Goal: Information Seeking & Learning: Learn about a topic

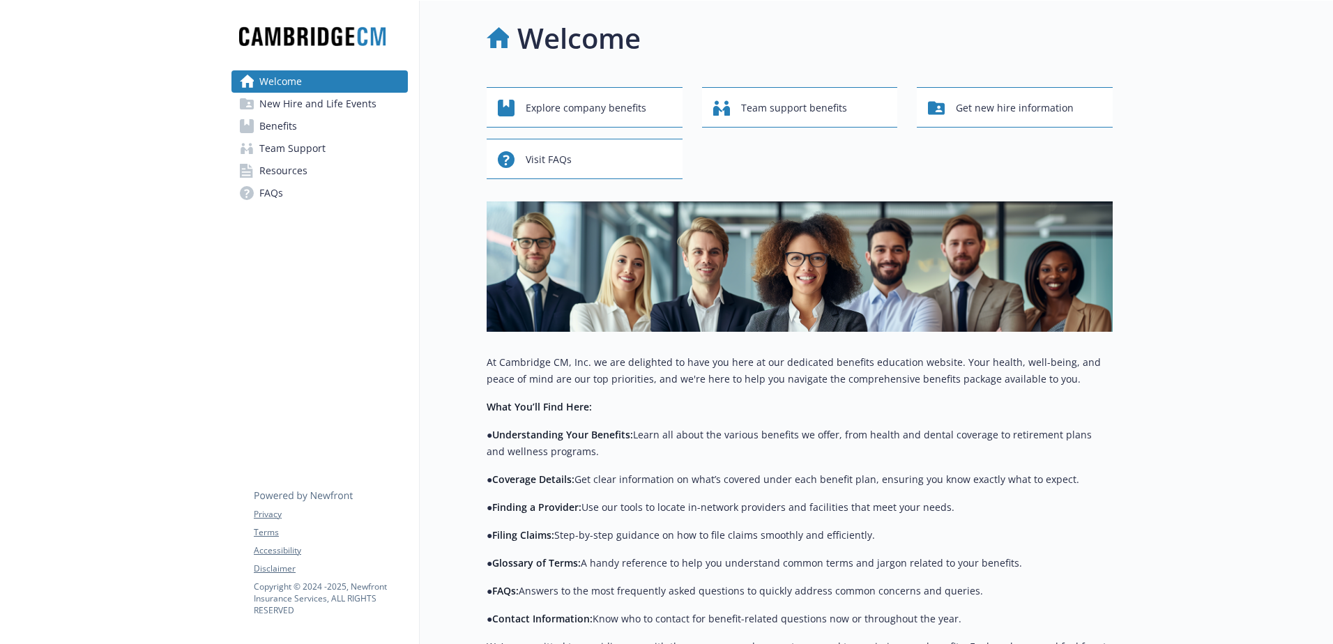
click at [294, 109] on span "New Hire and Life Events" at bounding box center [317, 104] width 117 height 22
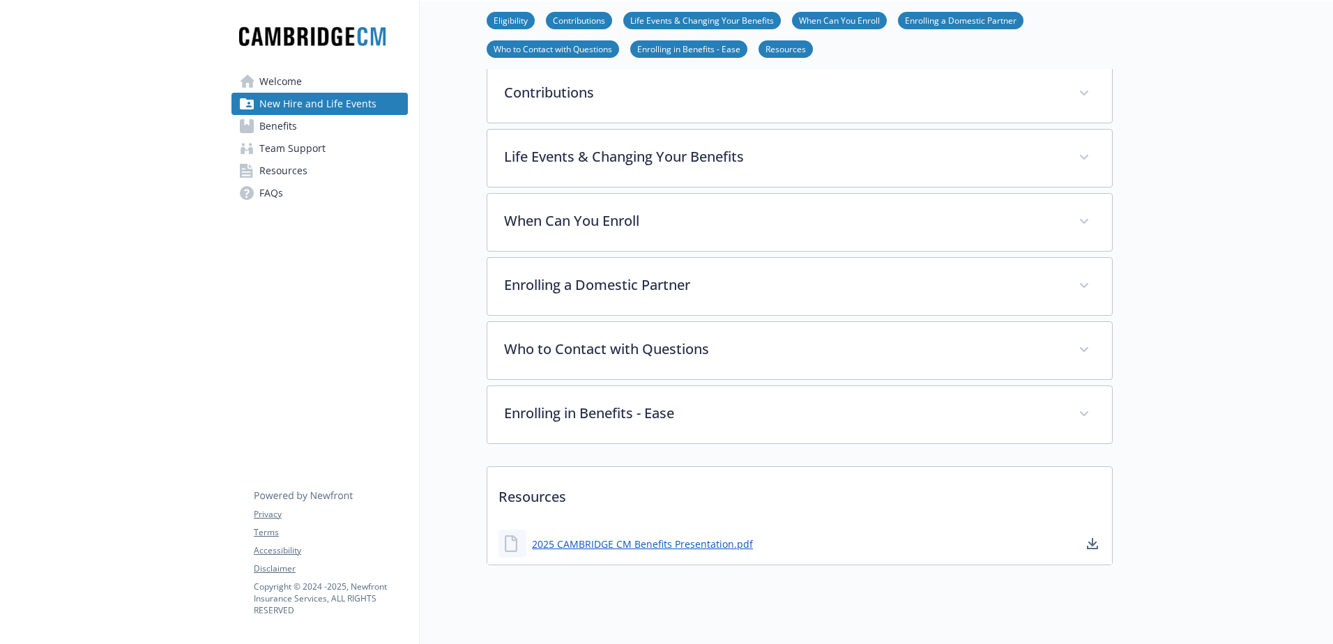
scroll to position [328, 0]
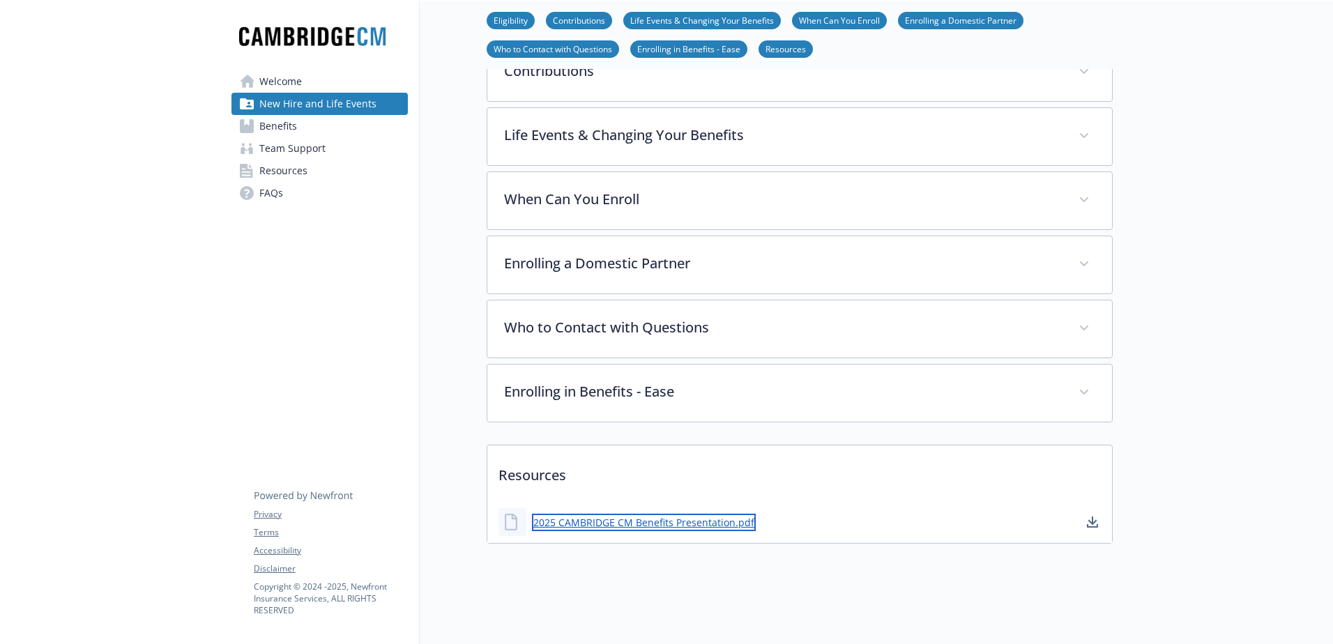
click at [665, 426] on link "2025 CAMBRIDGE CM Benefits Presentation.pdf" at bounding box center [644, 522] width 224 height 17
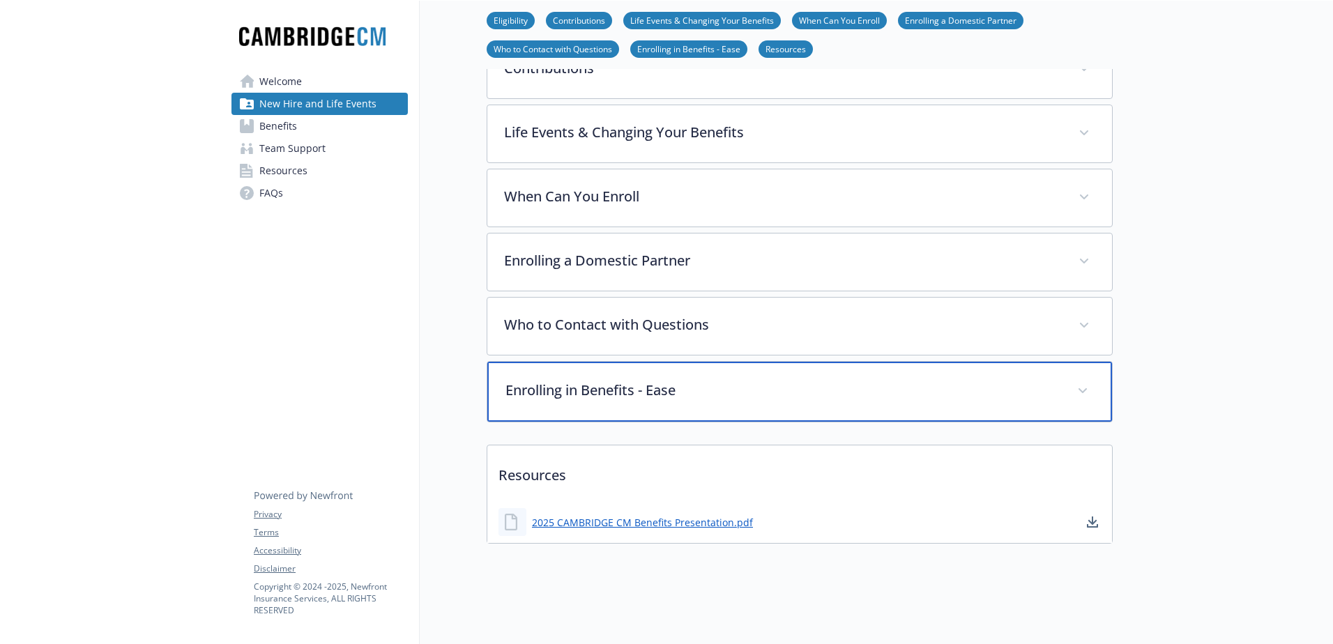
click at [619, 387] on p "Enrolling in Benefits - Ease" at bounding box center [782, 390] width 555 height 21
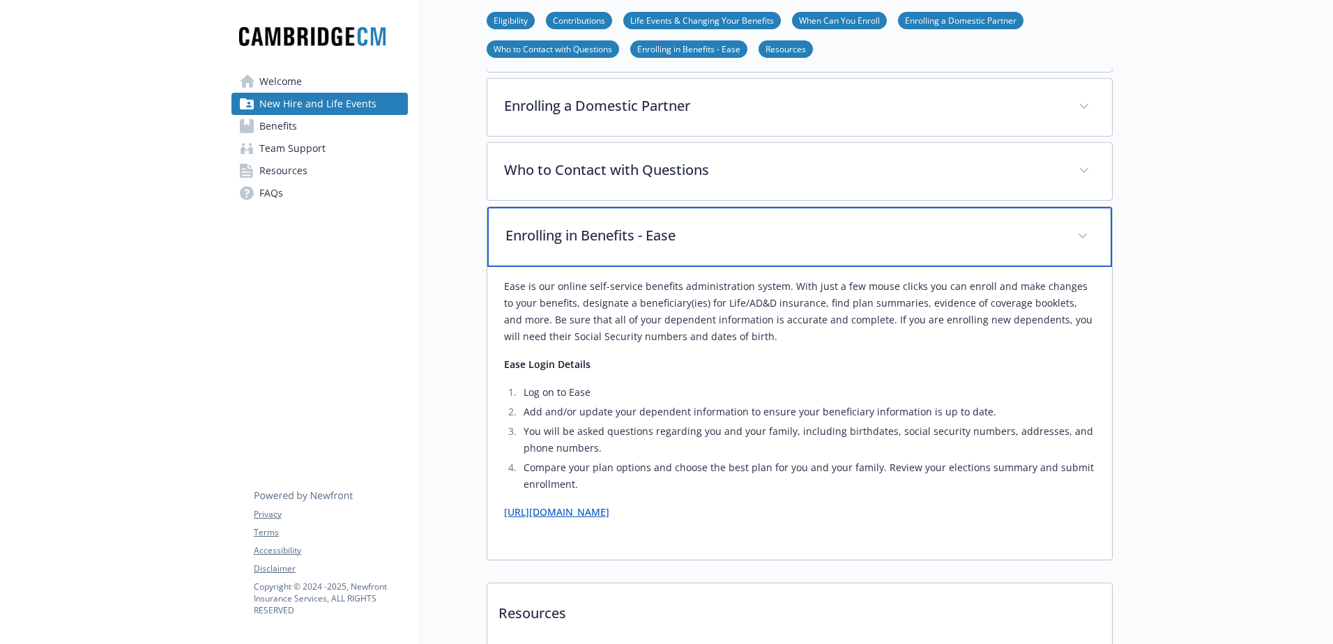
scroll to position [398, 0]
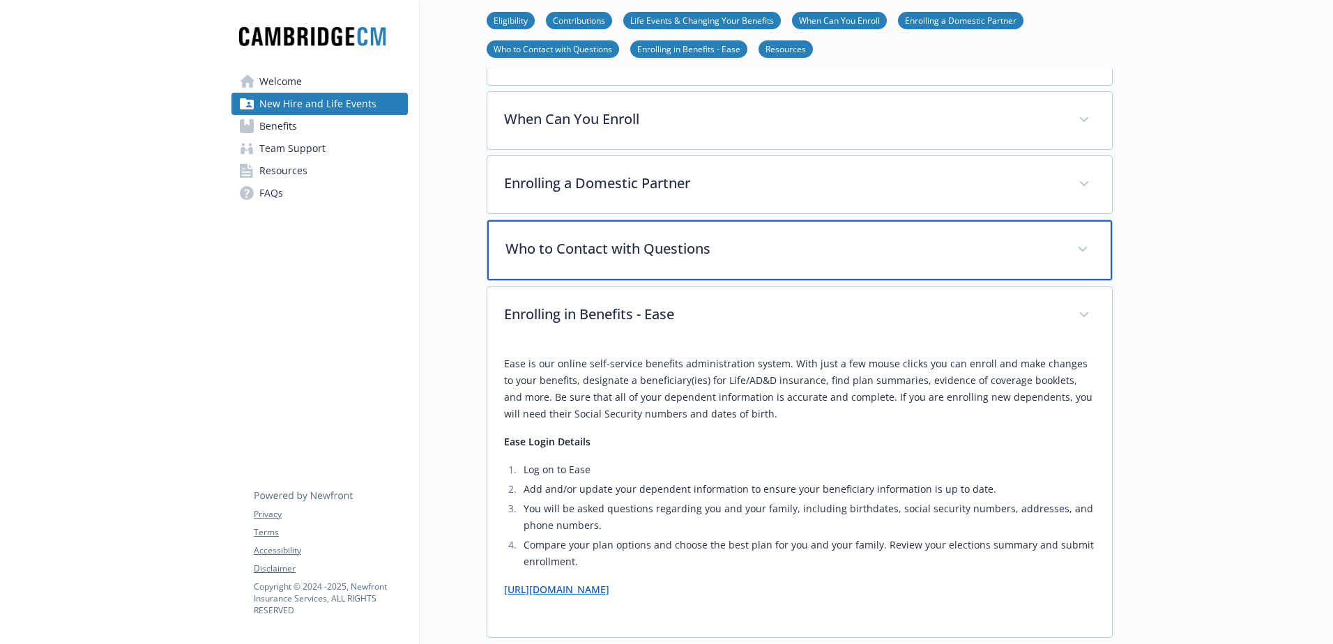
click at [627, 254] on p "Who to Contact with Questions" at bounding box center [782, 248] width 555 height 21
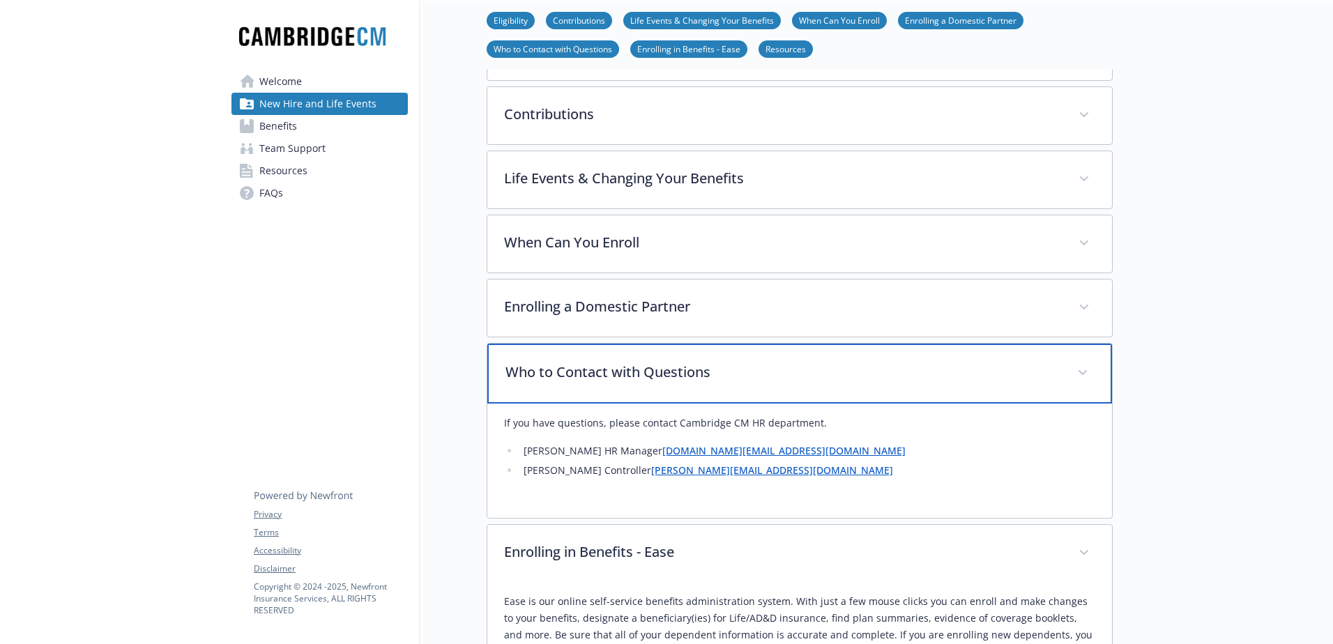
scroll to position [189, 0]
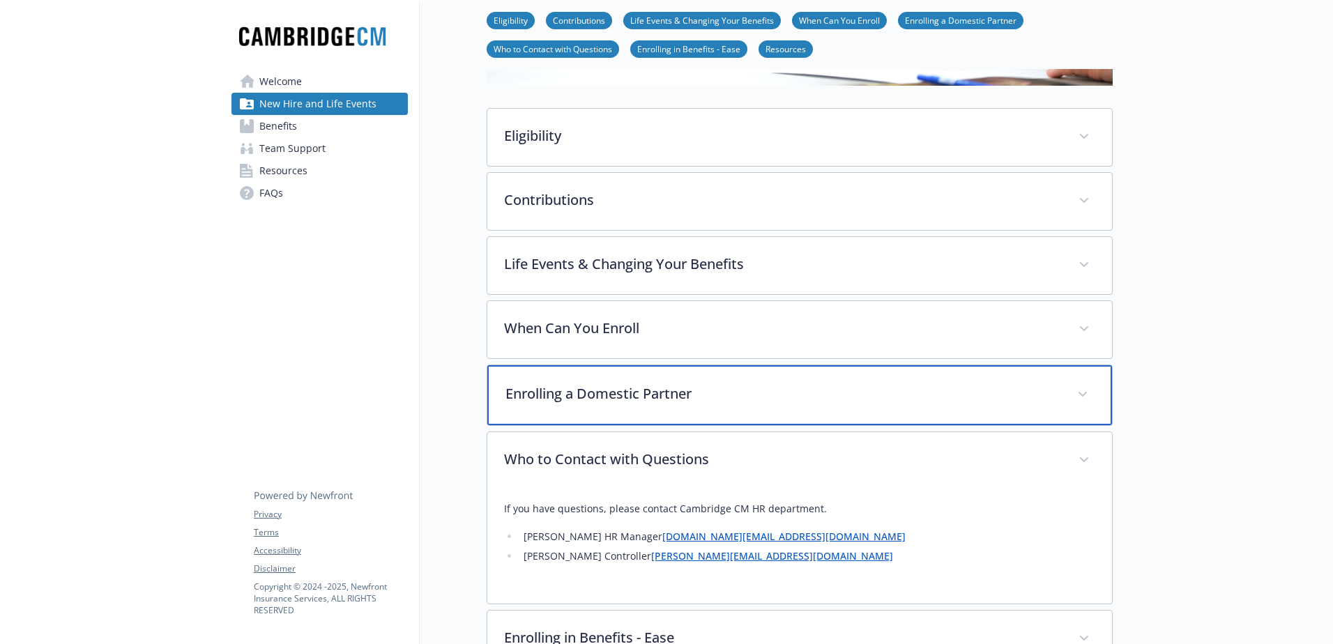
click at [660, 385] on p "Enrolling a Domestic Partner" at bounding box center [782, 393] width 555 height 21
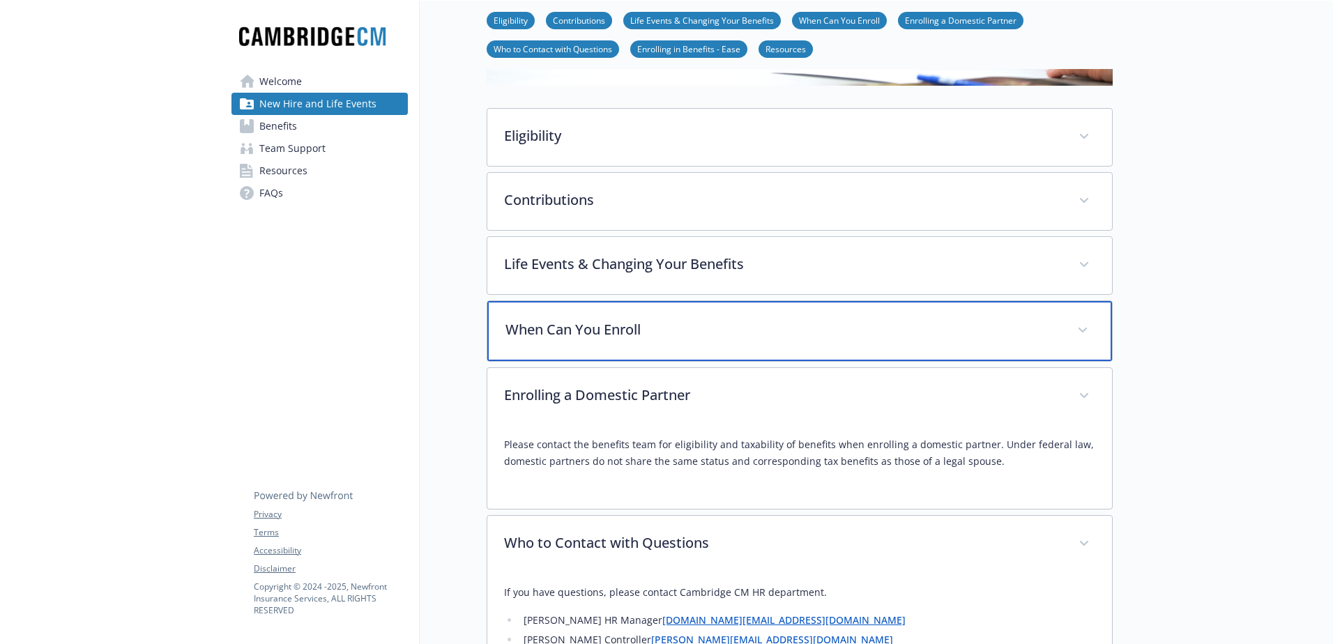
click at [653, 333] on p "When Can You Enroll" at bounding box center [782, 329] width 555 height 21
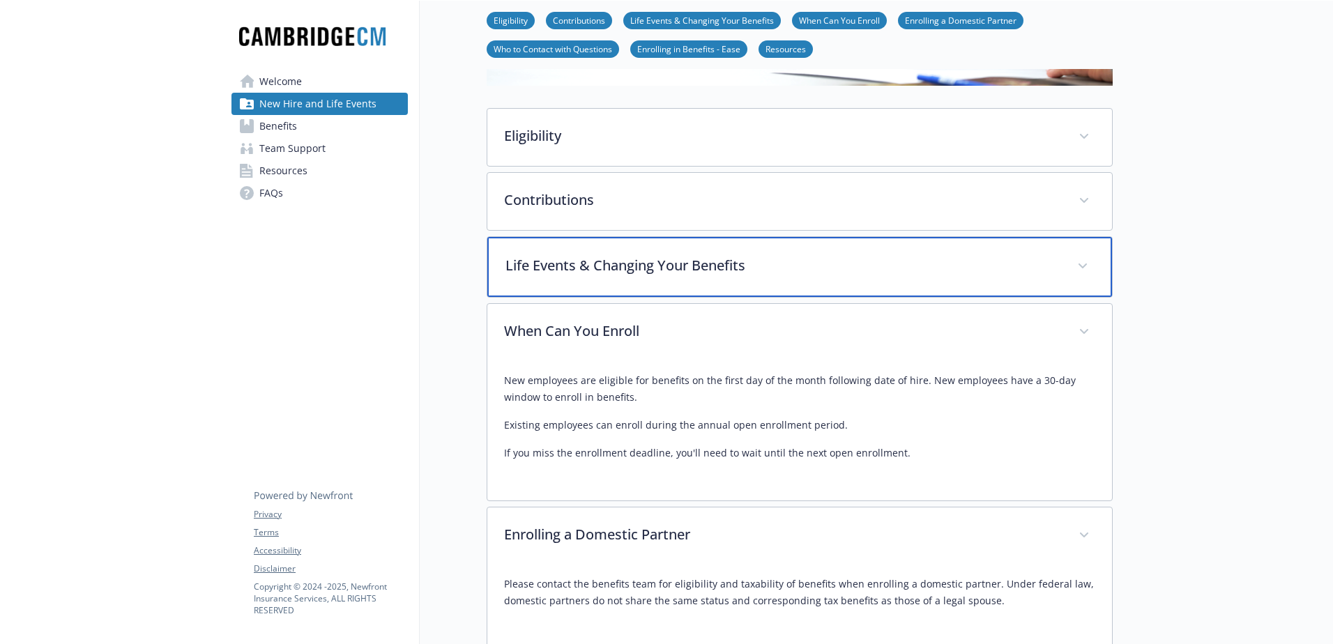
click at [655, 289] on div "Life Events & Changing Your Benefits" at bounding box center [799, 267] width 625 height 60
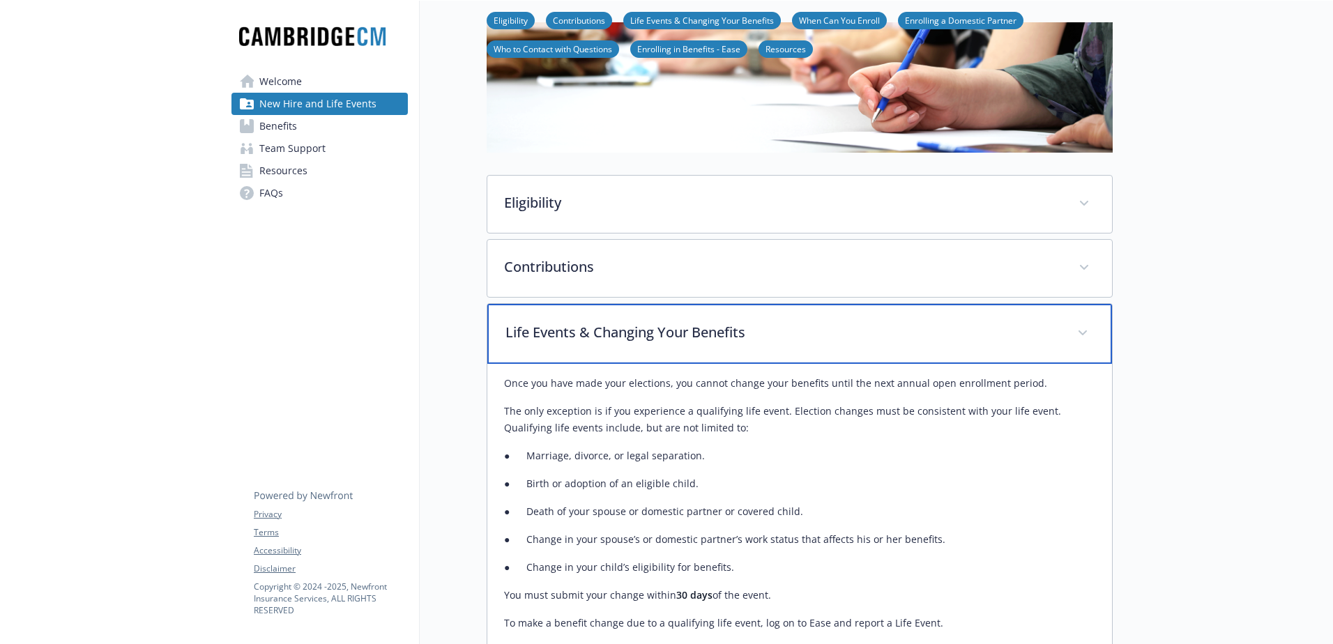
scroll to position [49, 0]
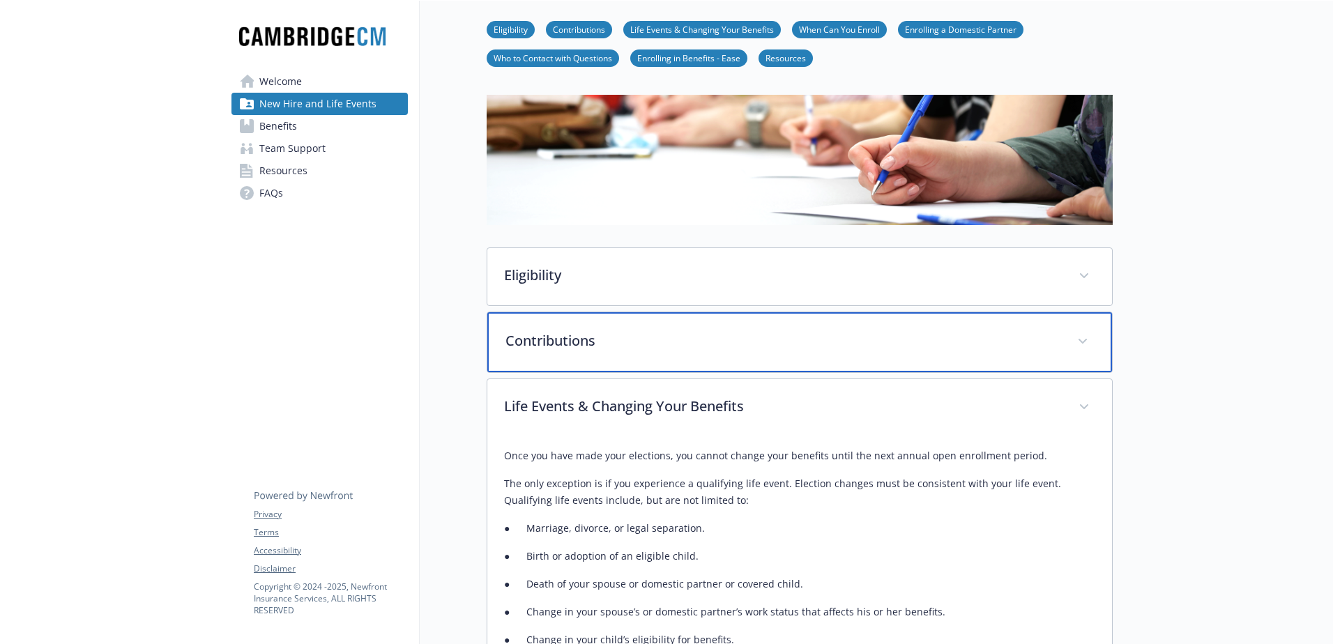
click at [620, 338] on p "Contributions" at bounding box center [782, 340] width 555 height 21
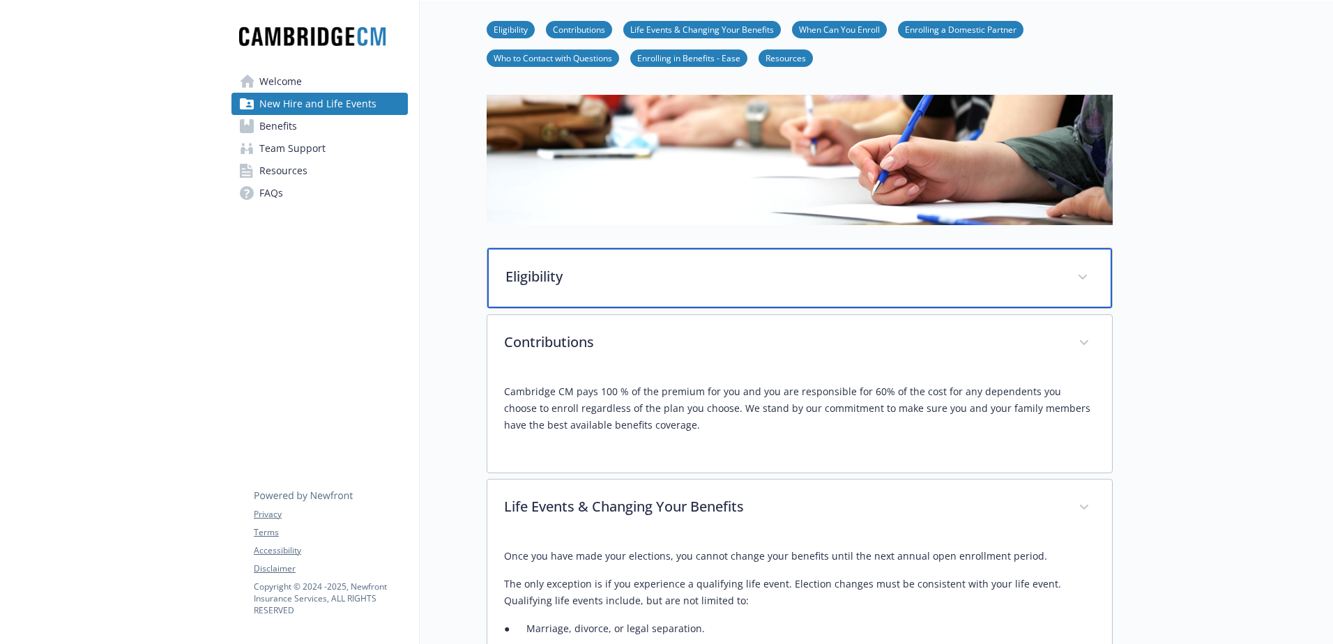
click at [724, 284] on p "Eligibility" at bounding box center [782, 276] width 555 height 21
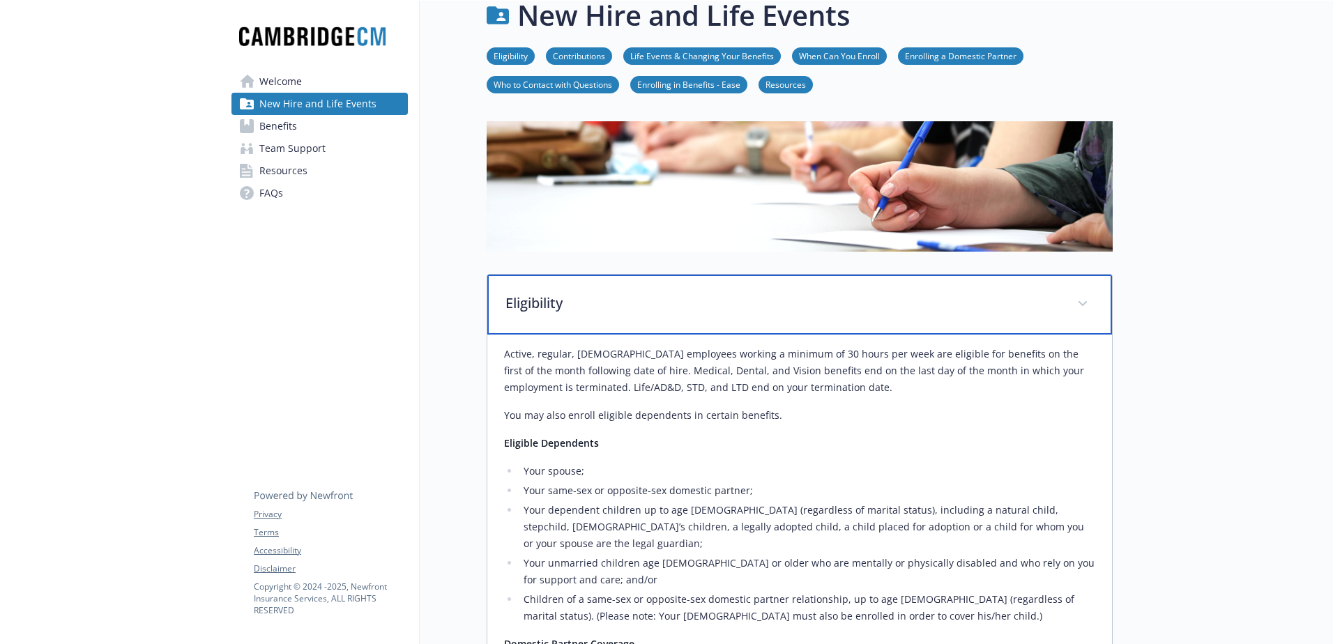
scroll to position [0, 0]
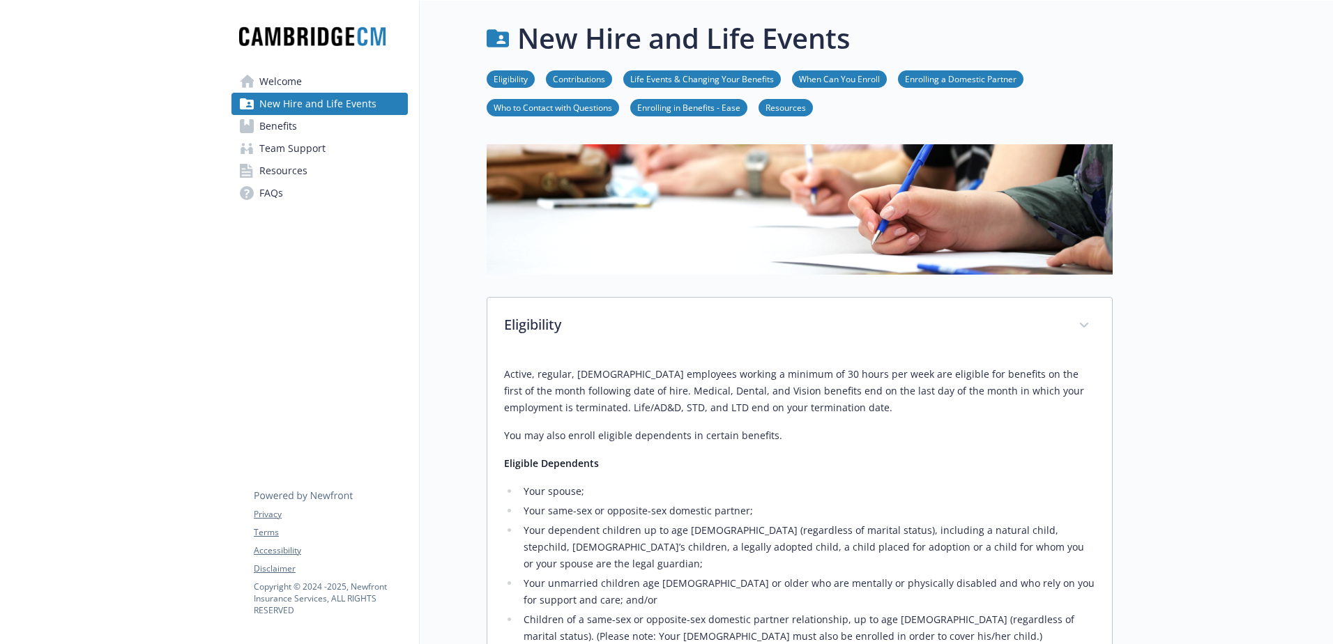
click at [353, 83] on link "Welcome" at bounding box center [319, 81] width 176 height 22
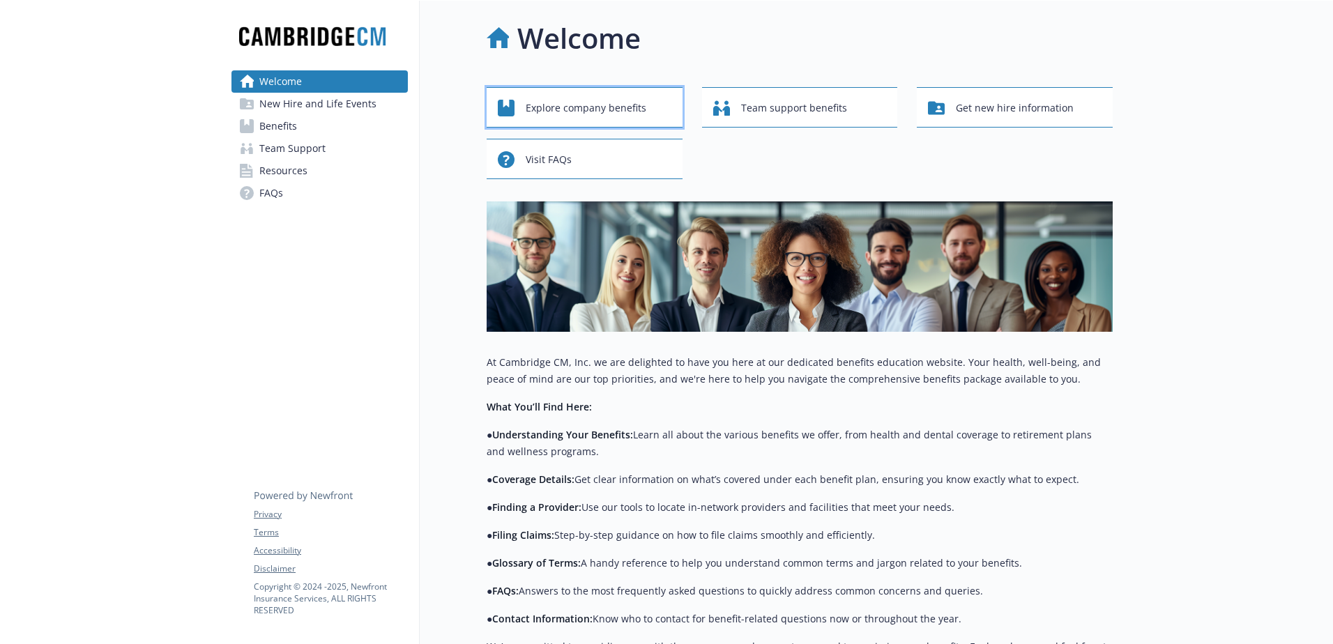
click at [651, 113] on div "Explore company benefits" at bounding box center [587, 108] width 178 height 26
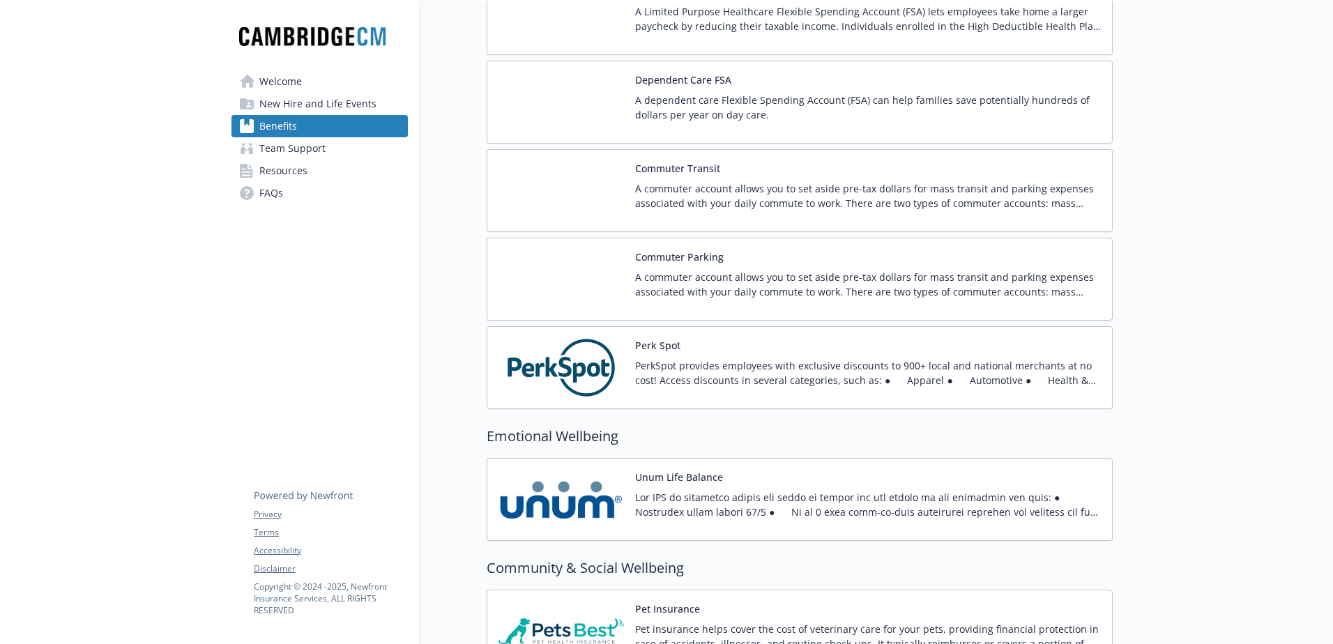
scroll to position [1429, 0]
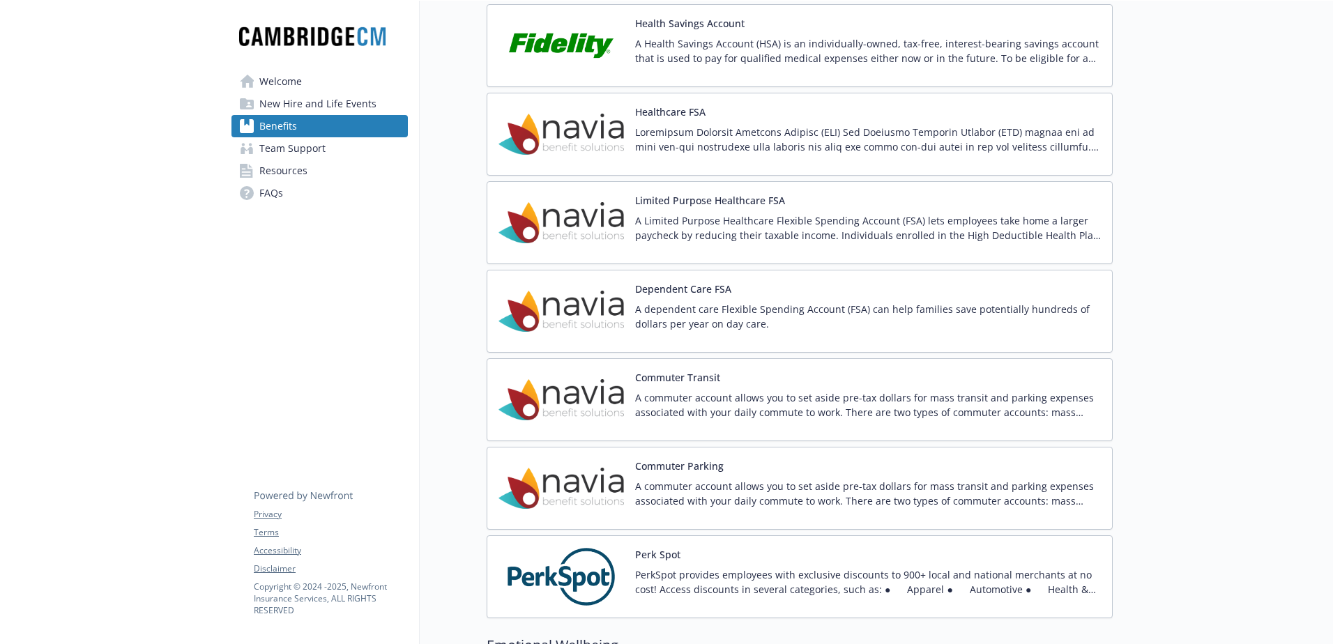
click at [761, 426] on div "Perk Spot PerkSpot provides employees with exclusive discounts to 900+ local an…" at bounding box center [868, 576] width 466 height 59
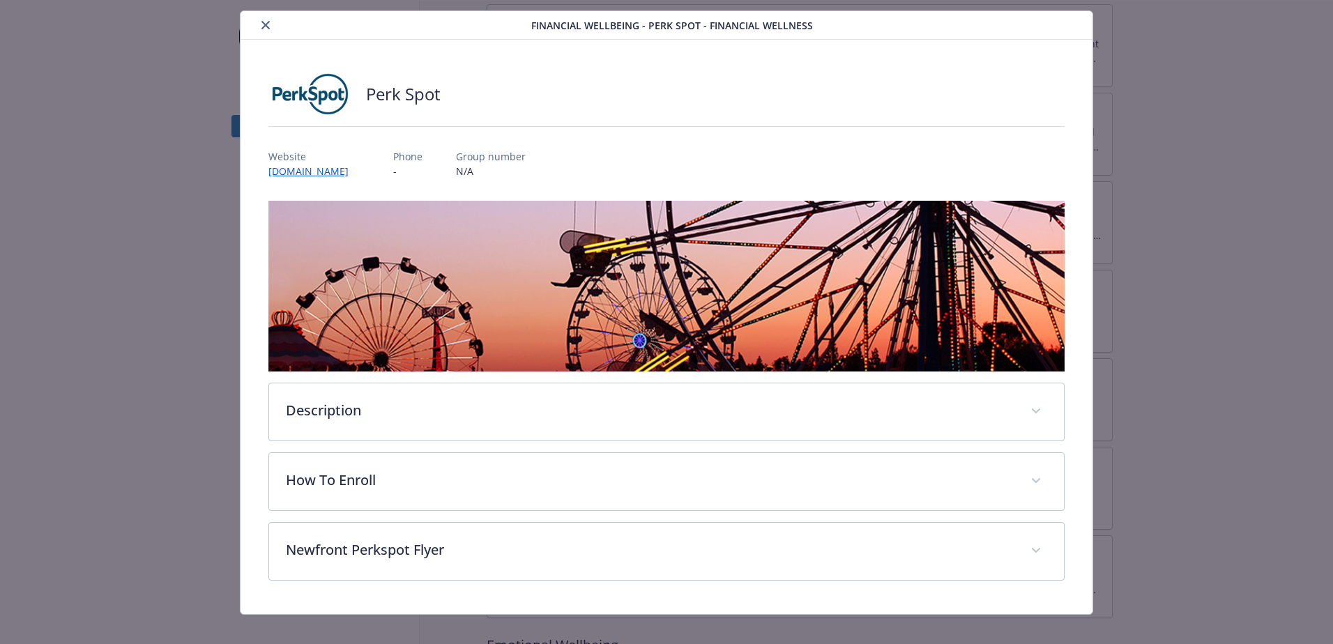
scroll to position [47, 0]
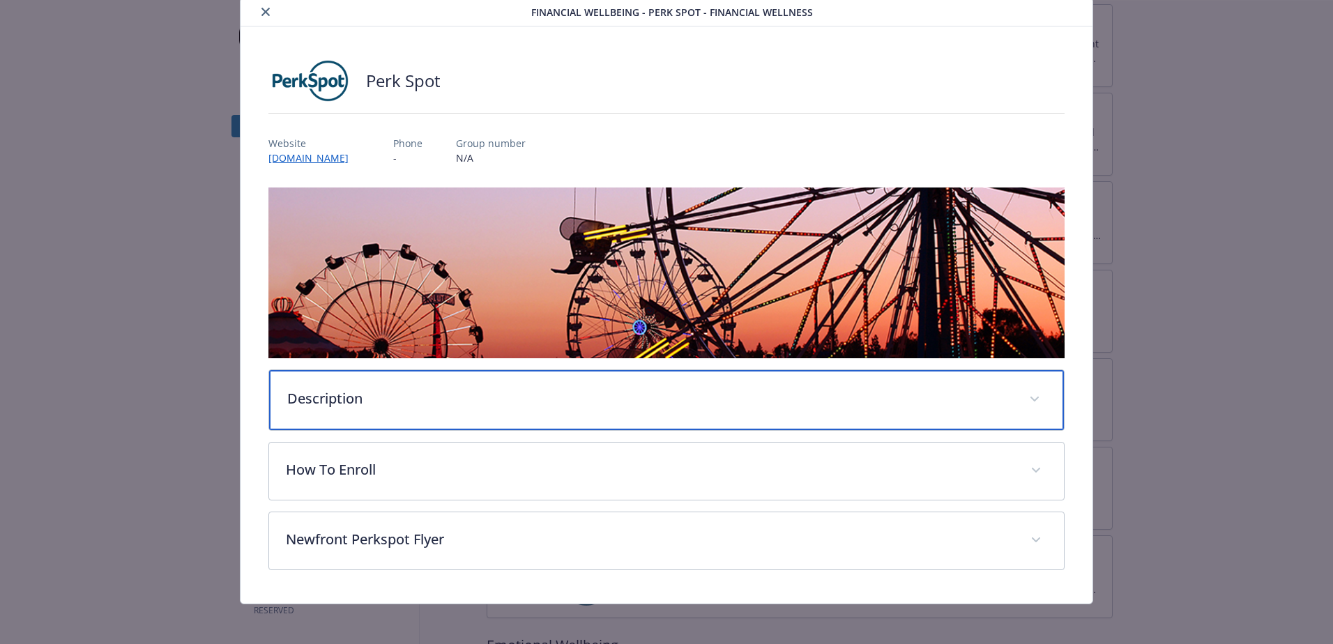
click at [551, 404] on p "Description" at bounding box center [649, 398] width 725 height 21
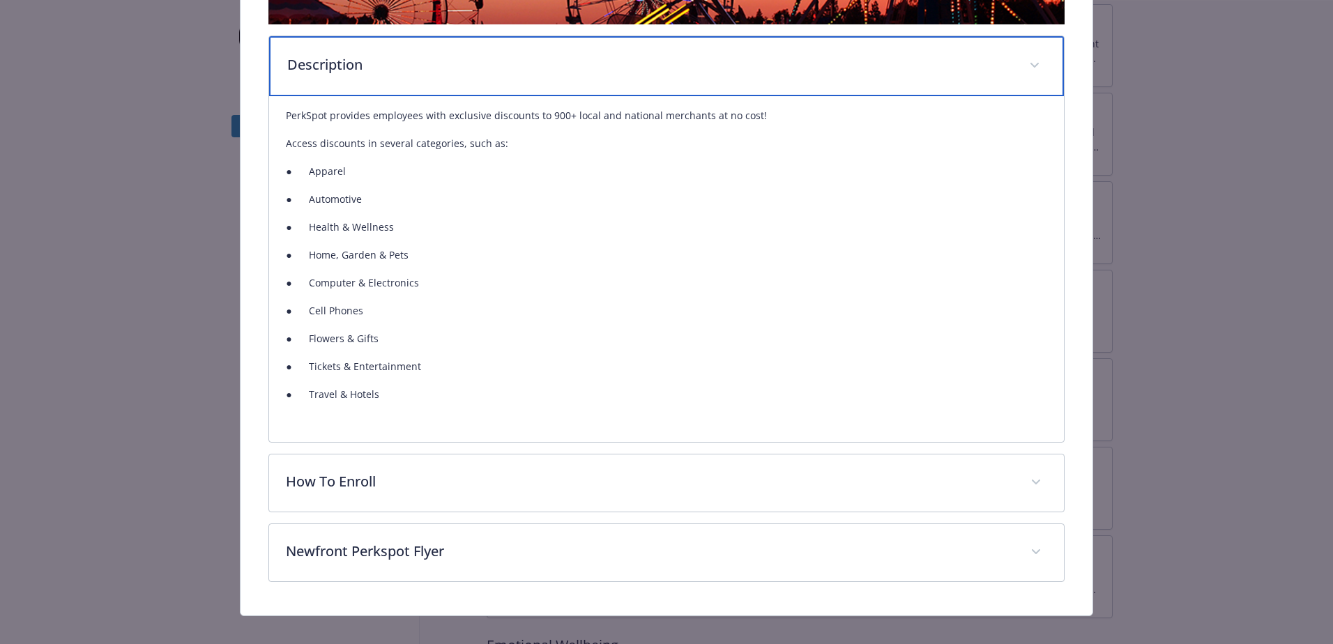
scroll to position [396, 0]
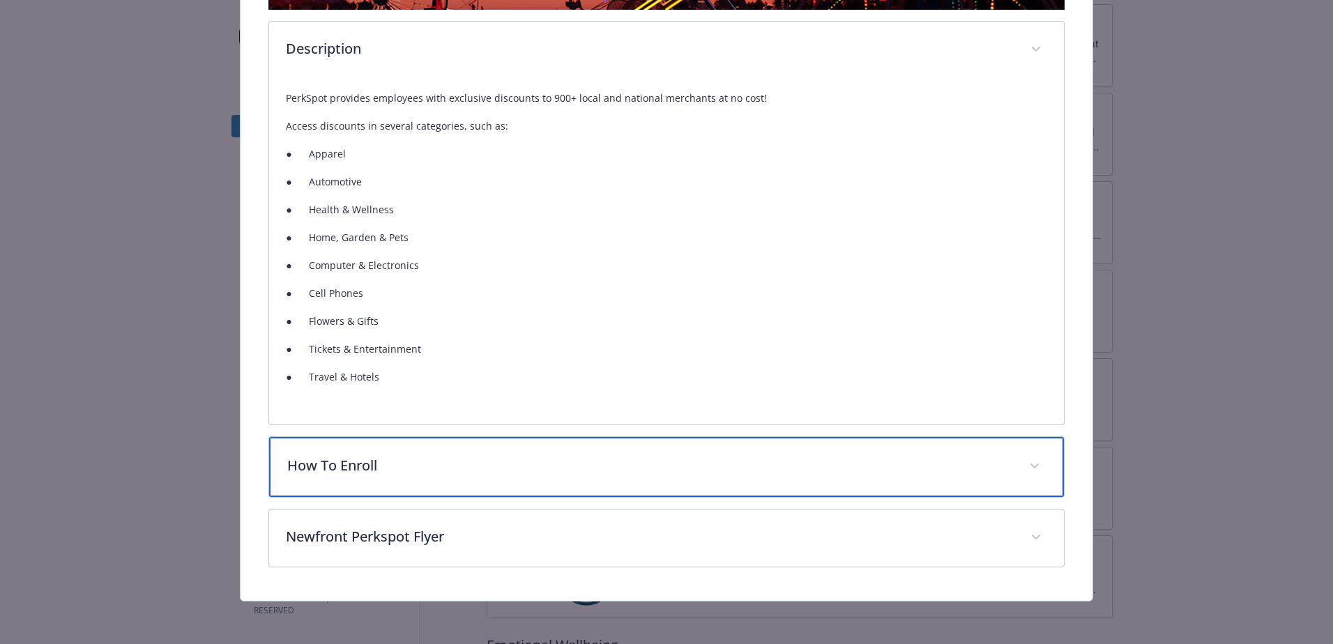
click at [417, 426] on div "How To Enroll" at bounding box center [666, 467] width 795 height 60
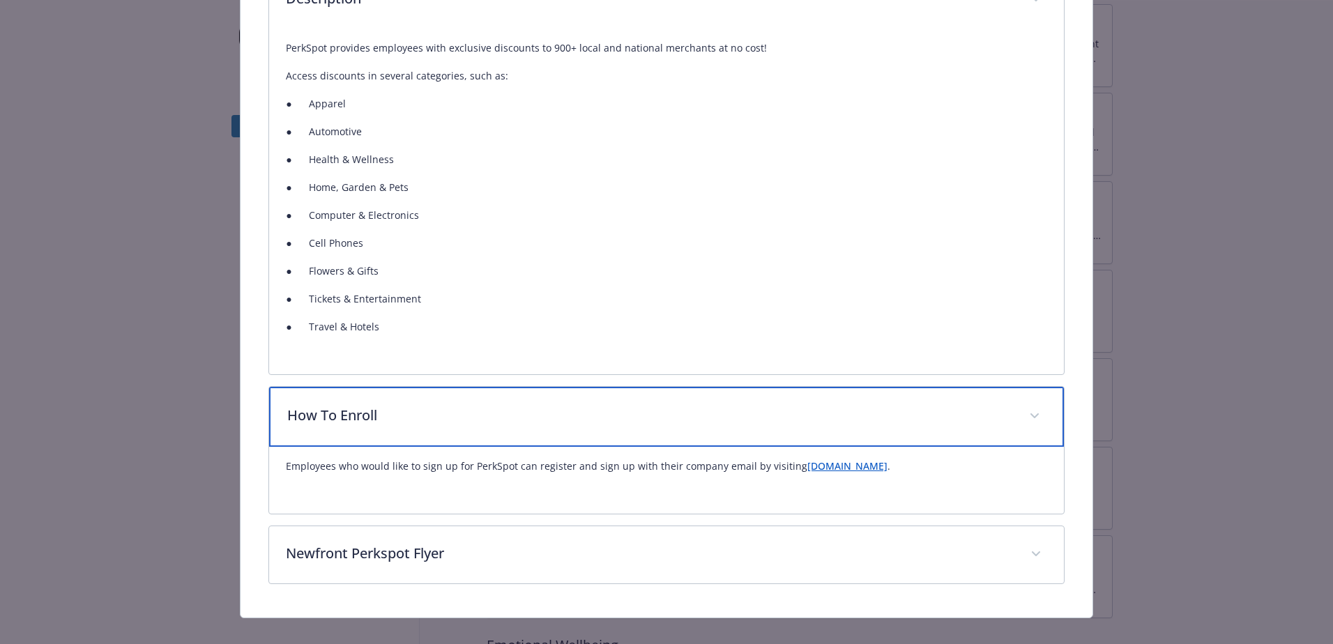
scroll to position [463, 0]
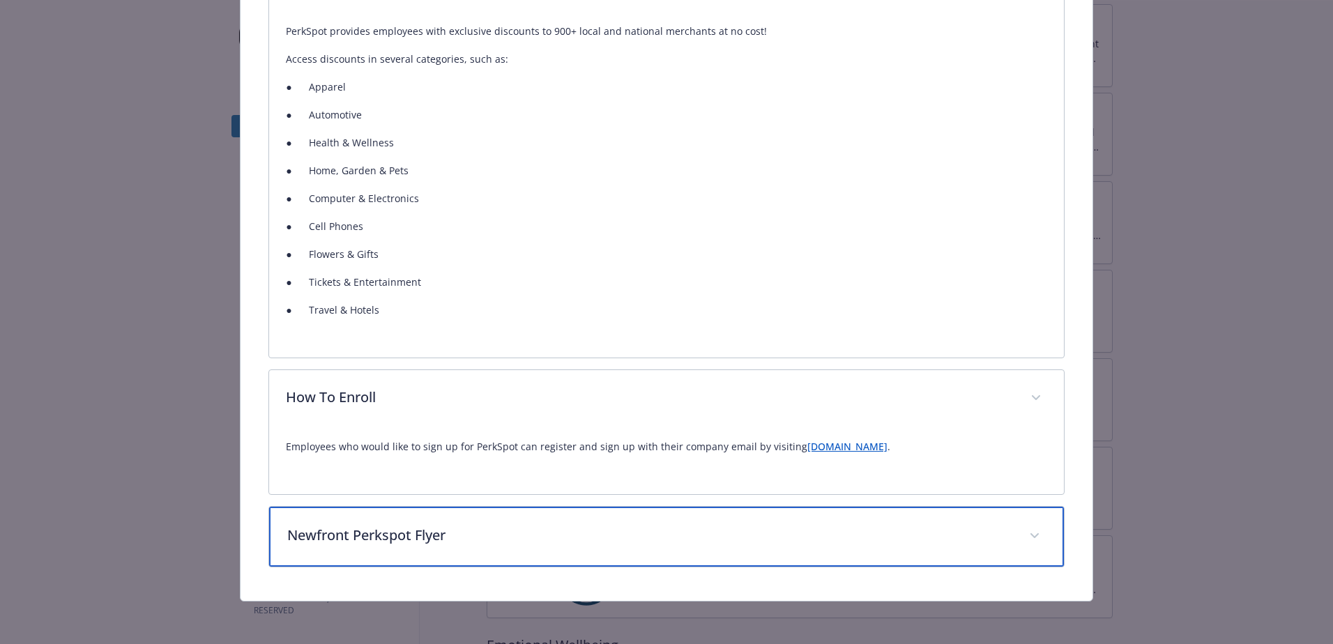
click at [422, 426] on p "Newfront Perkspot Flyer" at bounding box center [649, 535] width 725 height 21
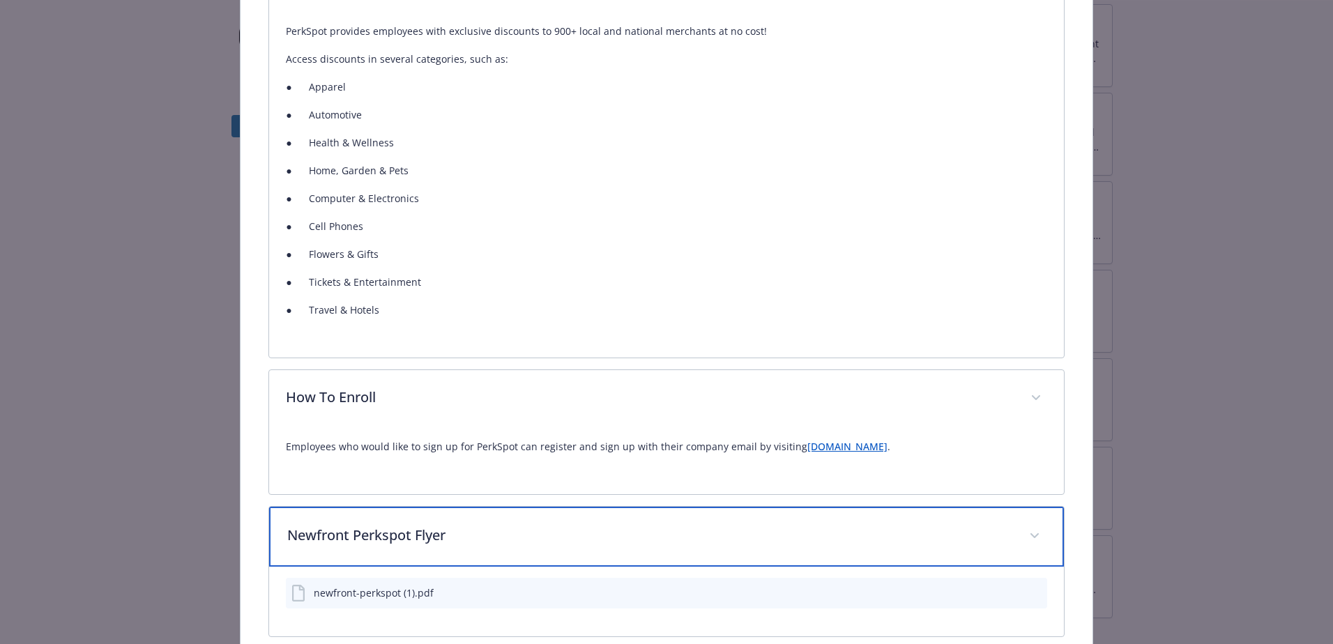
scroll to position [533, 0]
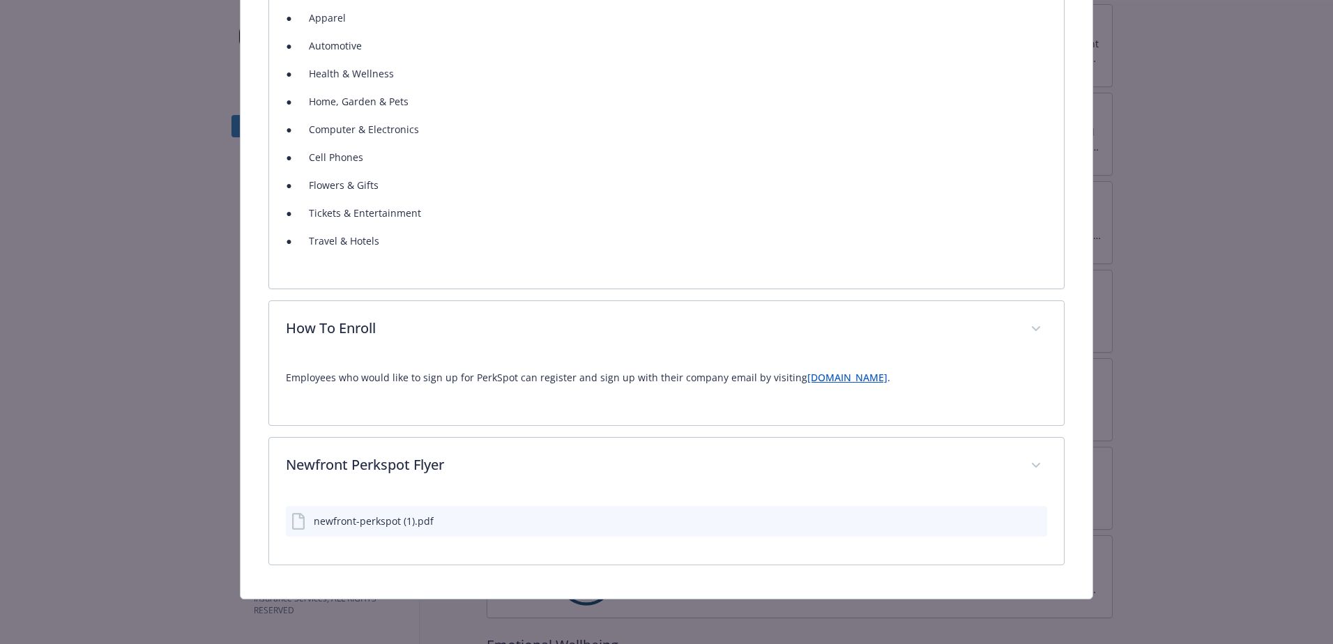
click at [401, 426] on div "newfront-perkspot (1).pdf" at bounding box center [374, 521] width 120 height 15
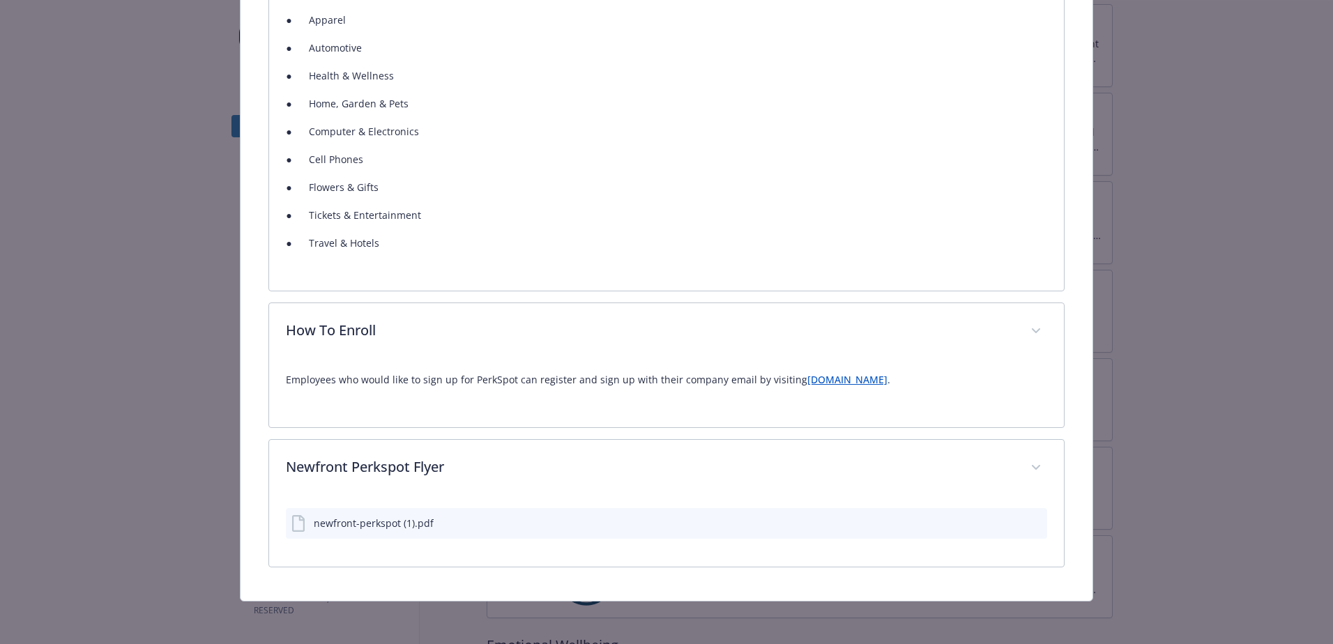
click at [399, 426] on div "newfront-perkspot (1).pdf" at bounding box center [374, 523] width 120 height 15
click at [365, 426] on div "newfront-perkspot (1).pdf" at bounding box center [374, 523] width 120 height 15
click at [839, 426] on button "details for plan Financial Wellbeing - Perk Spot - Financial Wellness" at bounding box center [1012, 523] width 11 height 15
click at [839, 426] on icon "download file" at bounding box center [1010, 522] width 11 height 11
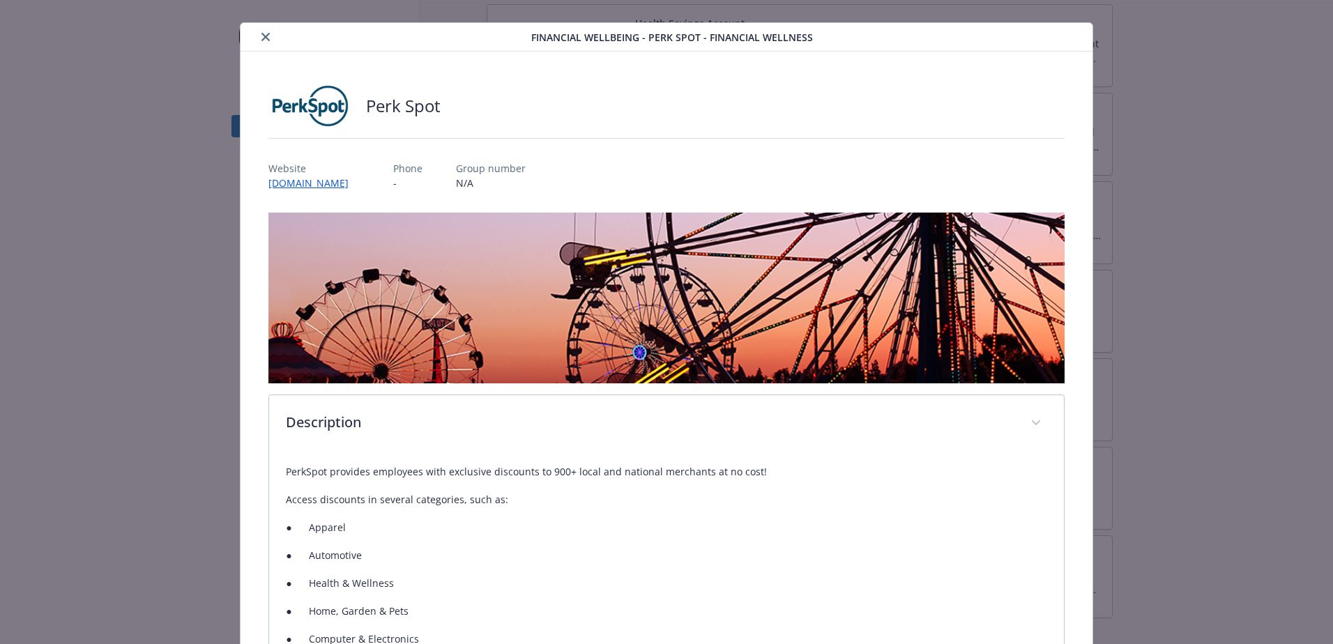
scroll to position [0, 0]
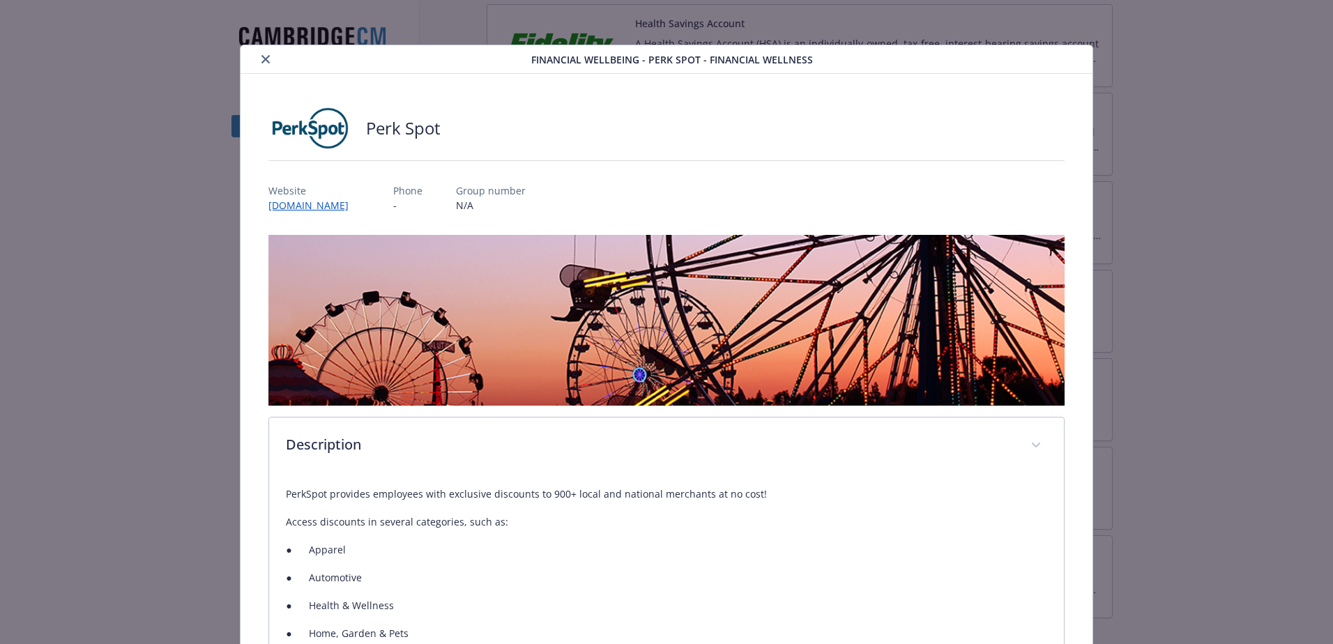
click at [257, 63] on button "close" at bounding box center [265, 59] width 17 height 17
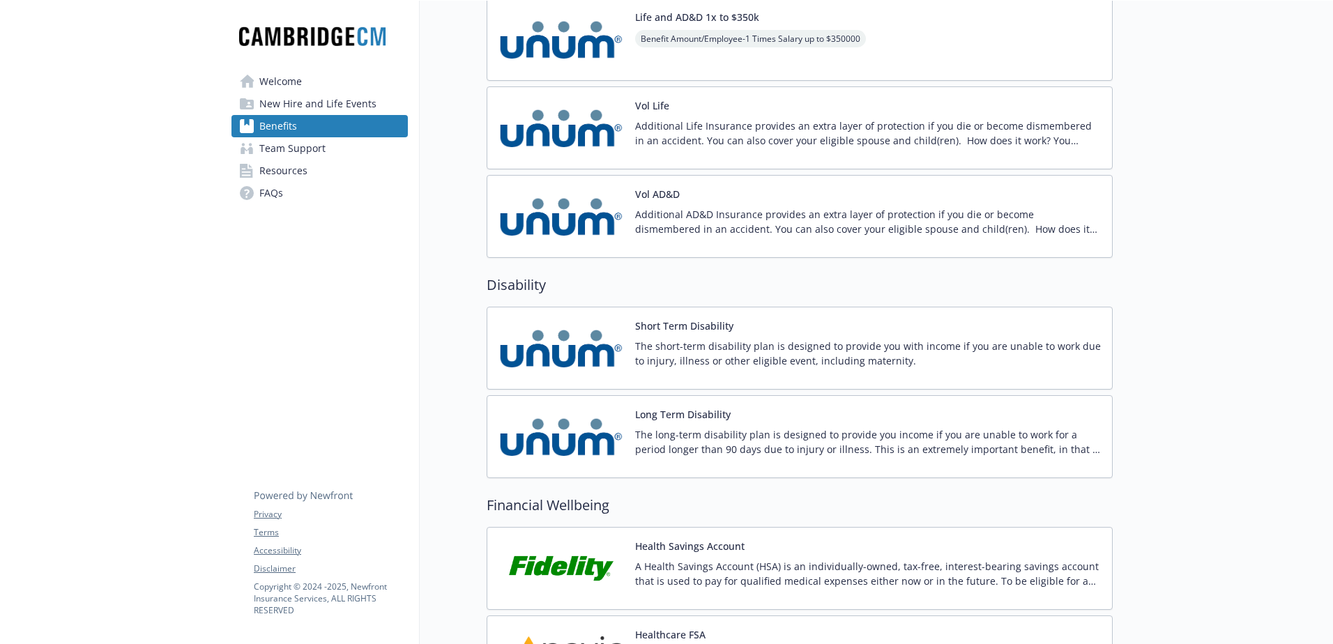
scroll to position [1255, 0]
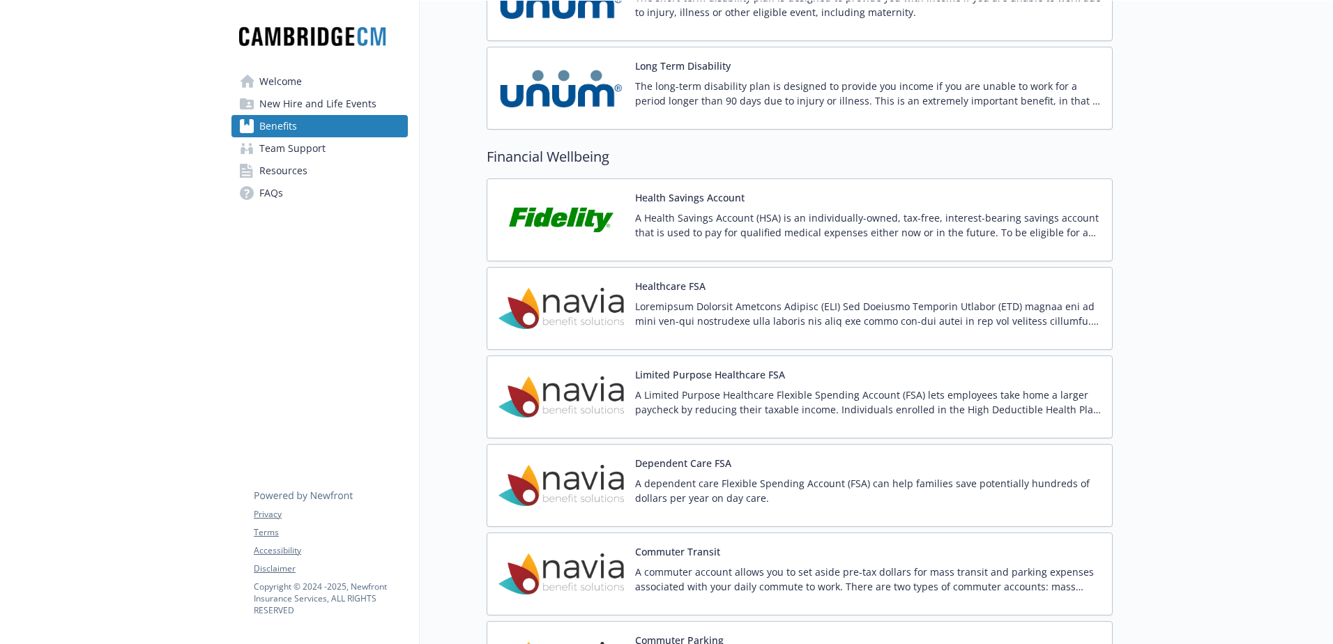
click at [820, 212] on p "A Health Savings Account (HSA) is an individually-owned, tax-free, interest-bea…" at bounding box center [868, 225] width 466 height 29
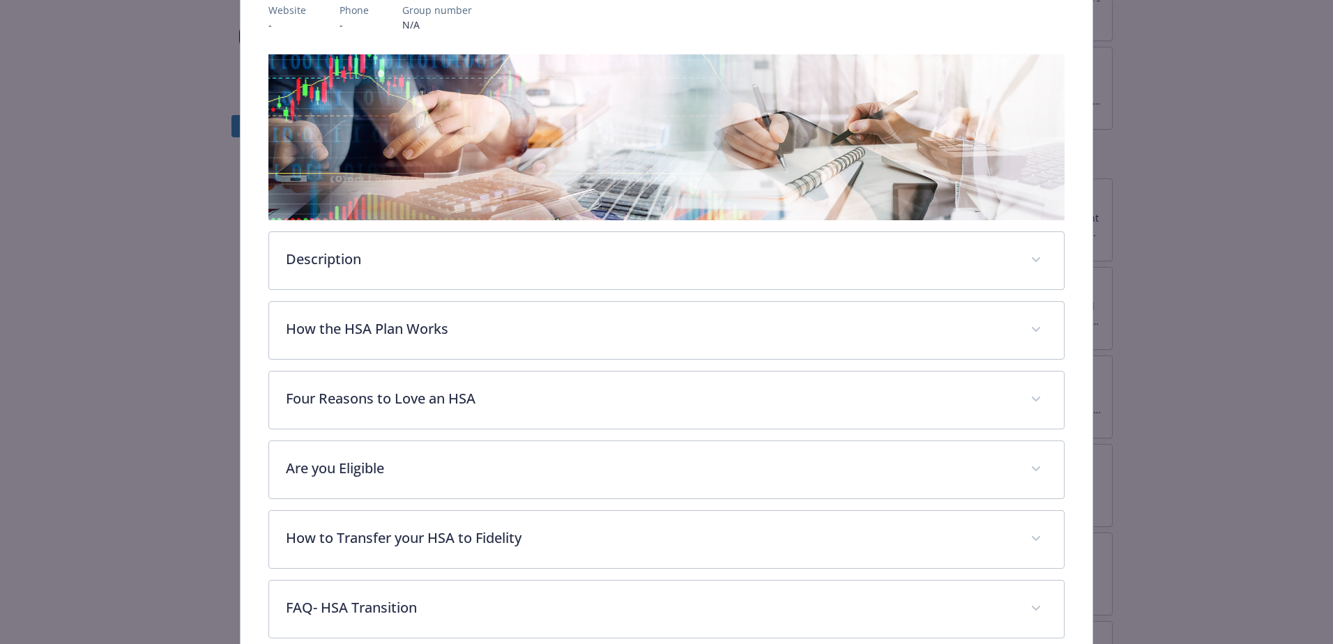
scroll to position [248, 0]
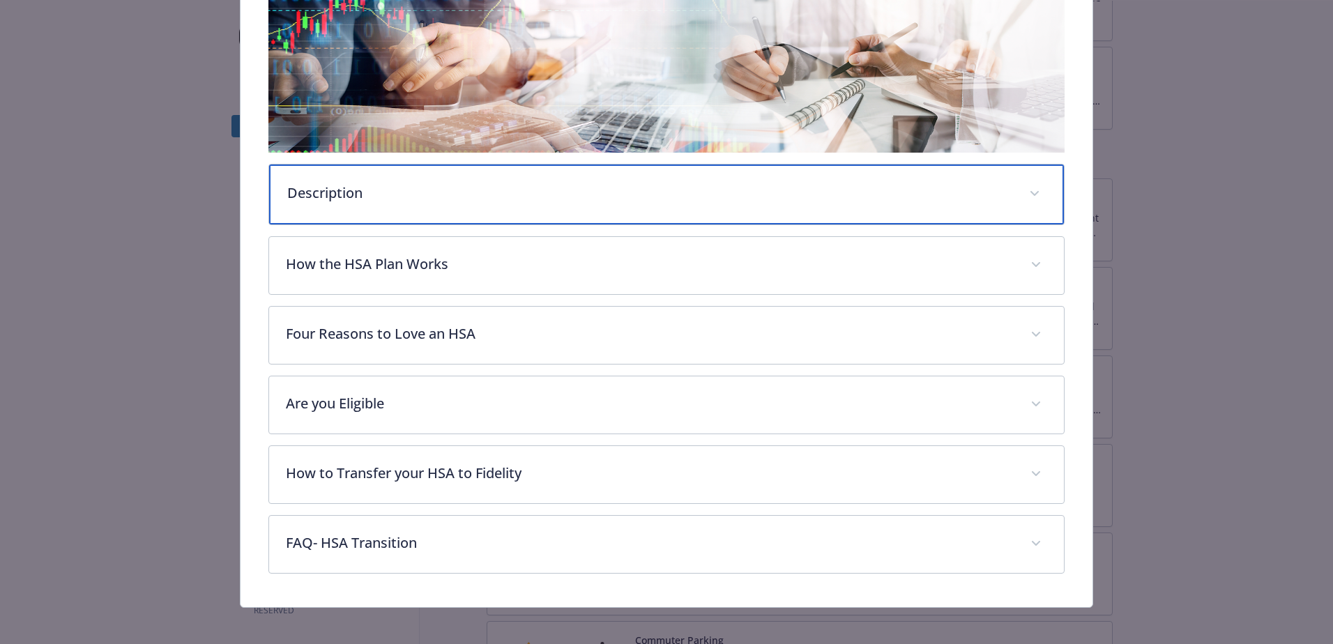
click at [710, 201] on div "Description" at bounding box center [666, 195] width 795 height 60
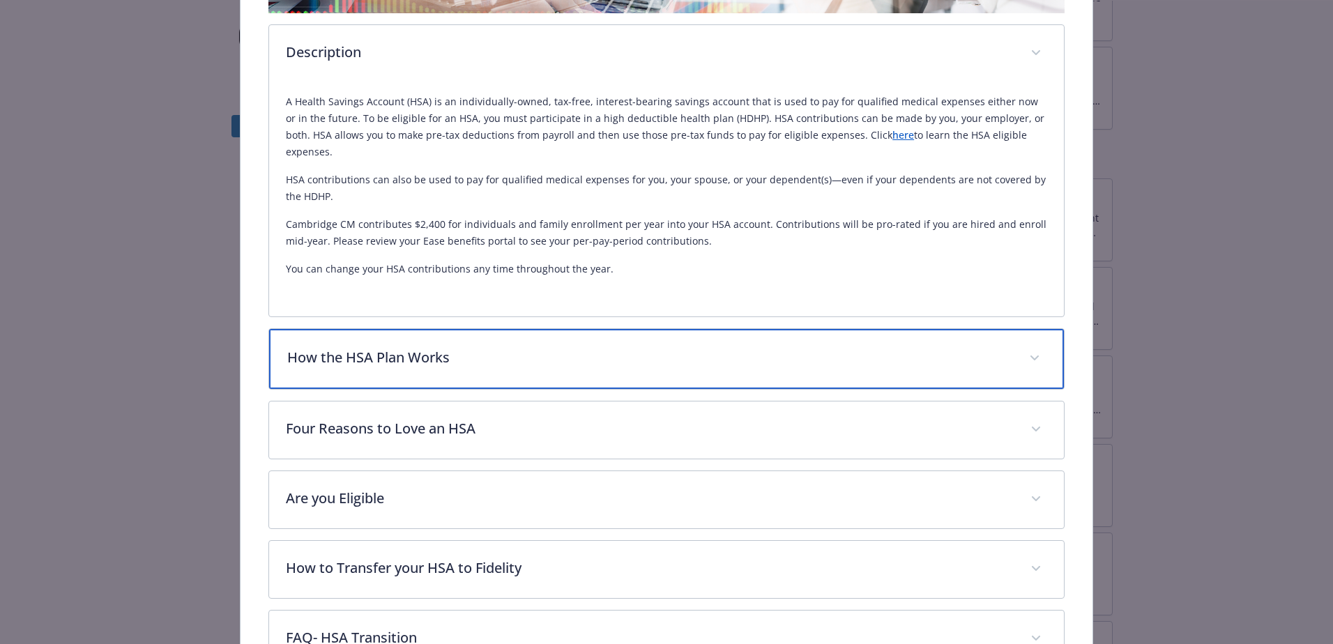
click at [559, 347] on p "How the HSA Plan Works" at bounding box center [649, 357] width 725 height 21
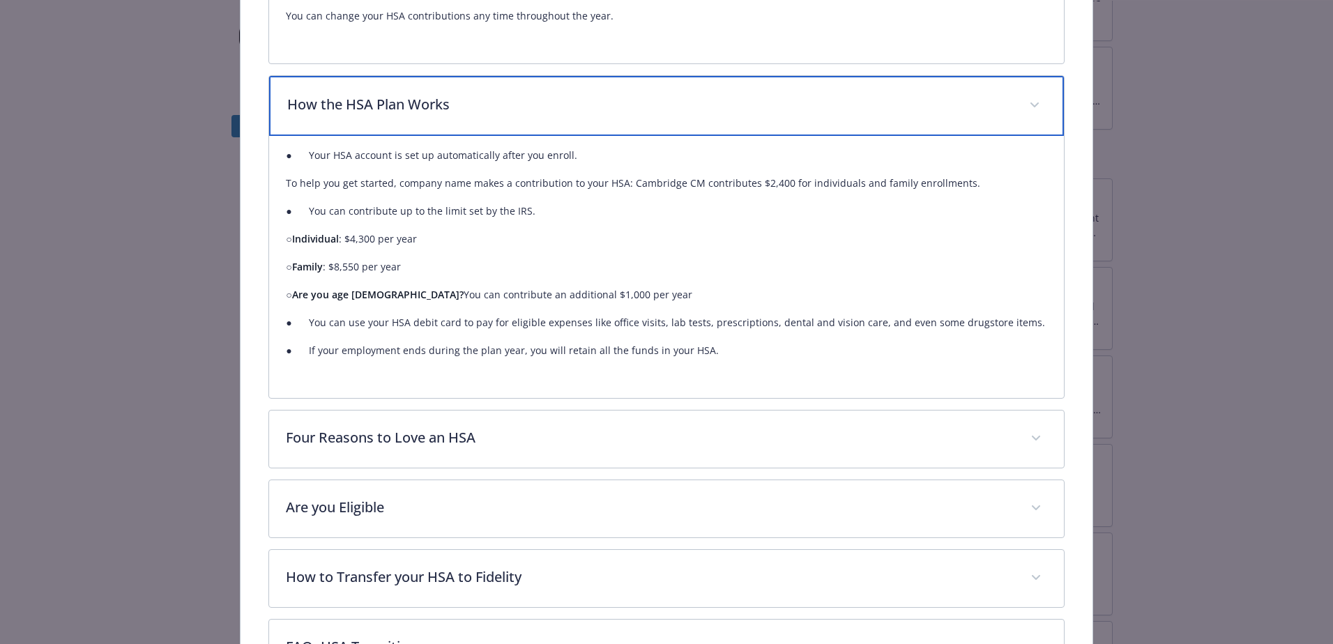
scroll to position [666, 0]
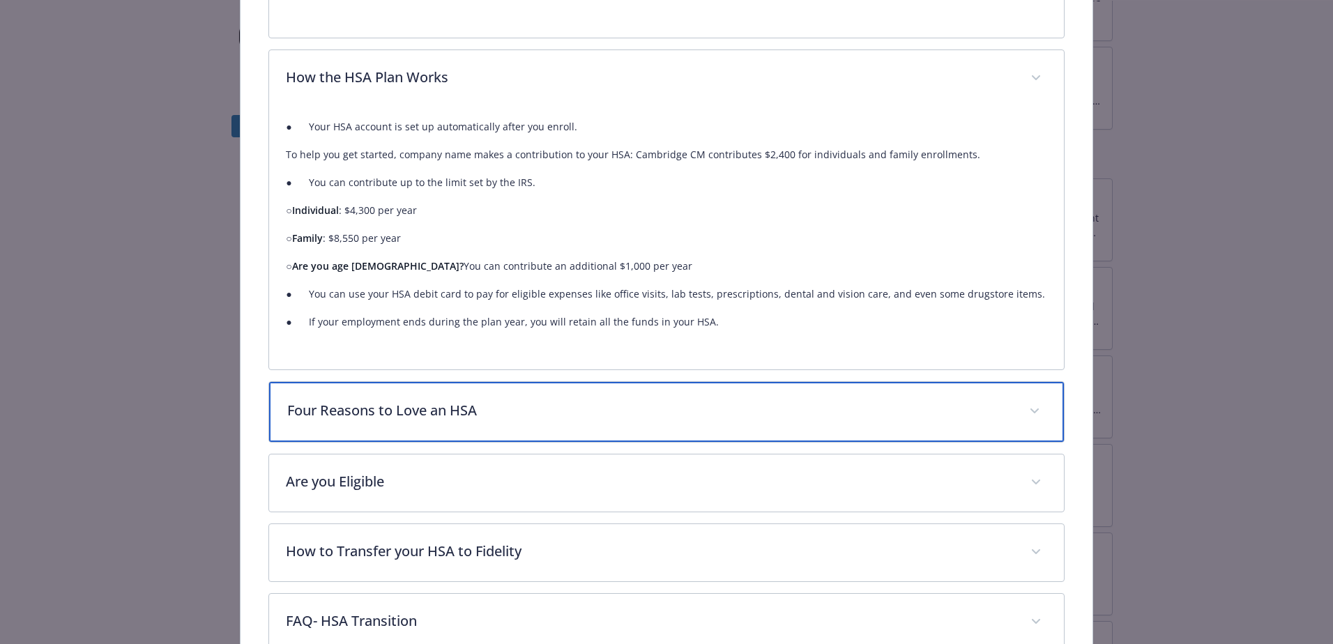
click at [554, 400] on p "Four Reasons to Love an HSA" at bounding box center [649, 410] width 725 height 21
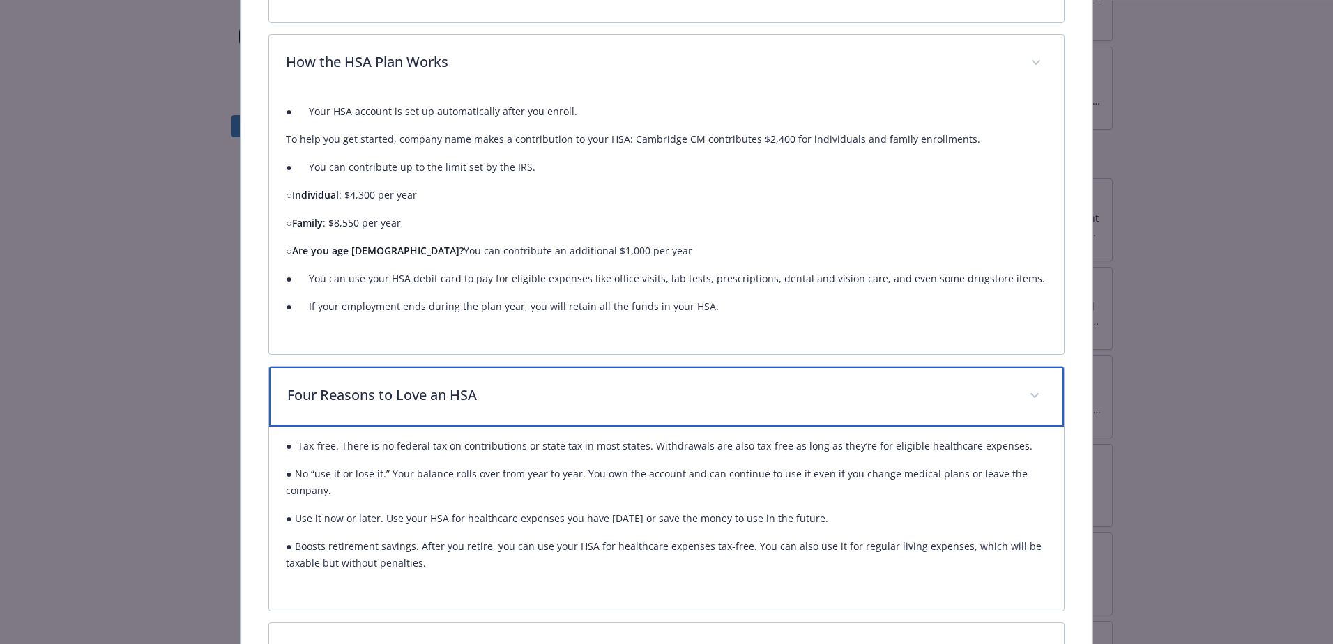
scroll to position [710, 0]
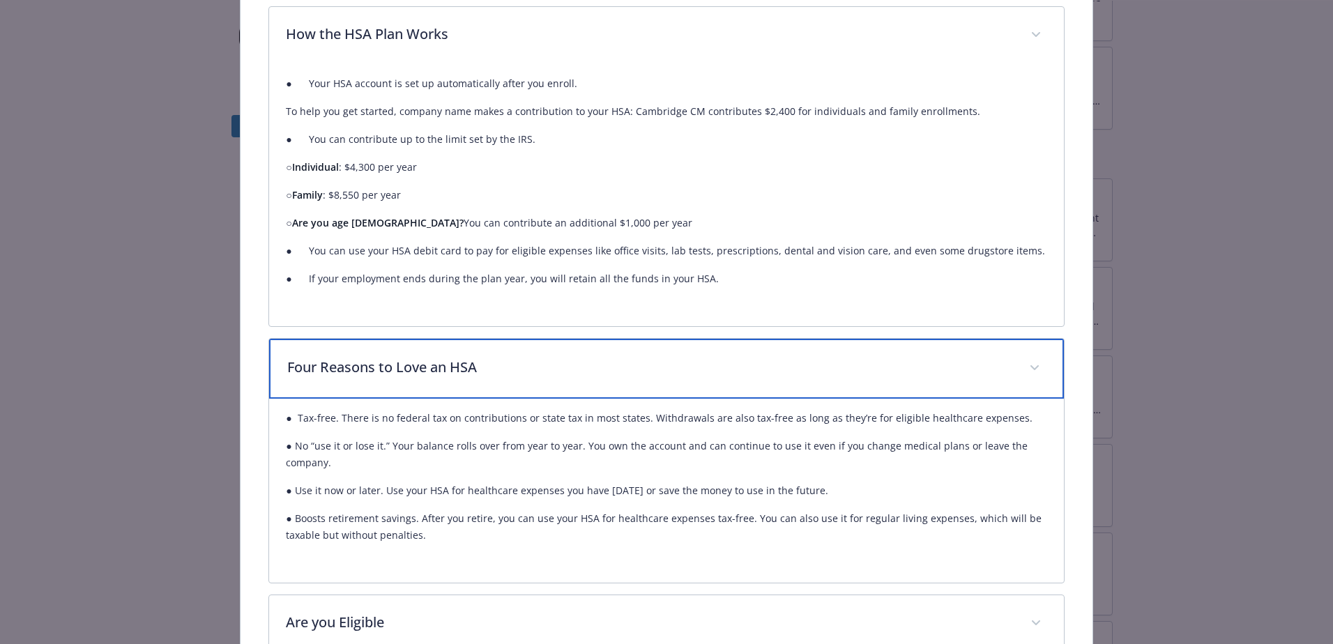
click at [839, 358] on span "details for plan Financial Wellbeing - Health Savings Account - Health Savings …" at bounding box center [1034, 368] width 22 height 22
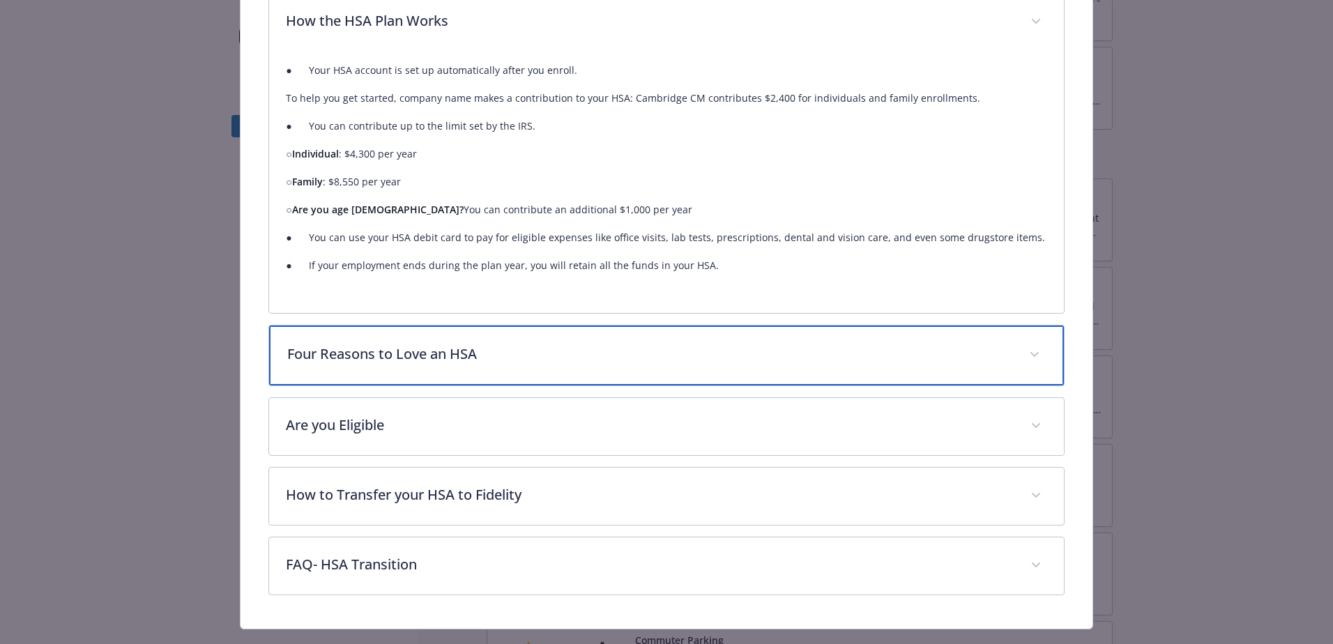
scroll to position [735, 0]
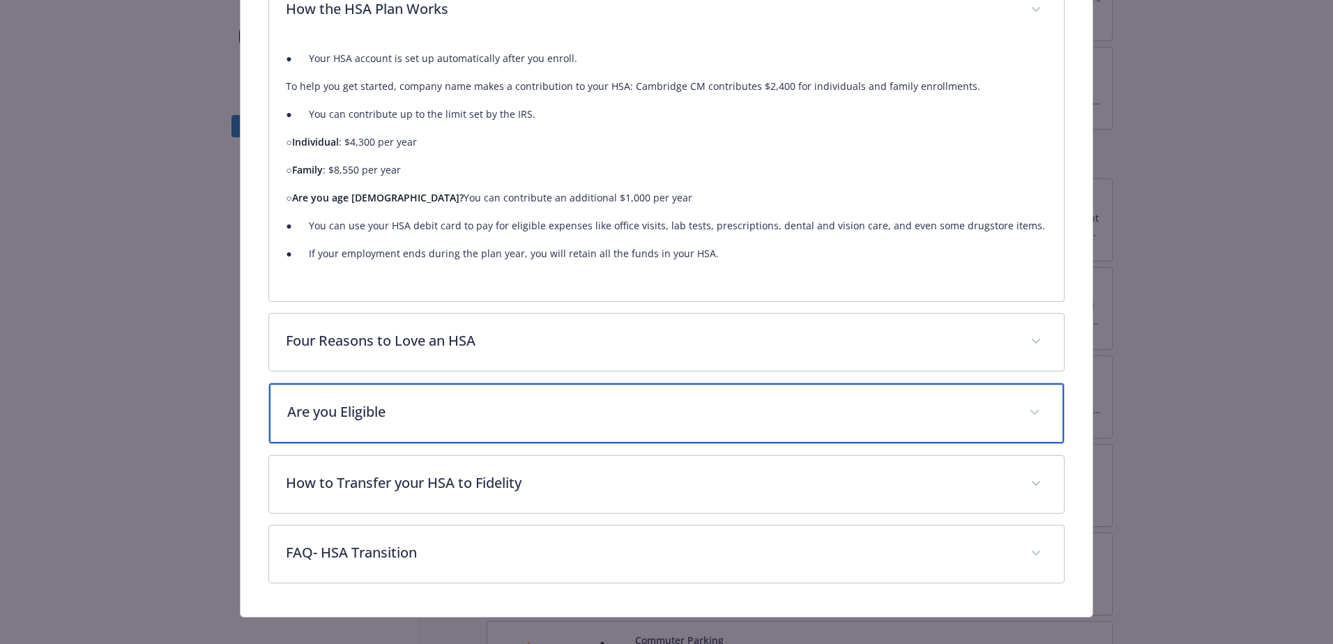
click at [453, 402] on p "Are you Eligible" at bounding box center [649, 412] width 725 height 21
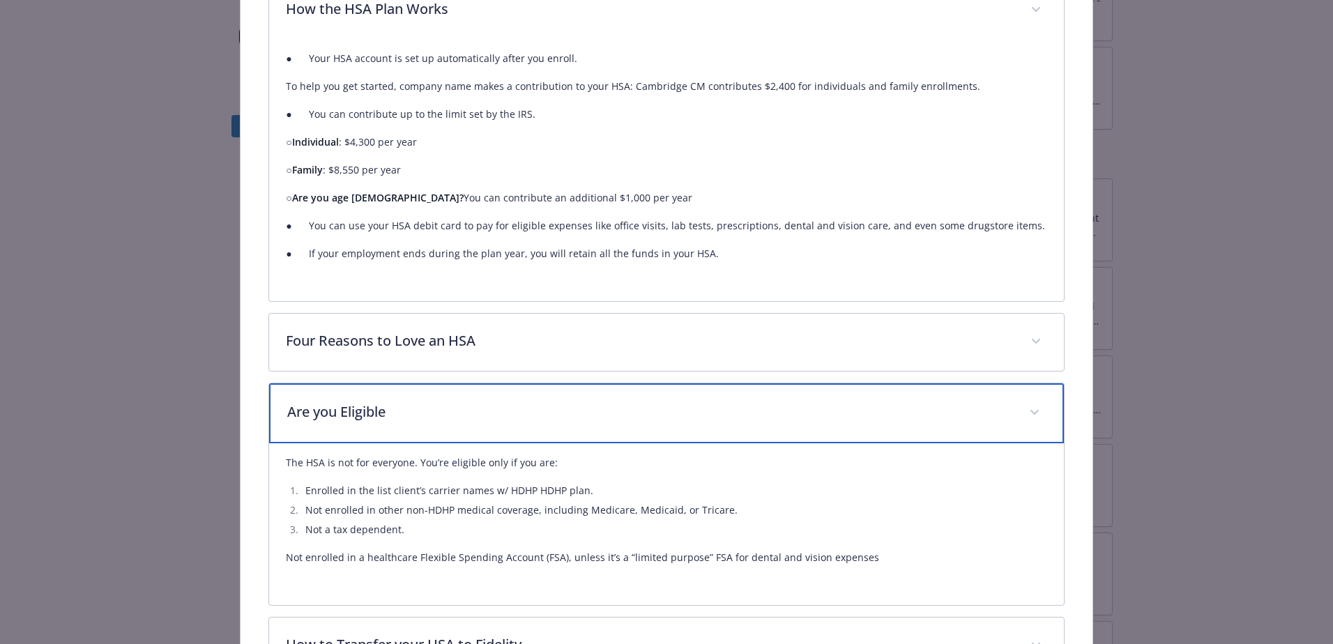
click at [490, 402] on p "Are you Eligible" at bounding box center [649, 412] width 725 height 21
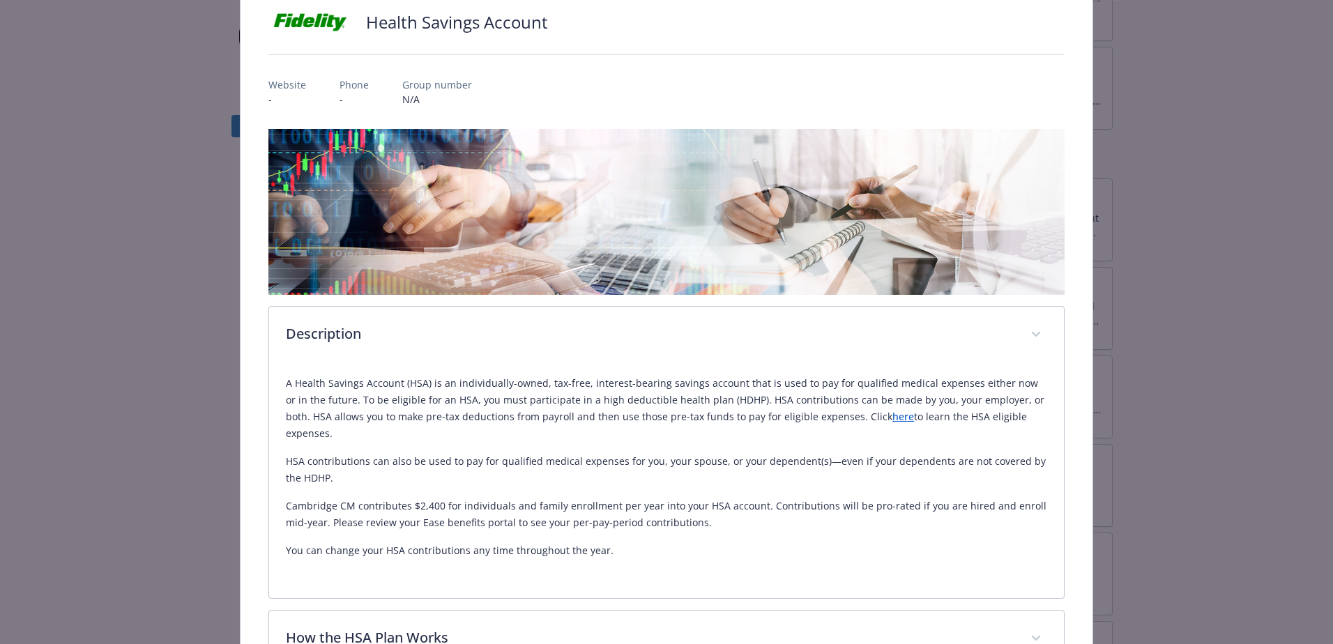
scroll to position [0, 0]
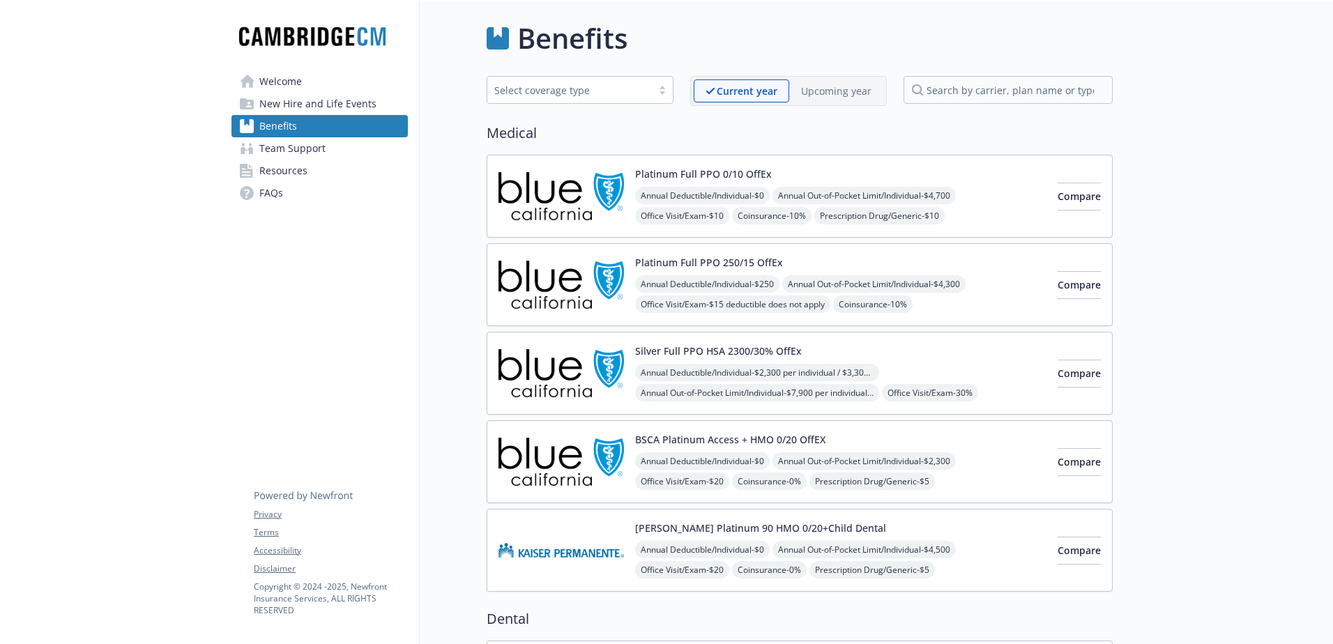
click at [596, 426] on img at bounding box center [560, 550] width 125 height 59
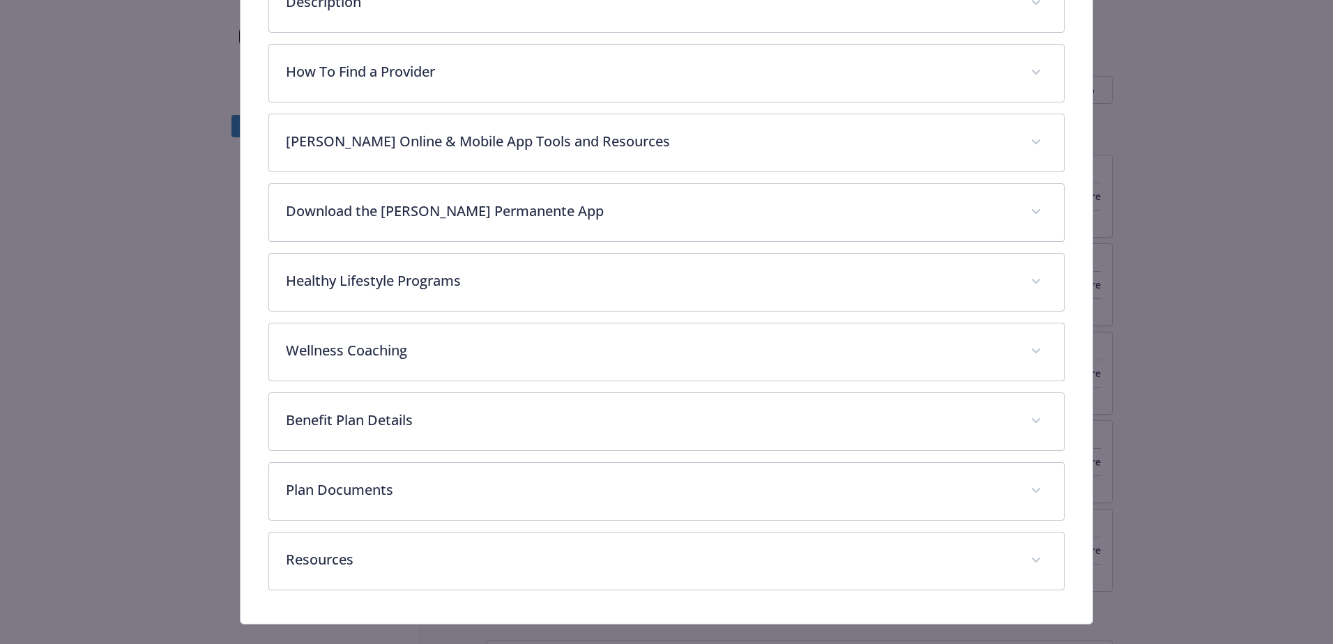
scroll to position [461, 0]
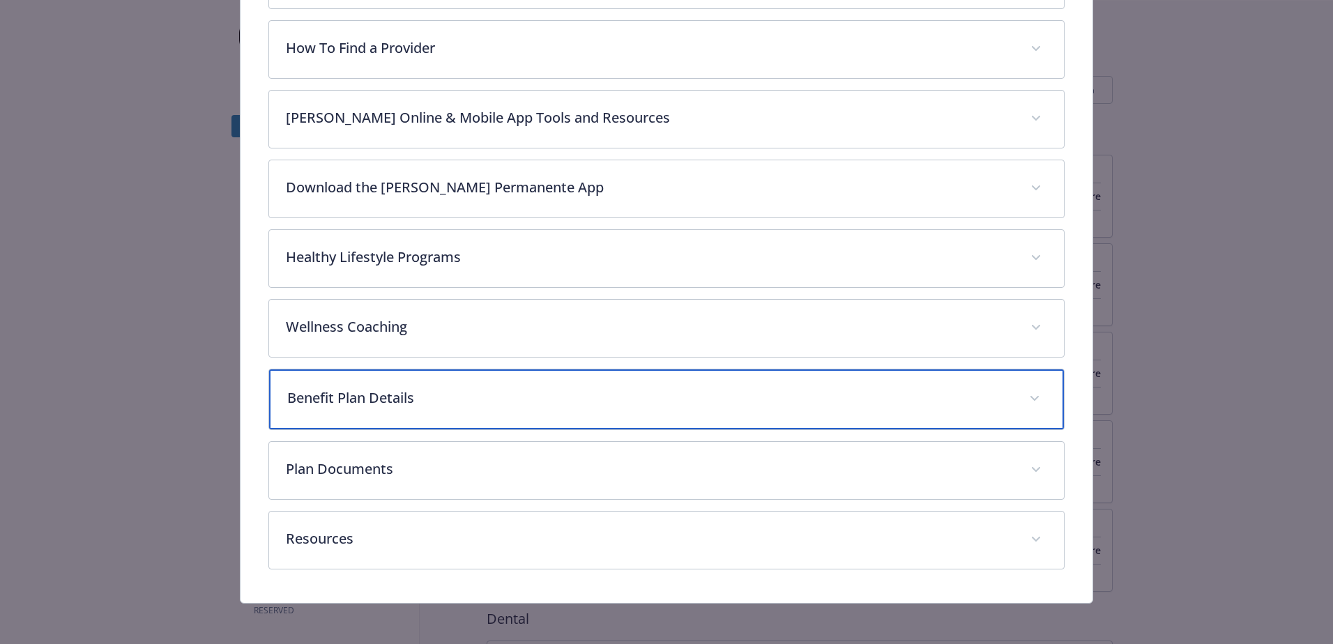
click at [422, 395] on p "Benefit Plan Details" at bounding box center [649, 398] width 725 height 21
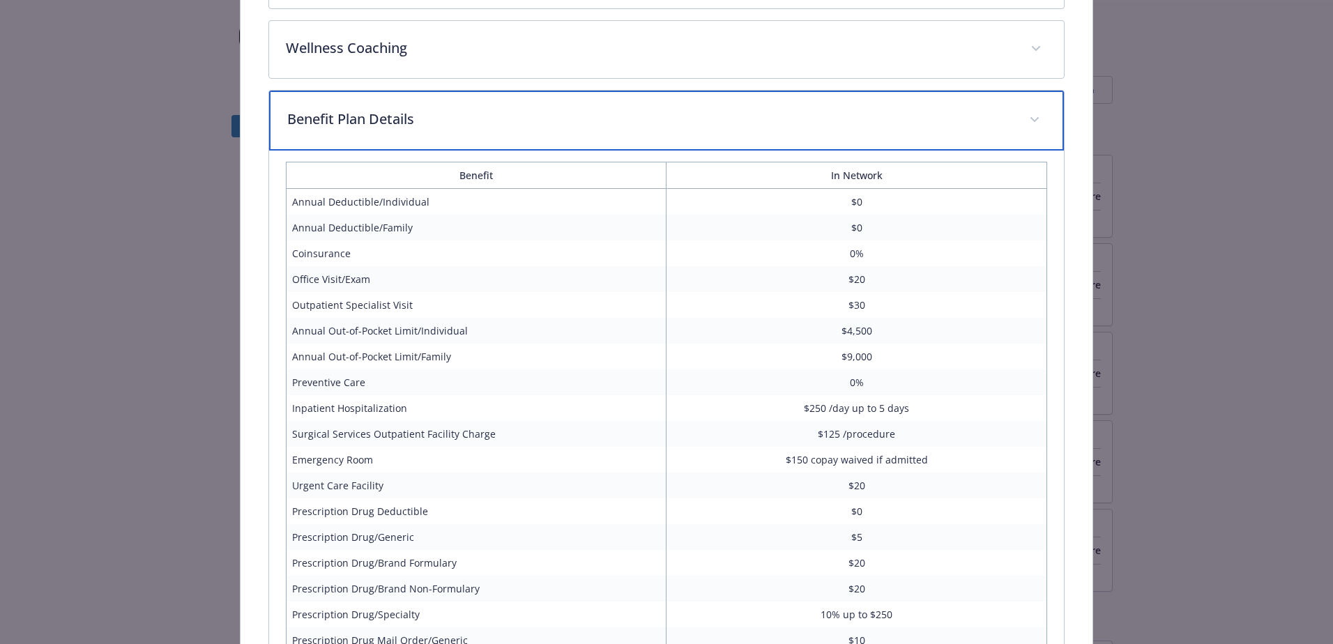
scroll to position [1099, 0]
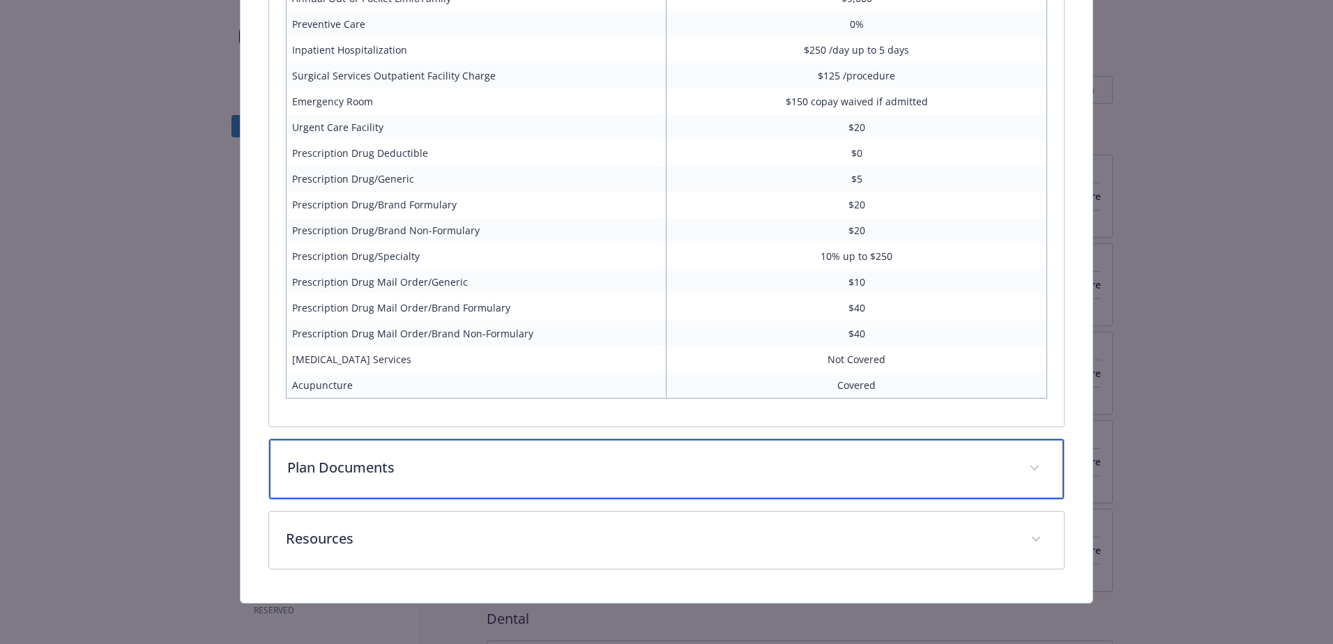
click at [674, 426] on div "Plan Documents" at bounding box center [666, 469] width 795 height 60
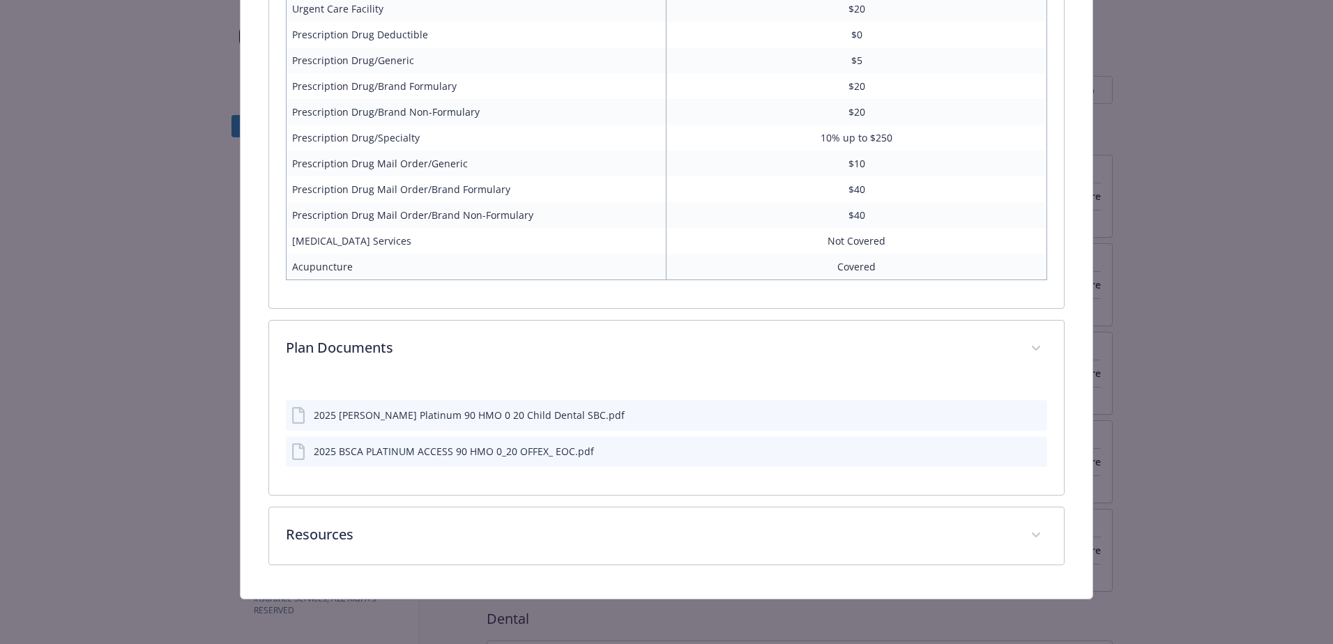
scroll to position [1213, 0]
click at [438, 426] on div "2025 BSCA PLATINUM ACCESS 90 HMO 0_20 OFFEX_ EOC.pdf" at bounding box center [454, 452] width 280 height 15
click at [839, 426] on icon "download file" at bounding box center [1010, 451] width 11 height 11
click at [476, 421] on div "2025 Kaiser Platinum 90 HMO 0 20 Child Dental SBC.pdf" at bounding box center [469, 416] width 311 height 15
click at [839, 415] on icon "download file" at bounding box center [1010, 415] width 11 height 11
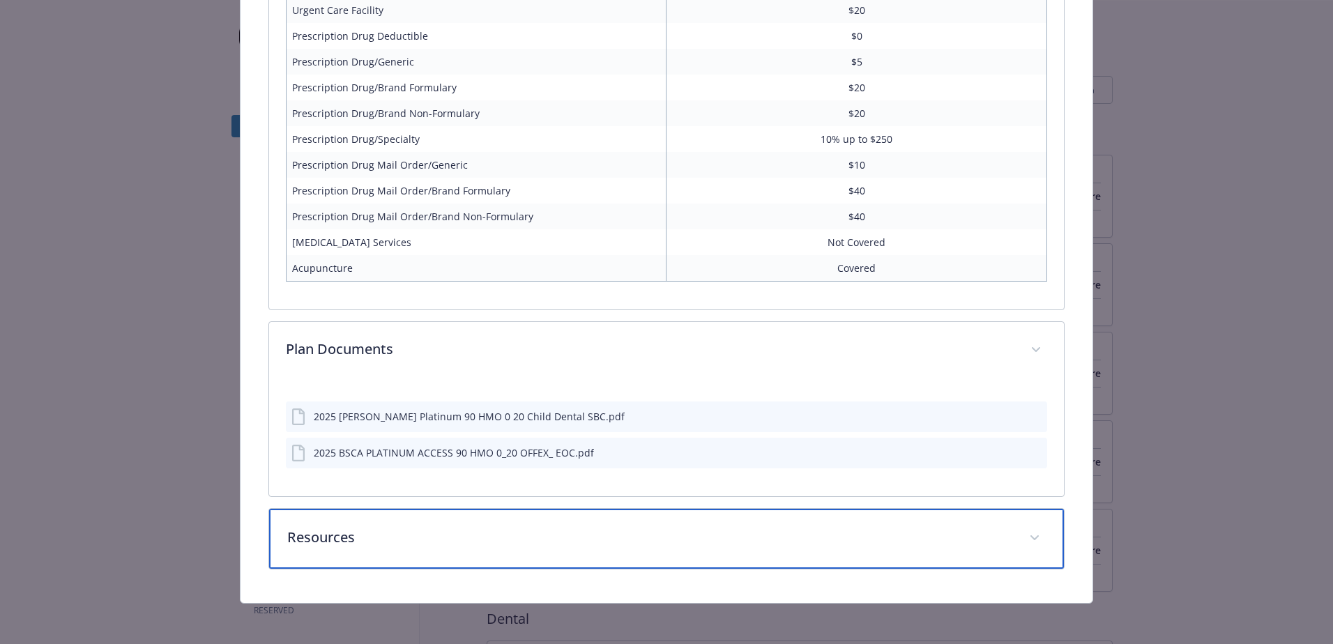
click at [599, 426] on p "Resources" at bounding box center [649, 537] width 725 height 21
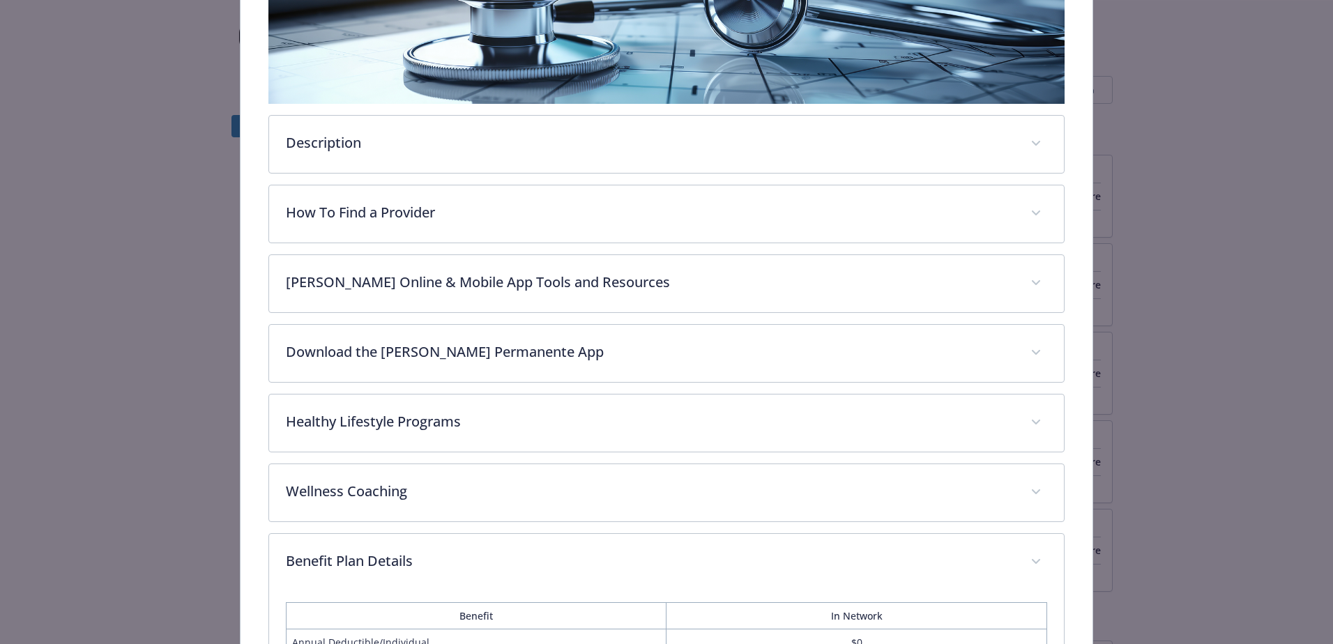
scroll to position [349, 0]
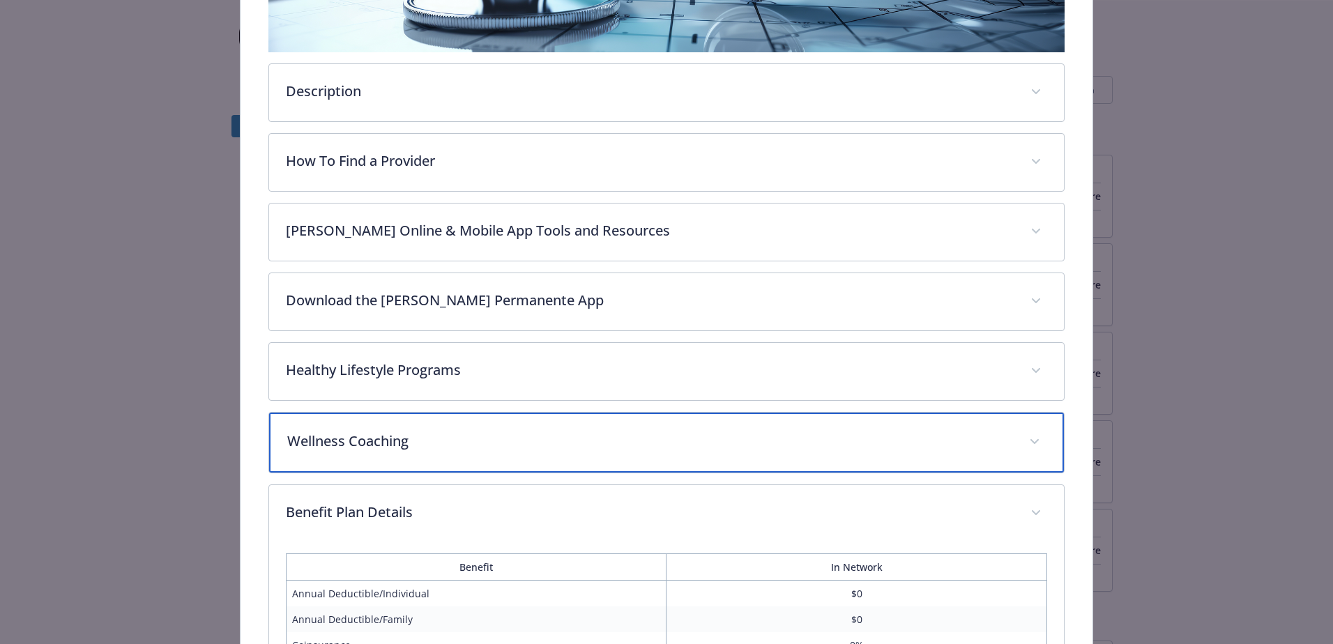
click at [404, 426] on p "Wellness Coaching" at bounding box center [649, 441] width 725 height 21
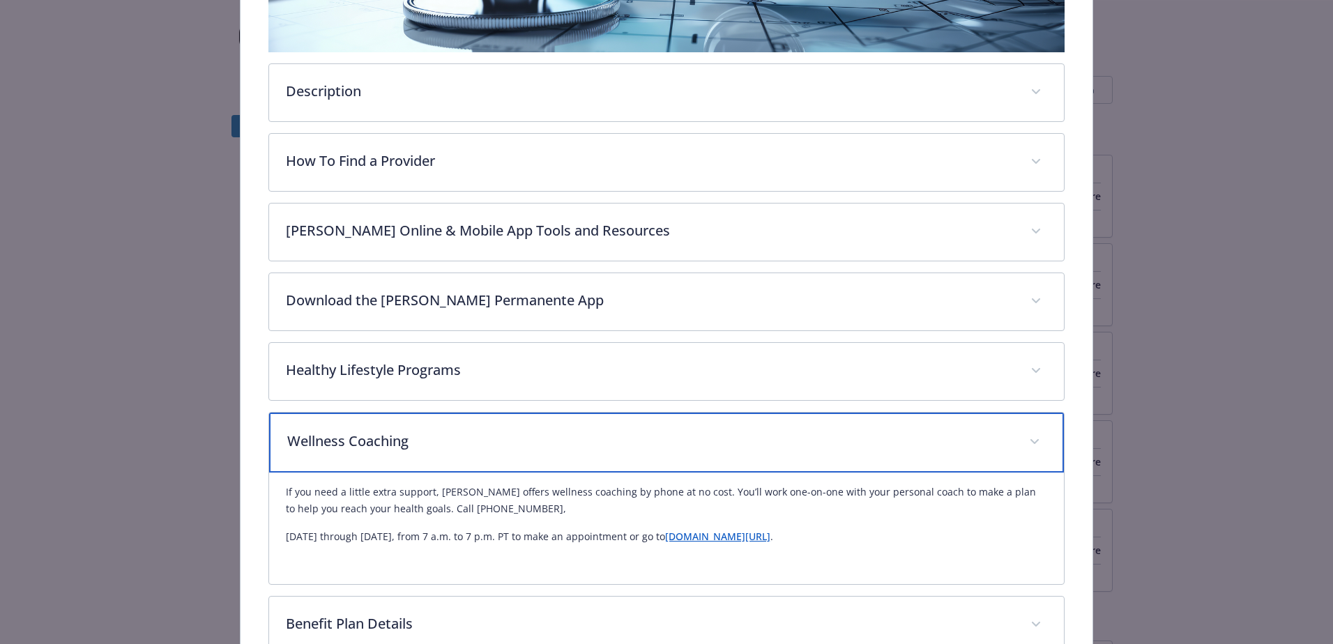
scroll to position [0, 0]
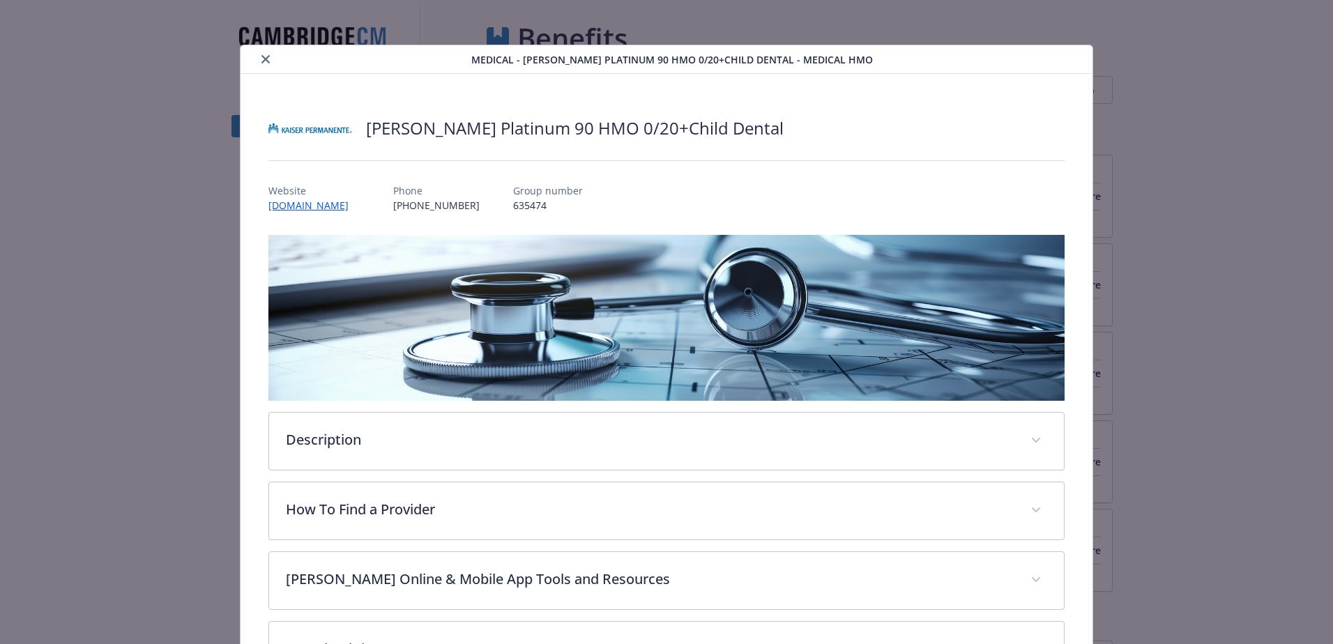
click at [259, 56] on button "close" at bounding box center [265, 59] width 17 height 17
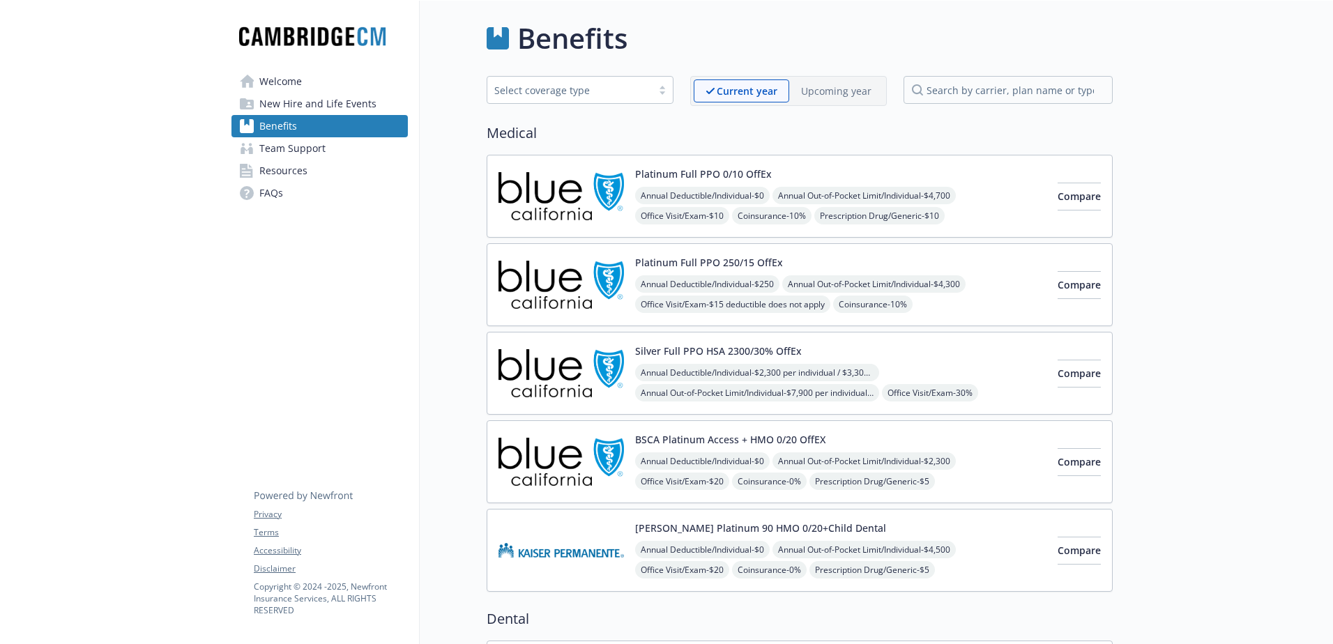
click at [590, 426] on img at bounding box center [560, 550] width 125 height 59
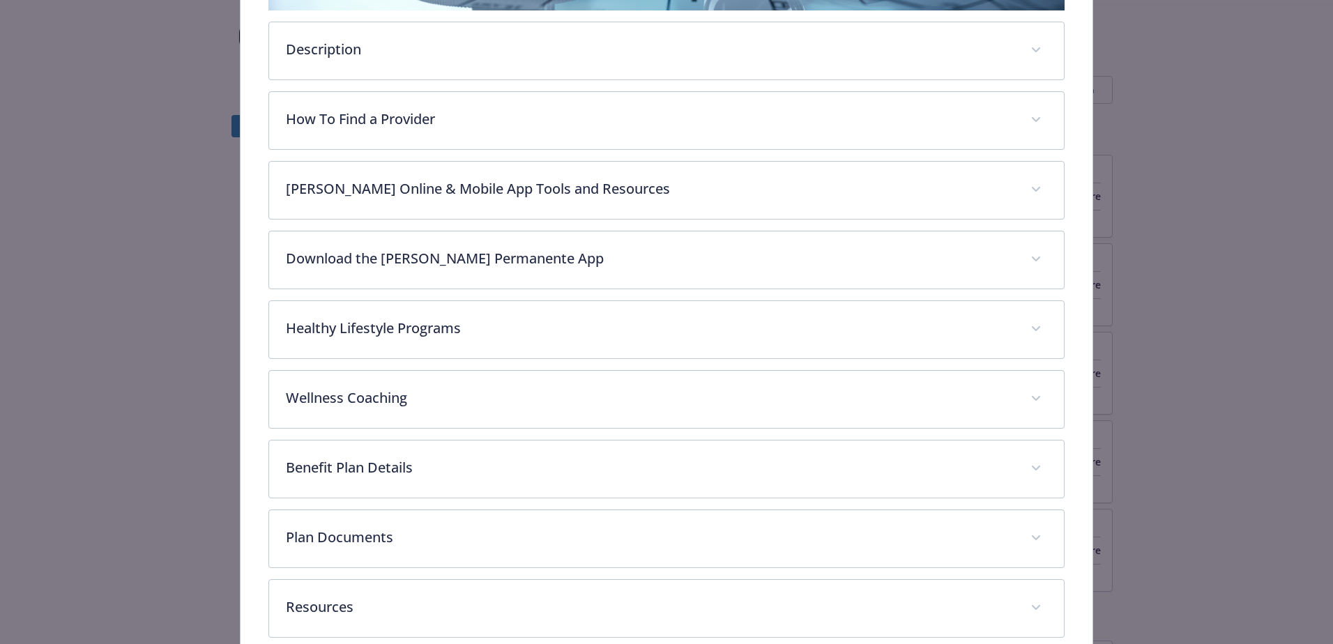
scroll to position [461, 0]
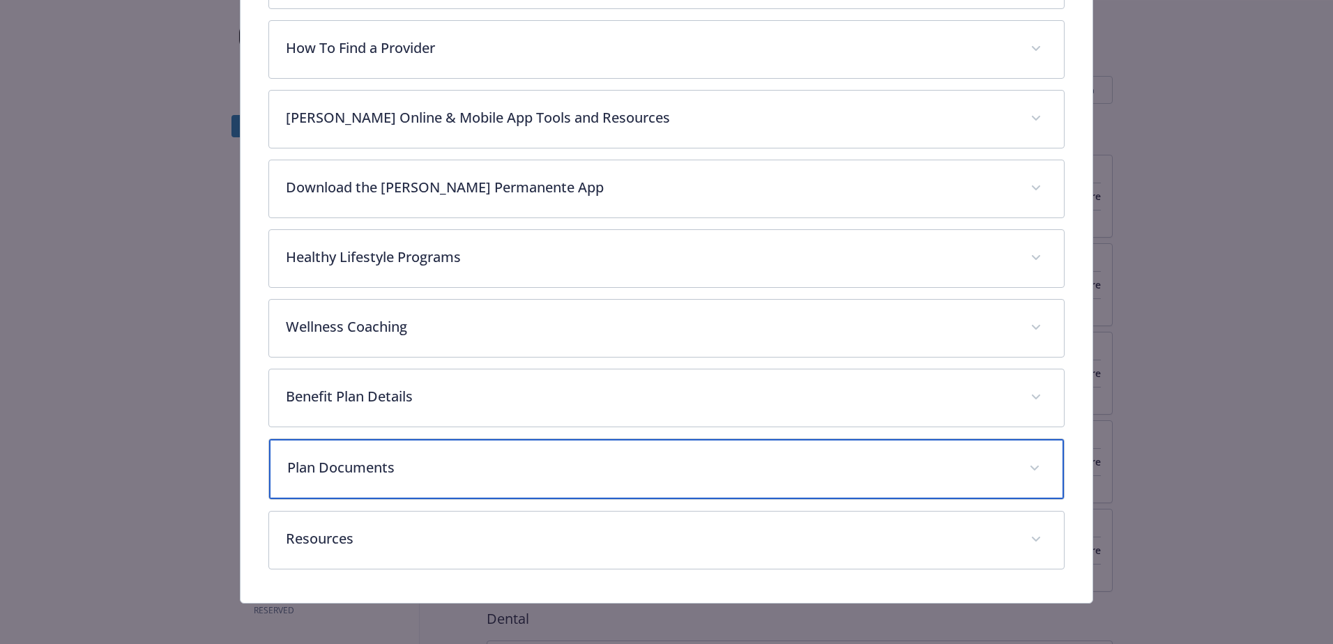
click at [436, 426] on div "Plan Documents" at bounding box center [666, 469] width 795 height 60
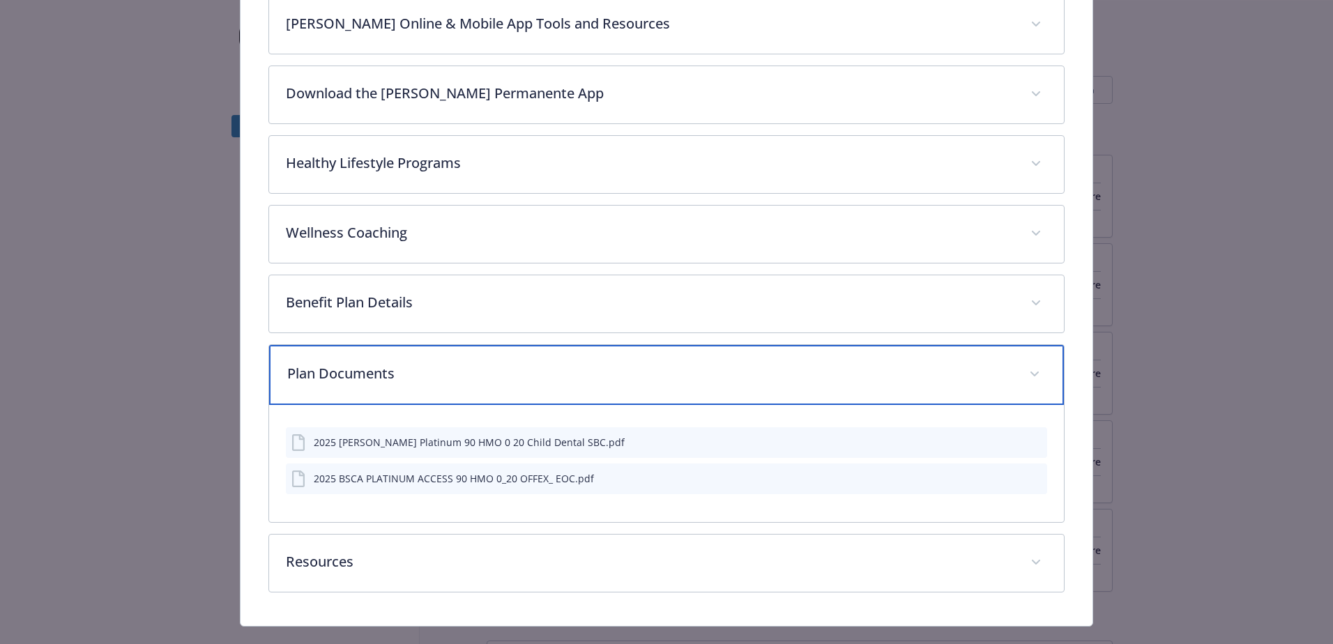
scroll to position [581, 0]
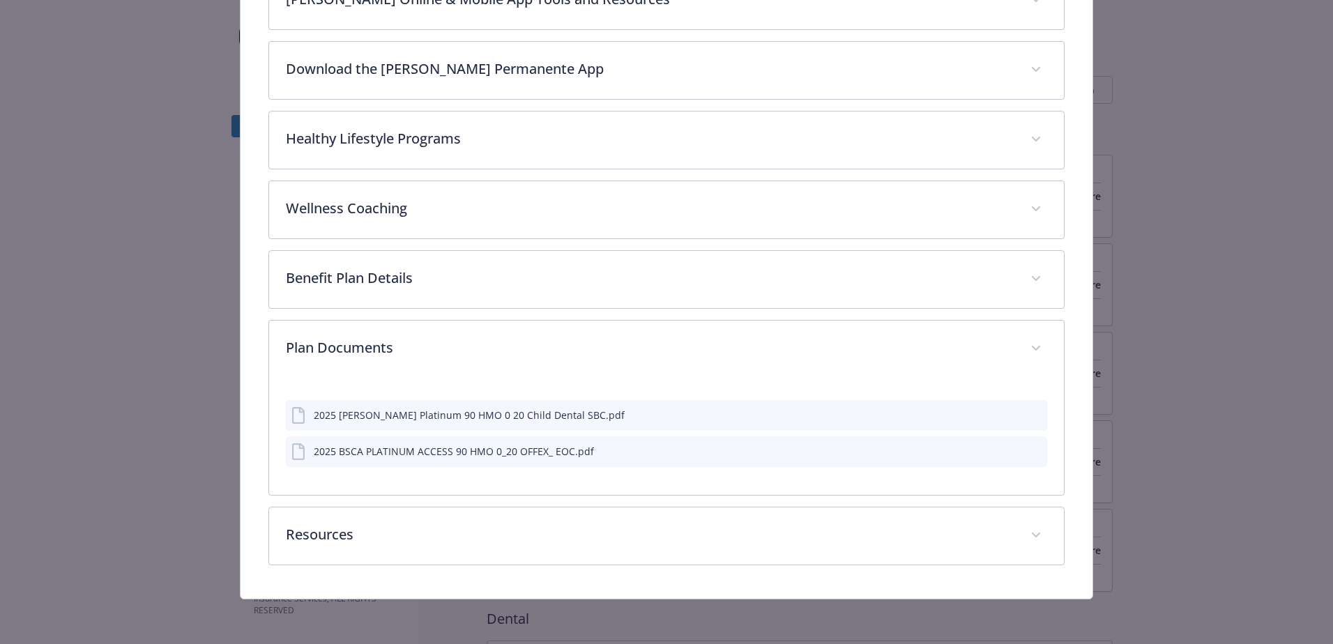
click at [449, 420] on div "2025 Kaiser Platinum 90 HMO 0 20 Child Dental SBC.pdf" at bounding box center [469, 415] width 311 height 15
click at [474, 421] on div "2025 Kaiser Platinum 90 HMO 0 20 Child Dental SBC.pdf" at bounding box center [469, 416] width 311 height 15
click at [476, 415] on div "2025 Kaiser Platinum 90 HMO 0 20 Child Dental SBC.pdf" at bounding box center [469, 416] width 311 height 15
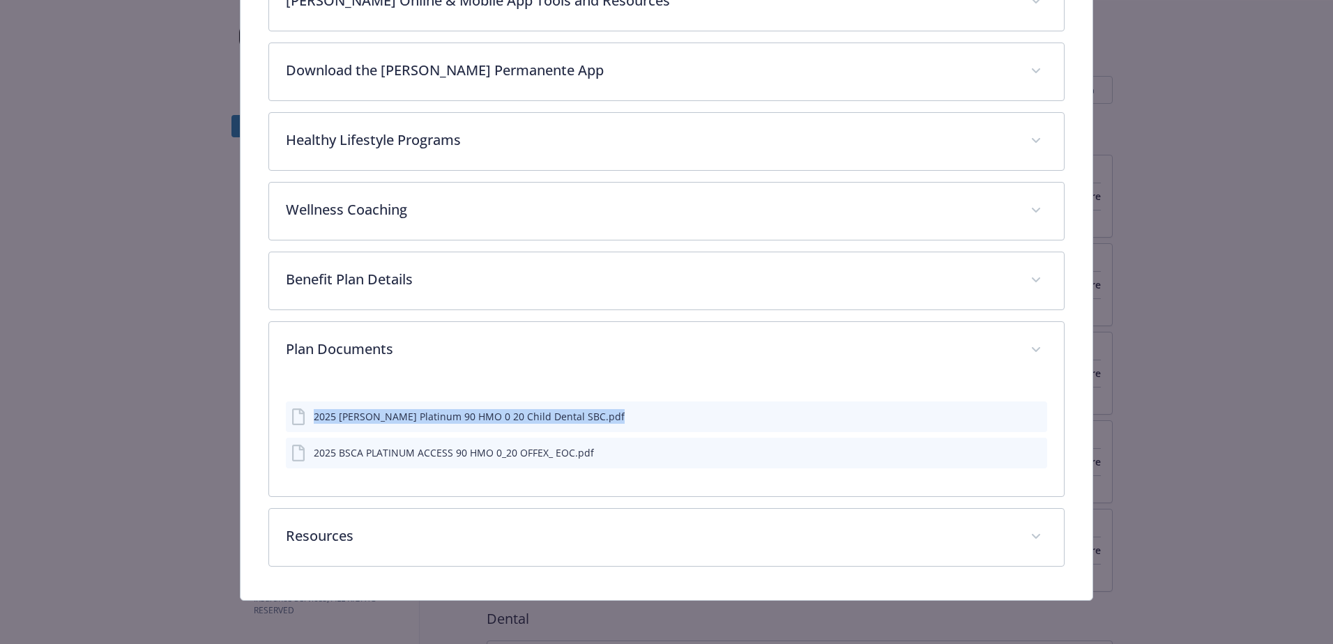
click at [476, 415] on div "2025 Kaiser Platinum 90 HMO 0 20 Child Dental SBC.pdf" at bounding box center [469, 416] width 311 height 15
click at [314, 410] on div "2025 Kaiser Platinum 90 HMO 0 20 Child Dental SBC.pdf" at bounding box center [469, 416] width 311 height 15
click at [302, 416] on icon "details for plan Medical - Kaiser Platinum 90 HMO 0/20+Child Dental - Medical H…" at bounding box center [299, 416] width 17 height 17
click at [299, 416] on icon "details for plan Medical - Kaiser Platinum 90 HMO 0/20+Child Dental - Medical H…" at bounding box center [299, 416] width 17 height 17
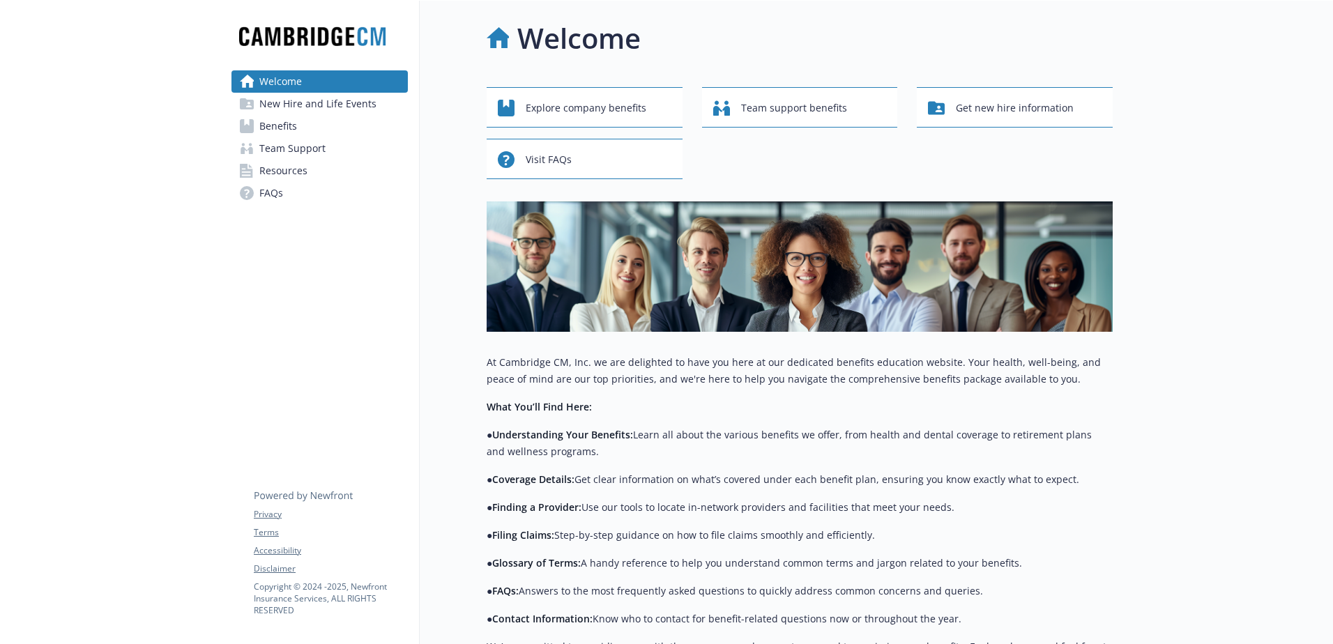
scroll to position [168, 0]
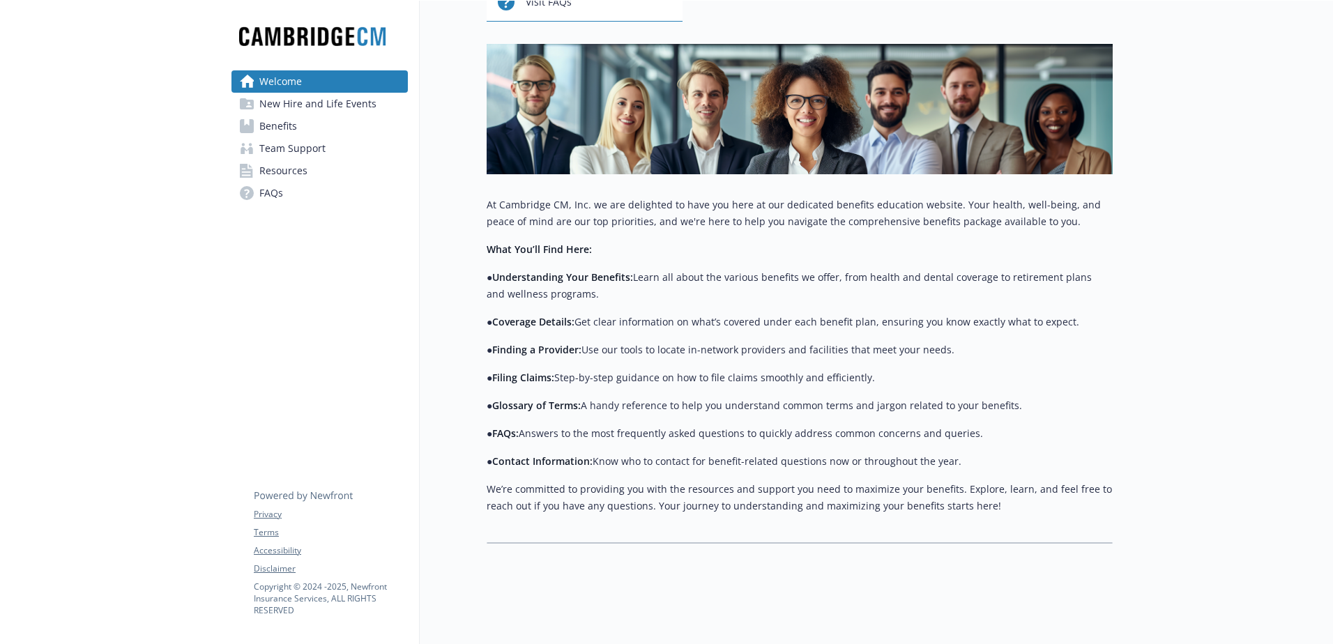
click at [298, 170] on span "Resources" at bounding box center [283, 171] width 48 height 22
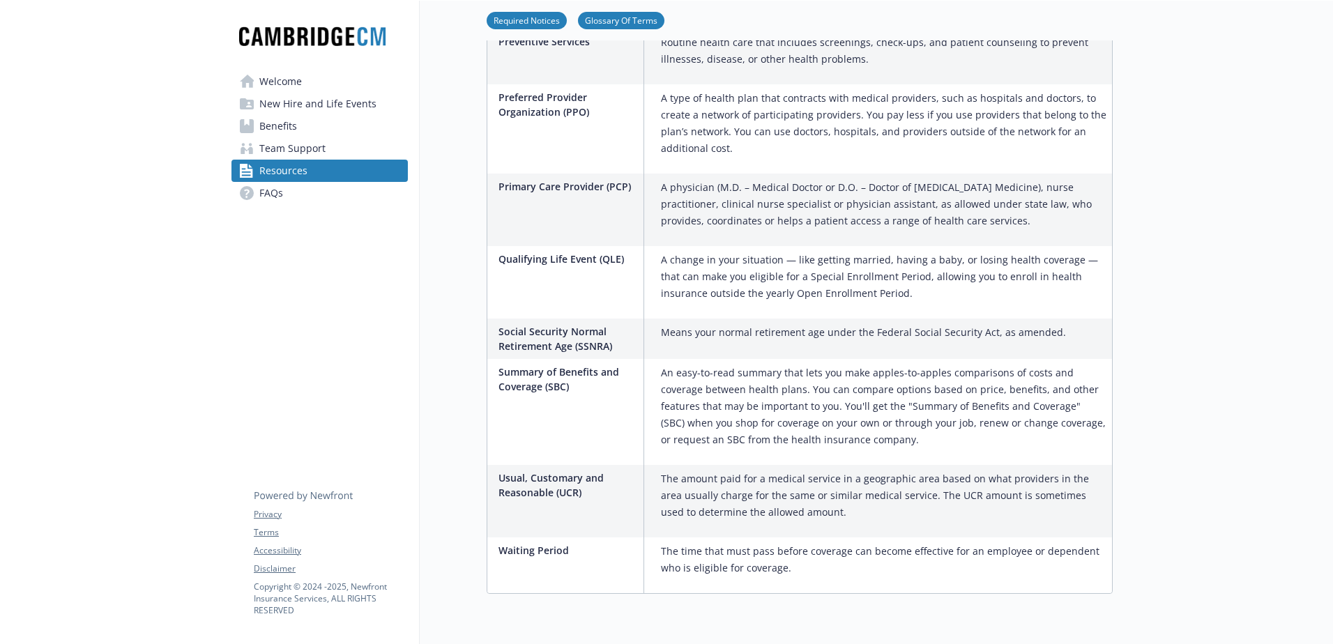
scroll to position [2302, 0]
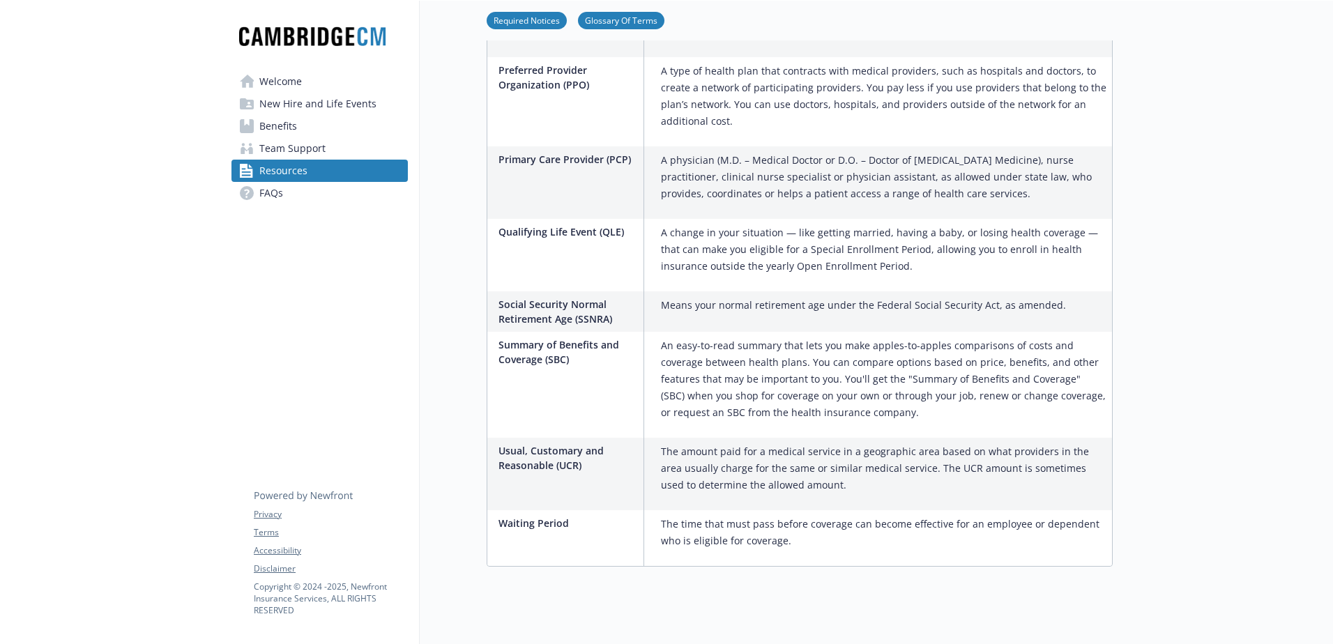
click at [300, 128] on link "Benefits" at bounding box center [319, 126] width 176 height 22
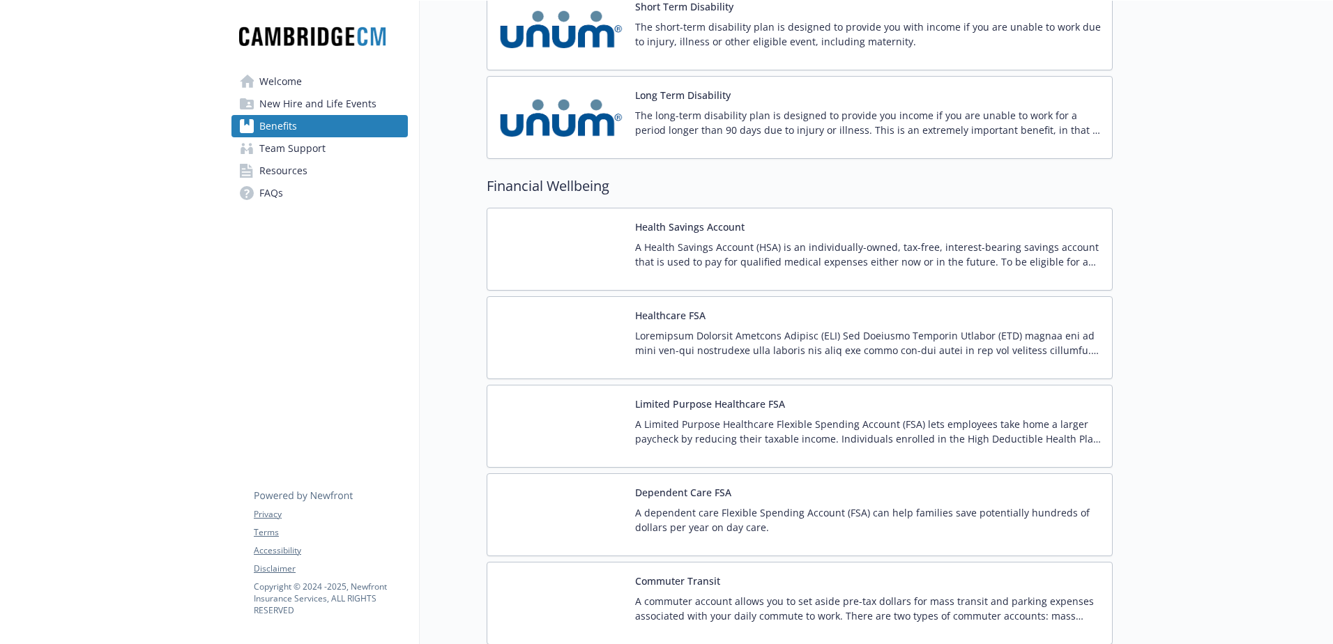
scroll to position [1150, 0]
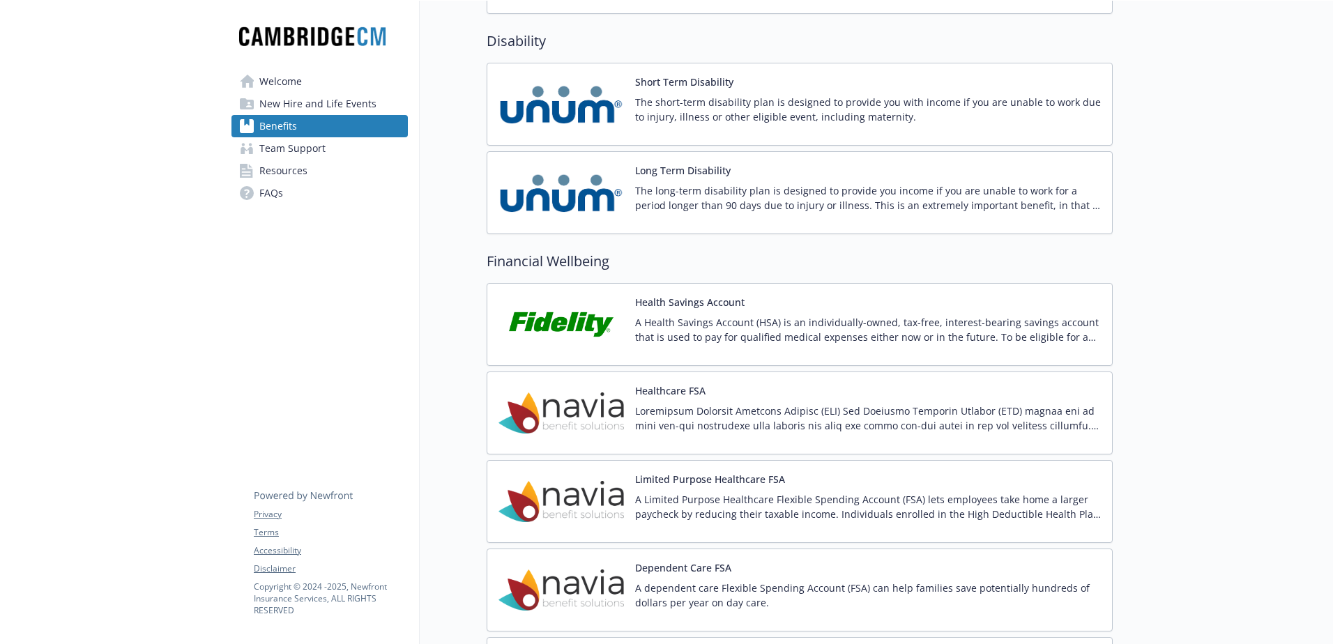
click at [672, 299] on button "Health Savings Account" at bounding box center [689, 302] width 109 height 15
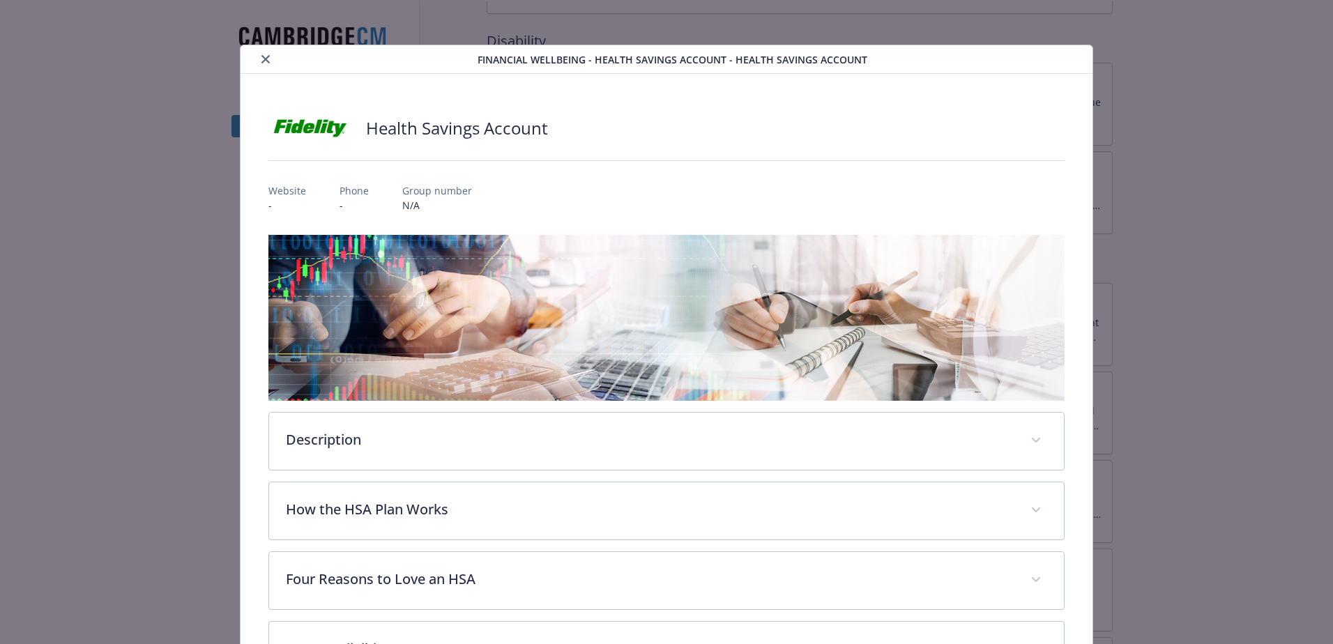
scroll to position [42, 0]
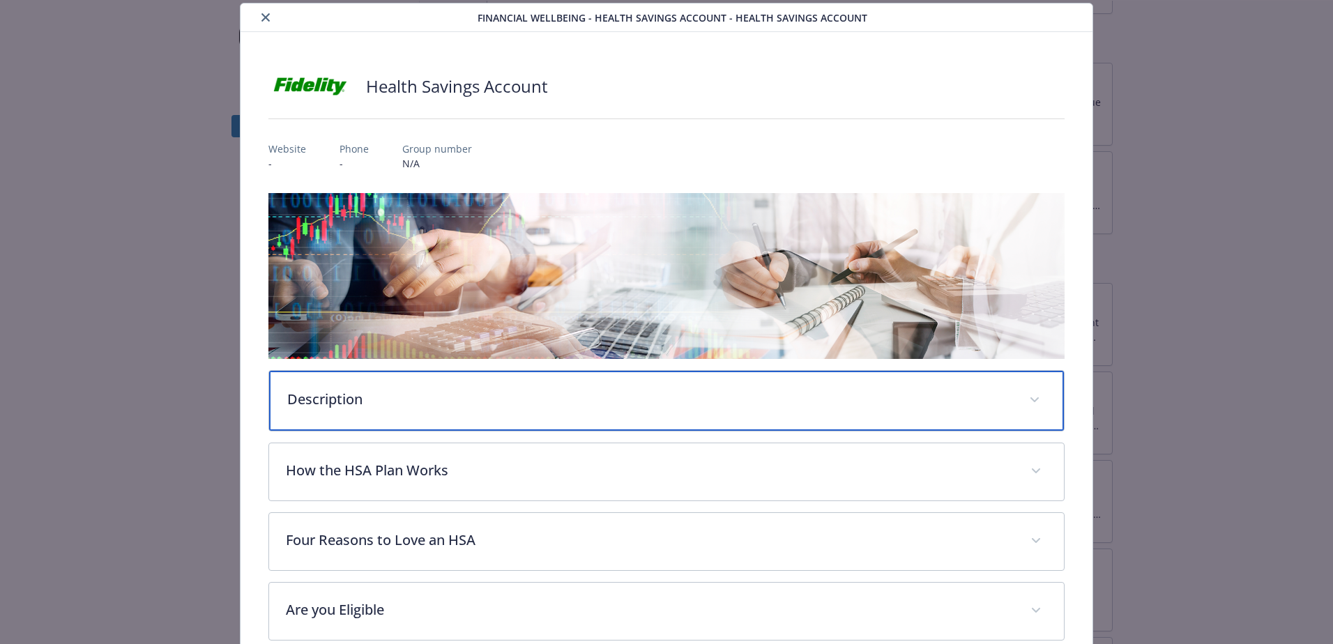
click at [521, 407] on div "Description" at bounding box center [666, 401] width 795 height 60
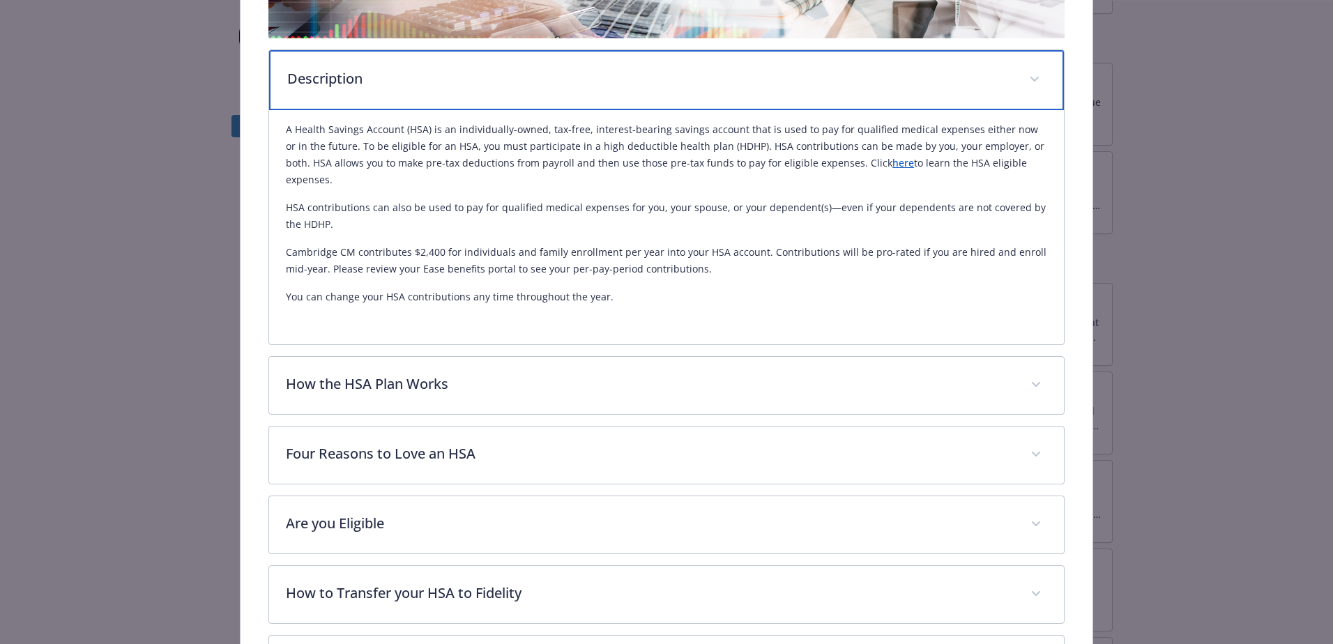
scroll to position [390, 0]
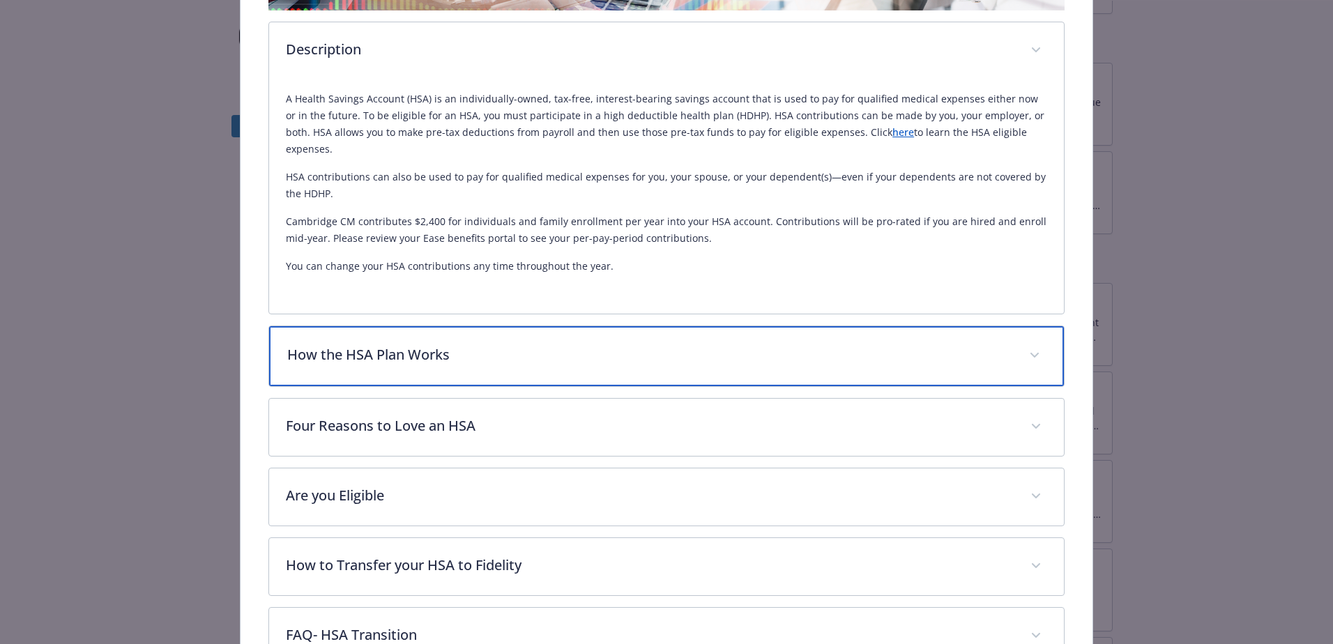
click at [487, 356] on div "How the HSA Plan Works" at bounding box center [666, 356] width 795 height 60
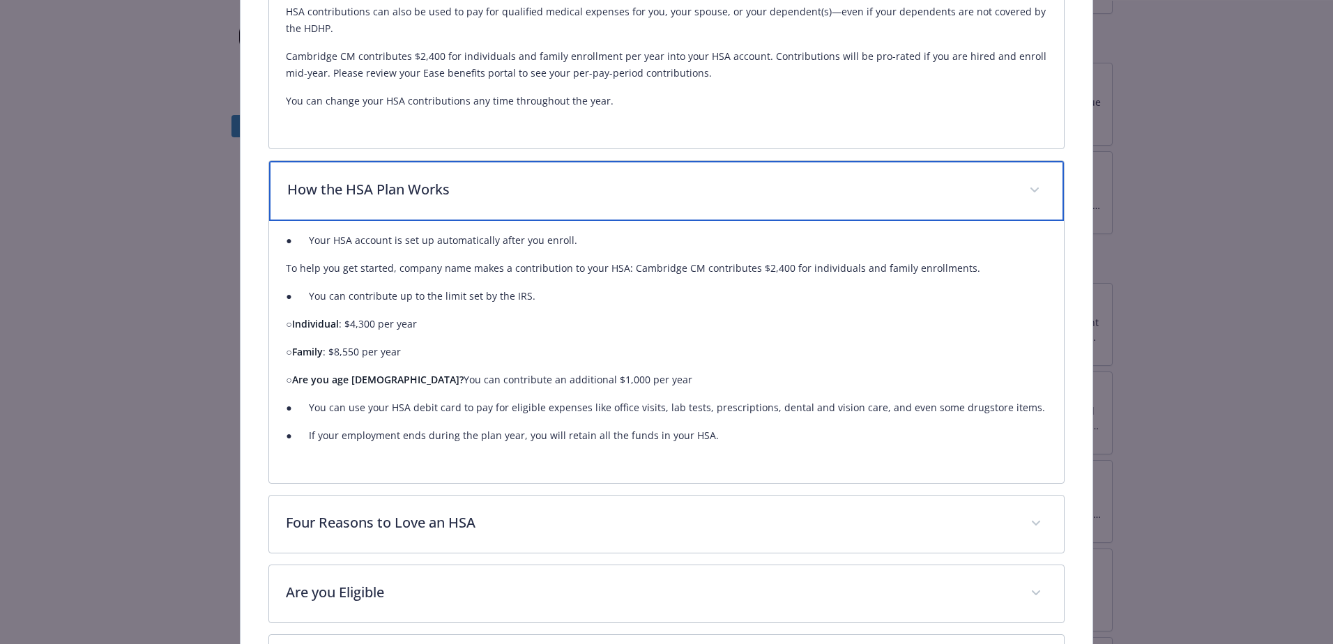
scroll to position [669, 0]
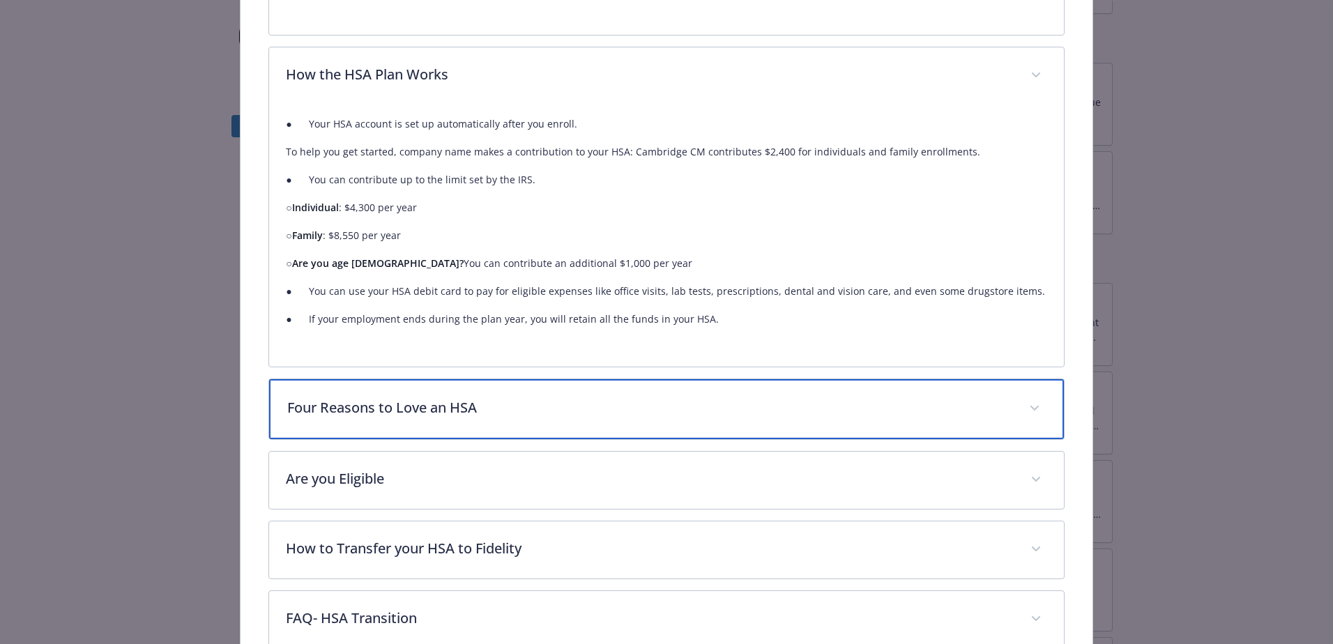
click at [475, 397] on p "Four Reasons to Love an HSA" at bounding box center [649, 407] width 725 height 21
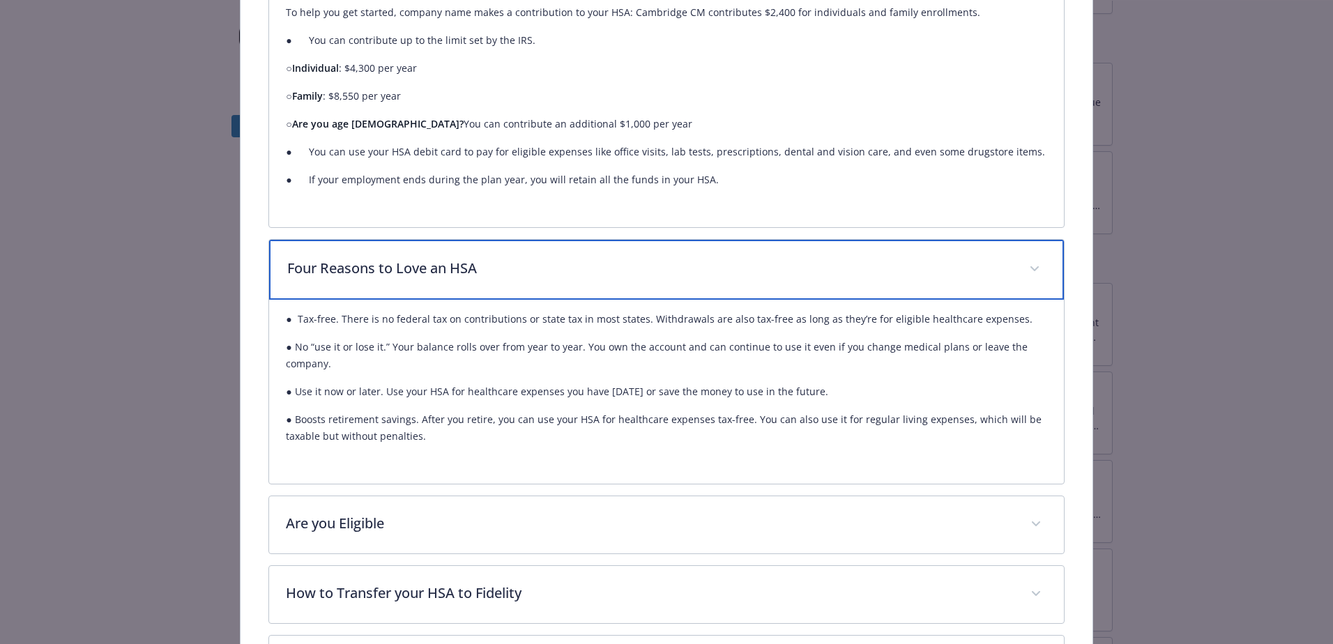
scroll to position [919, 0]
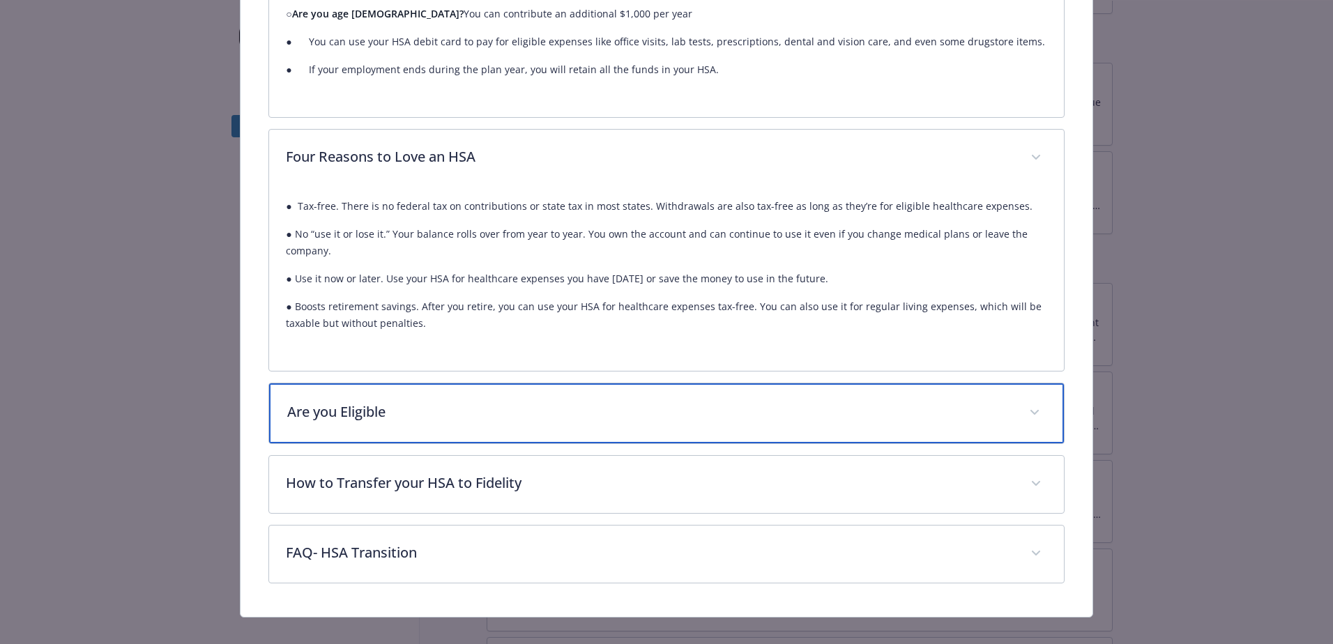
click at [475, 402] on p "Are you Eligible" at bounding box center [649, 412] width 725 height 21
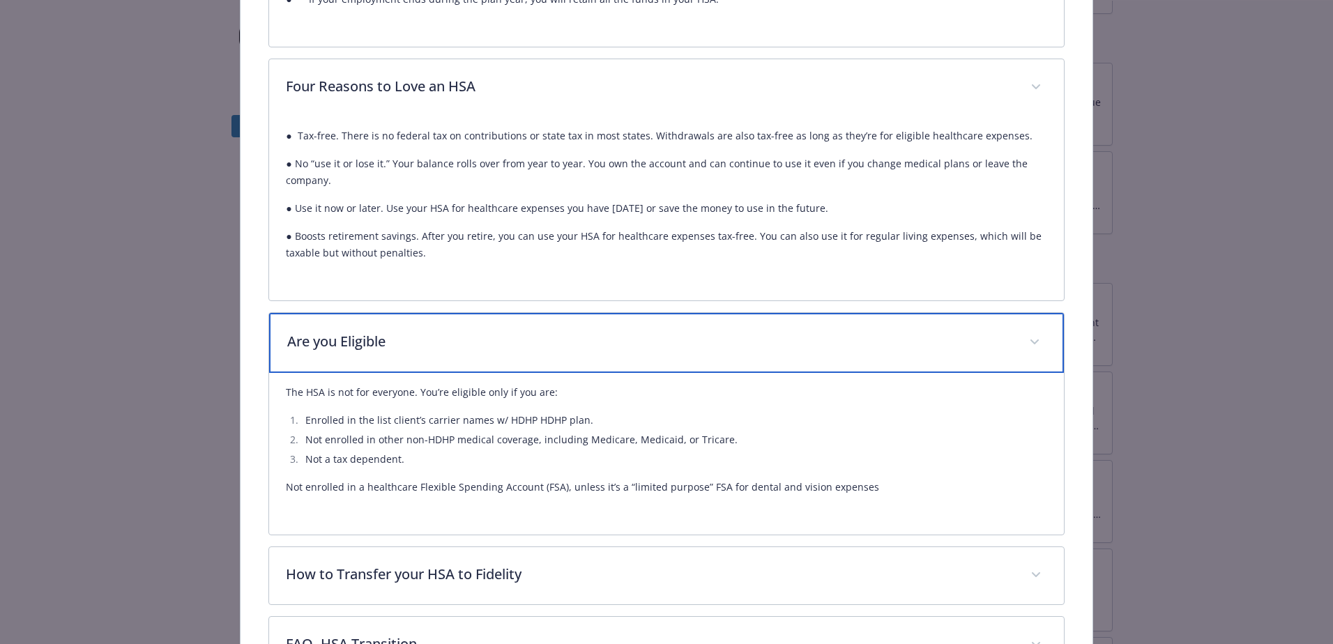
scroll to position [1058, 0]
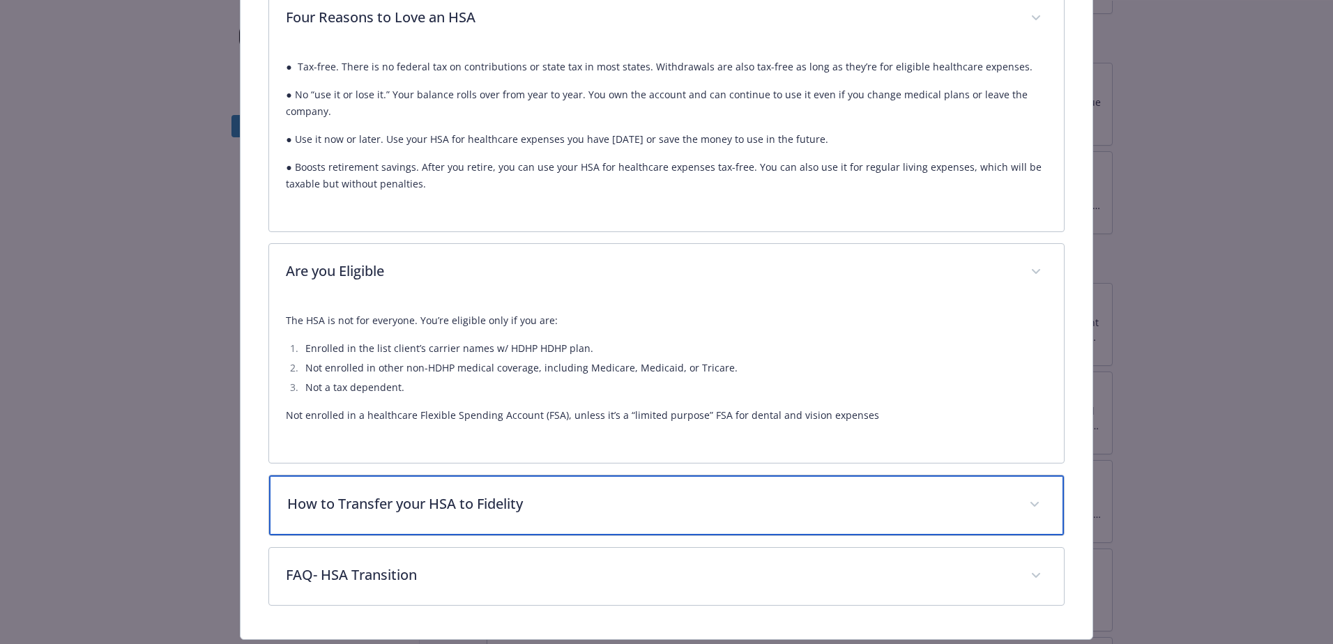
click at [502, 505] on div "How to Transfer your HSA to Fidelity" at bounding box center [666, 505] width 795 height 60
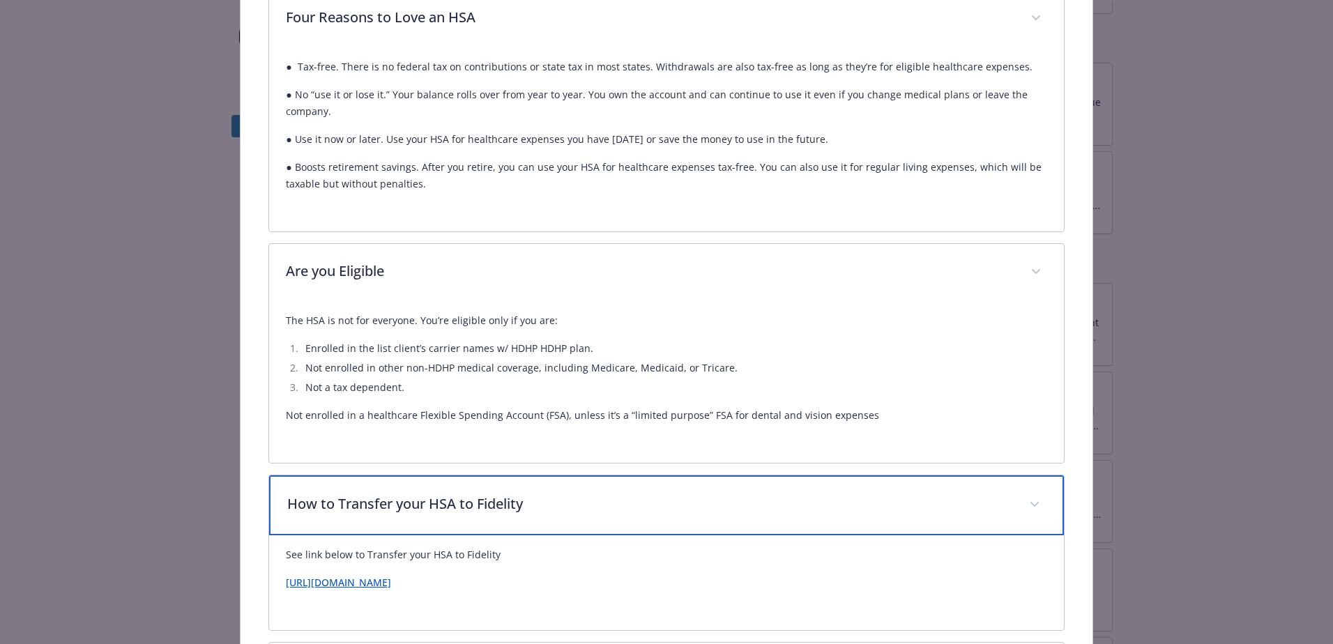
scroll to position [1175, 0]
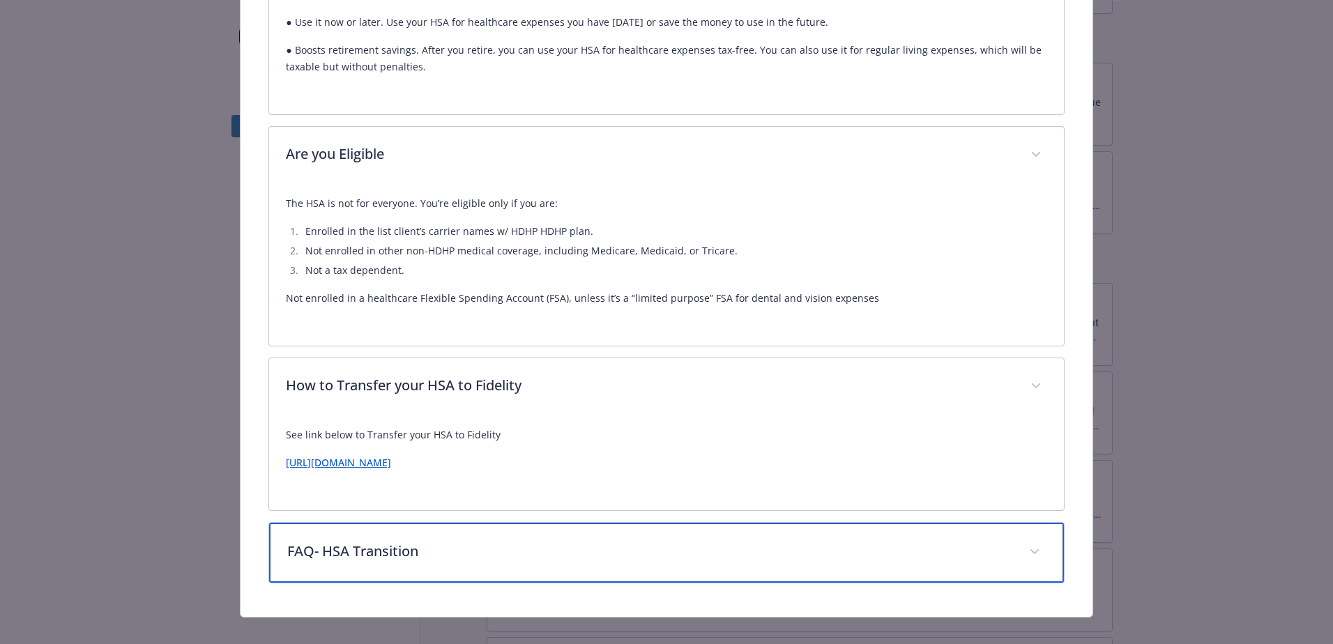
click at [452, 541] on p "FAQ- HSA Transition" at bounding box center [649, 551] width 725 height 21
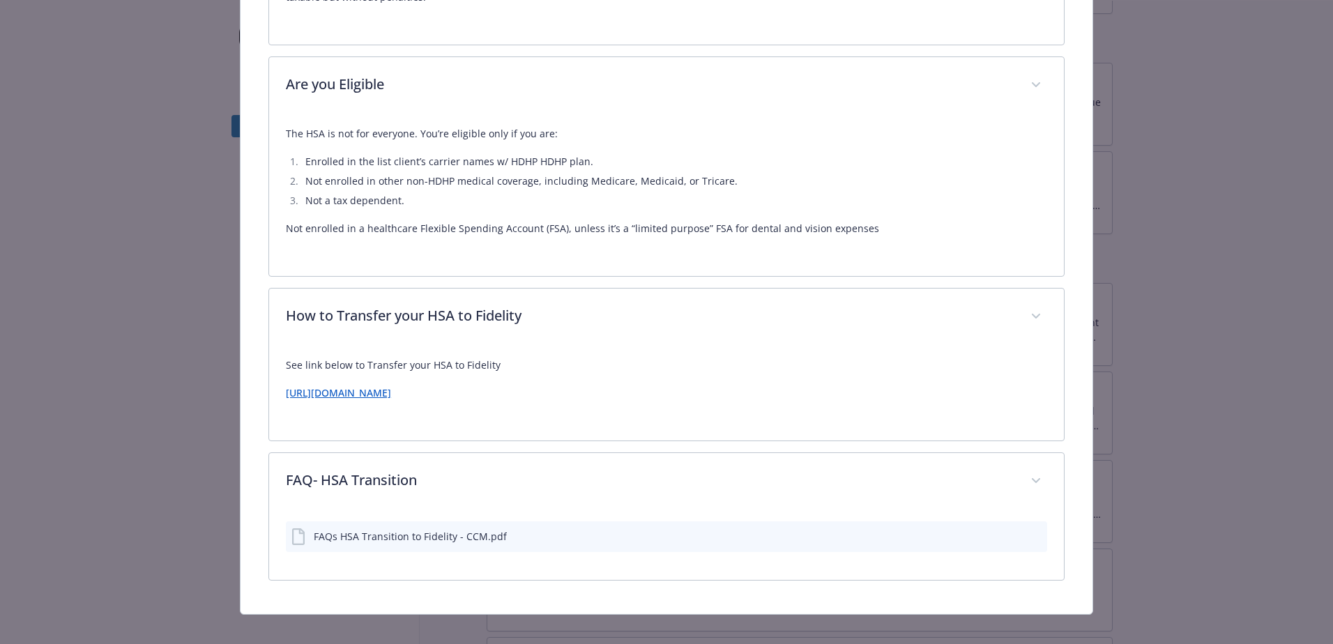
scroll to position [1242, 0]
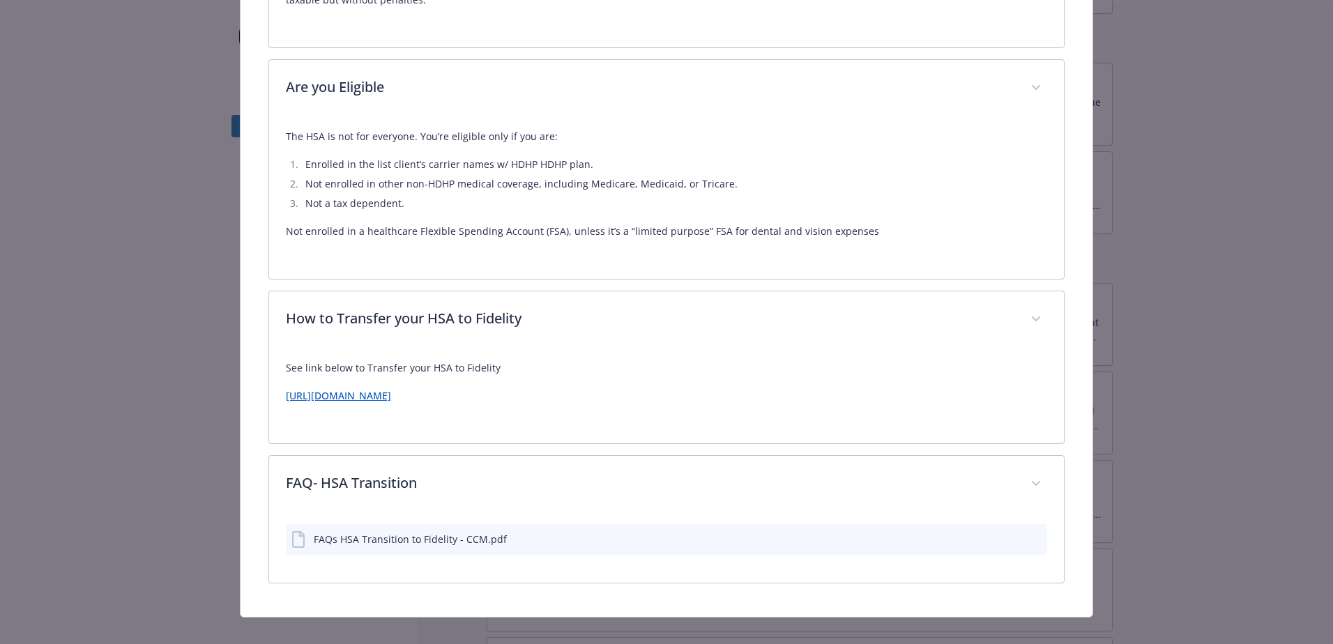
click at [386, 532] on div "FAQs HSA Transition to Fidelity - CCM.pdf" at bounding box center [410, 539] width 193 height 15
click at [314, 532] on div "FAQs HSA Transition to Fidelity - CCM.pdf" at bounding box center [410, 539] width 193 height 15
click at [1005, 533] on icon "download file" at bounding box center [1010, 538] width 11 height 11
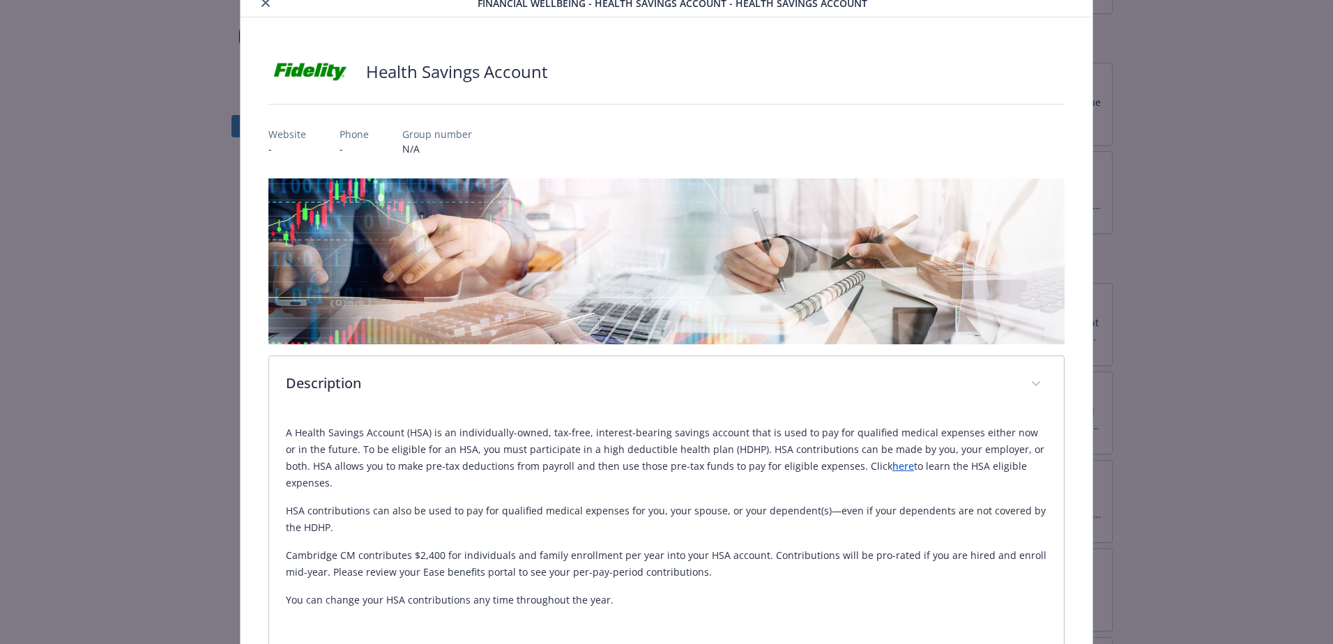
scroll to position [0, 0]
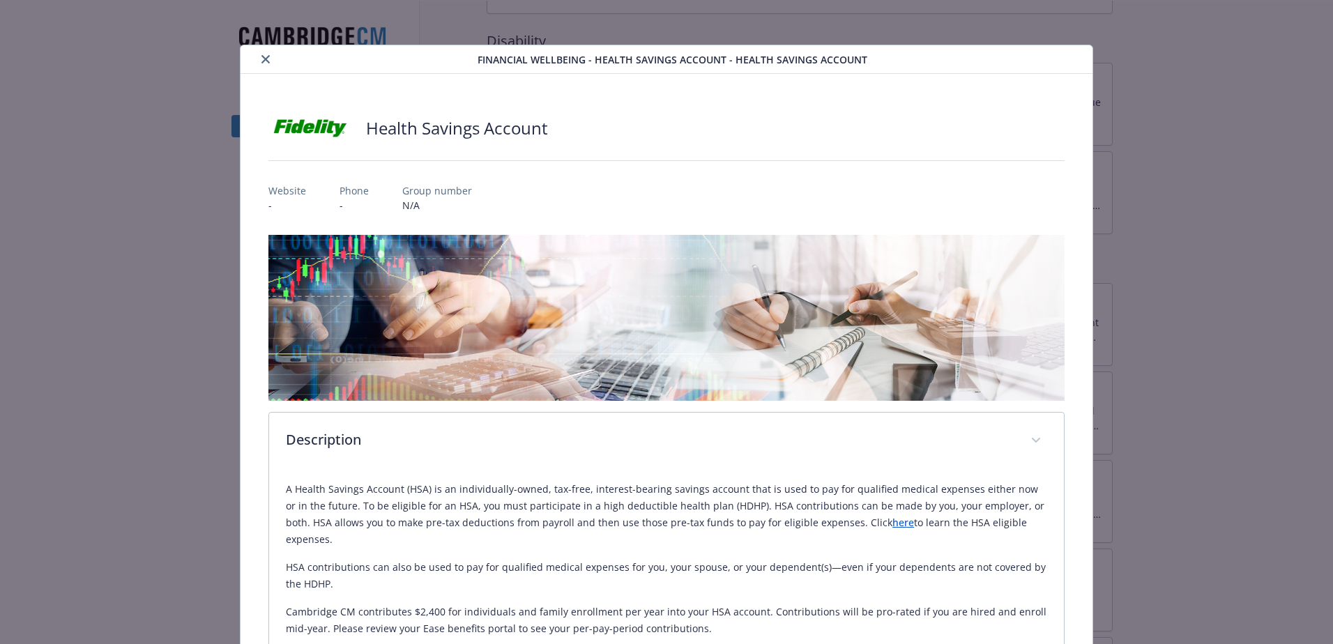
click at [266, 62] on icon "close" at bounding box center [265, 59] width 8 height 8
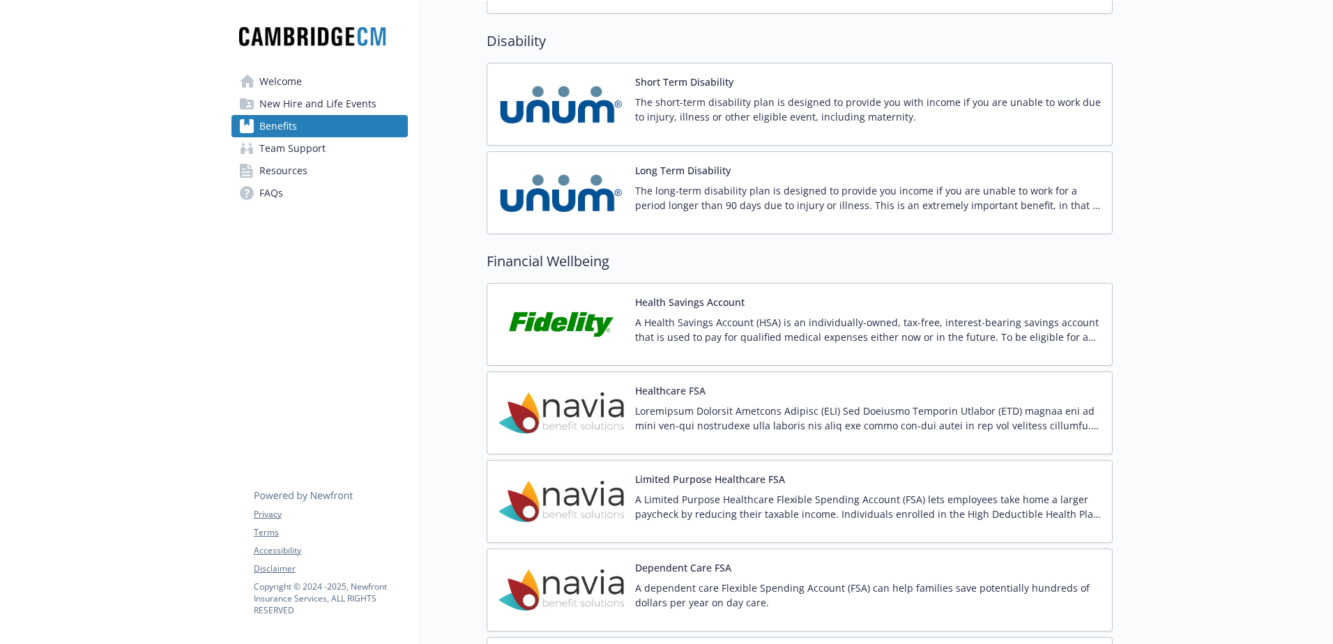
click at [678, 319] on p "A Health Savings Account (HSA) is an individually-owned, tax-free, interest-bea…" at bounding box center [868, 329] width 466 height 29
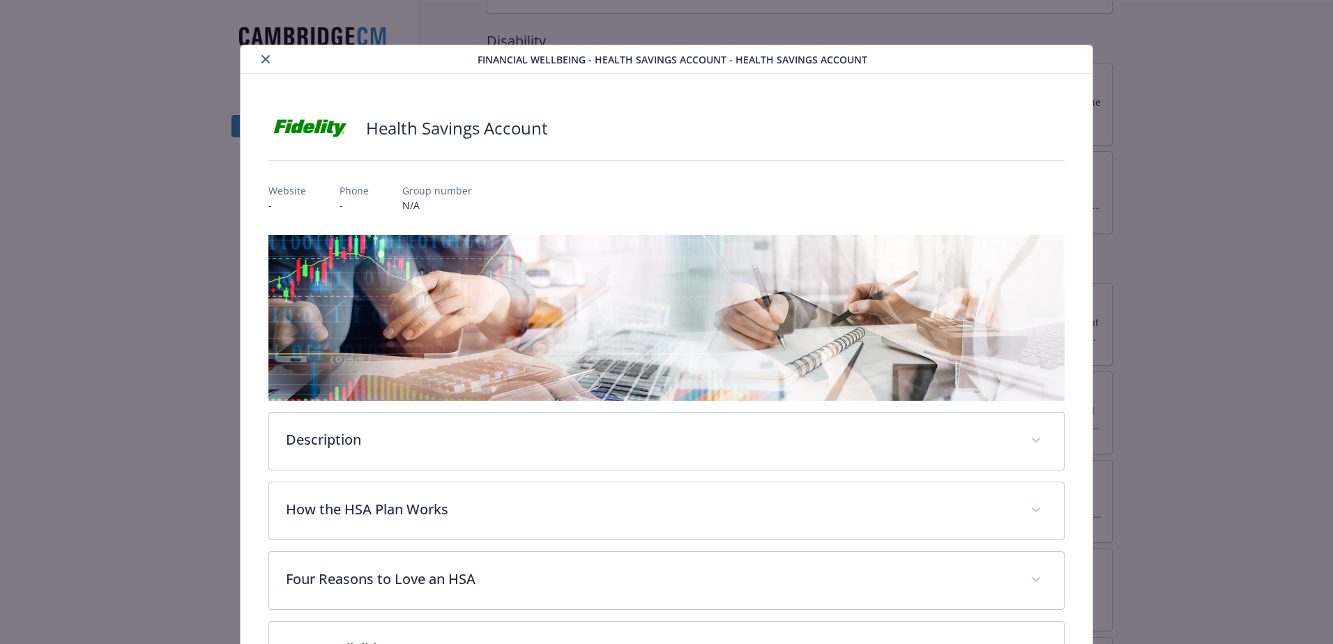
scroll to position [42, 0]
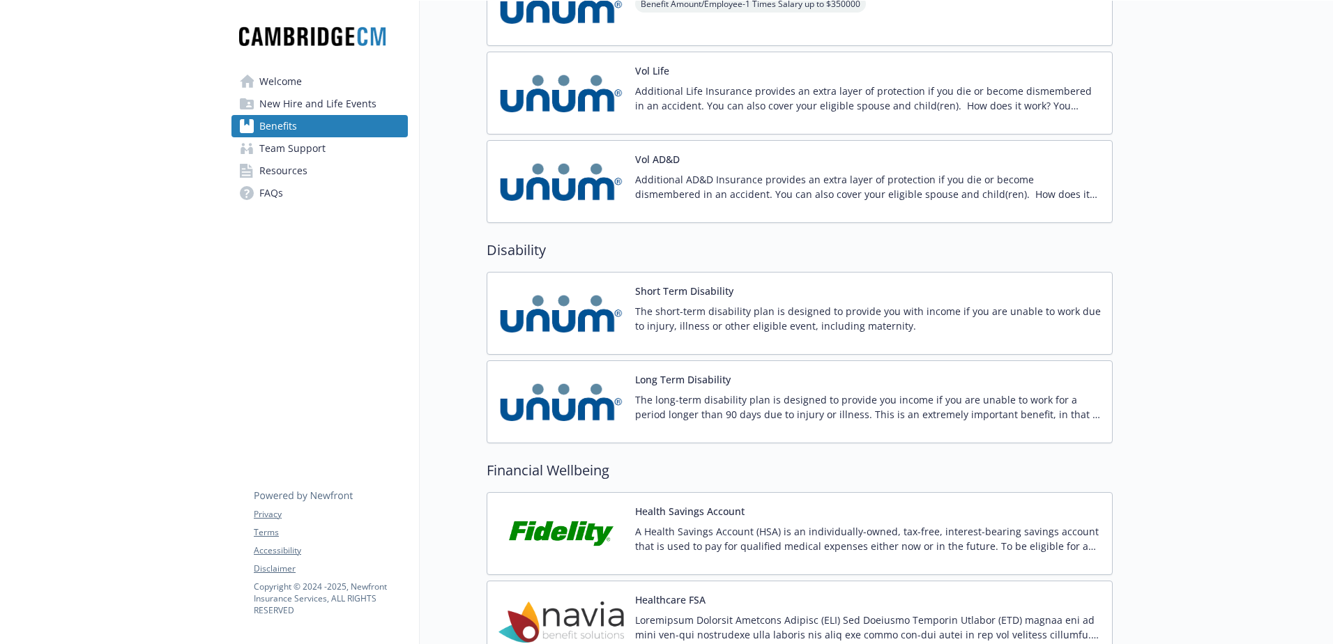
click at [319, 112] on span "New Hire and Life Events" at bounding box center [317, 104] width 117 height 22
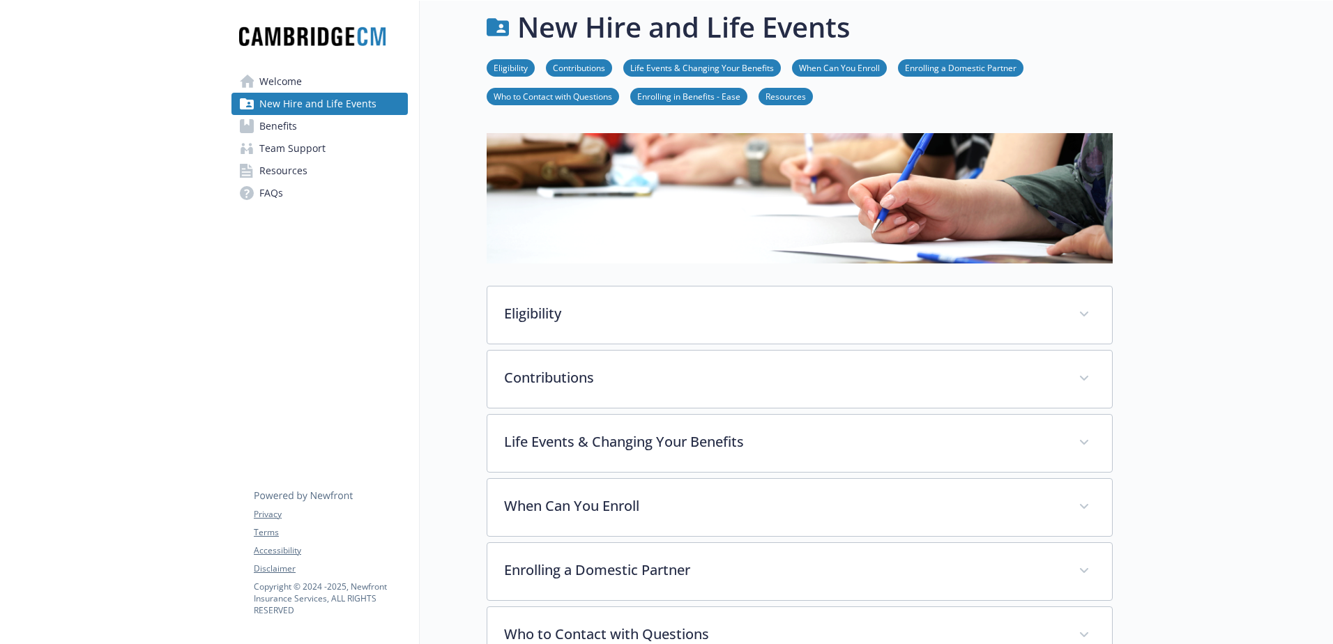
scroll to position [328, 0]
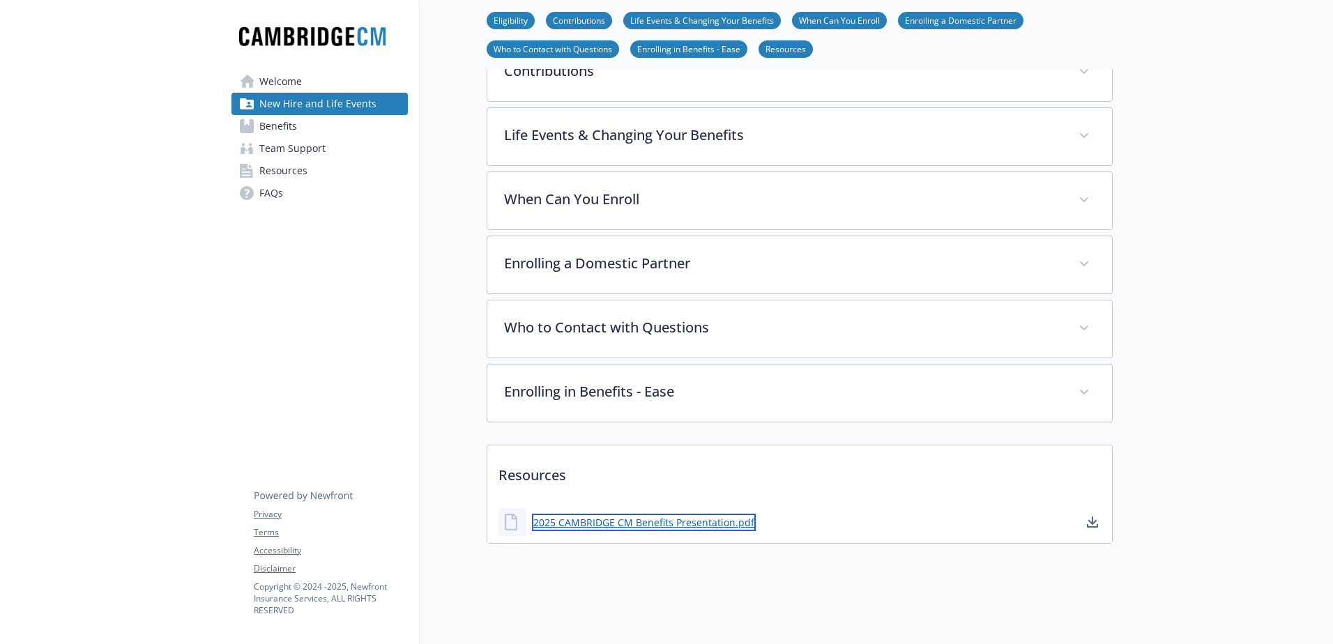
click at [650, 514] on link "2025 CAMBRIDGE CM Benefits Presentation.pdf" at bounding box center [644, 522] width 224 height 17
